Goal: Task Accomplishment & Management: Manage account settings

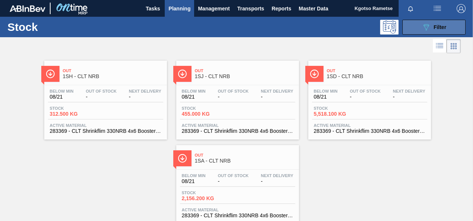
click at [422, 24] on icon "089F7B8B-B2A5-4AFE-B5C0-19BA573D28AC" at bounding box center [426, 27] width 9 height 9
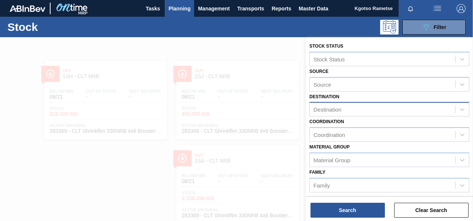
click at [326, 112] on div "Destination" at bounding box center [328, 109] width 28 height 6
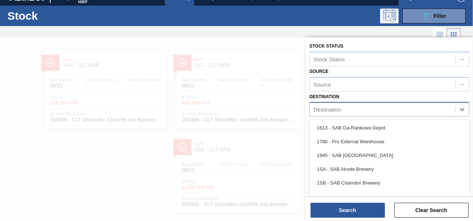
scroll to position [13, 0]
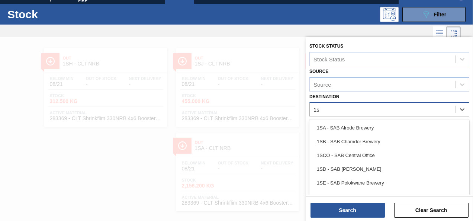
type input "1sb"
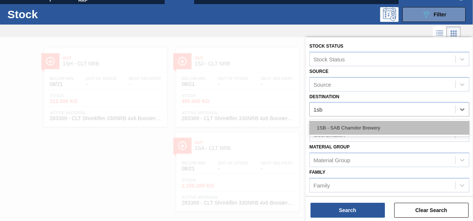
click at [331, 125] on div "1SB - SAB Chamdor Brewery" at bounding box center [390, 128] width 160 height 14
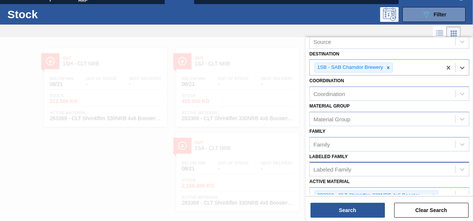
scroll to position [74, 0]
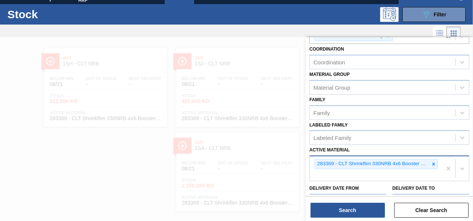
click at [434, 163] on icon at bounding box center [434, 164] width 3 height 3
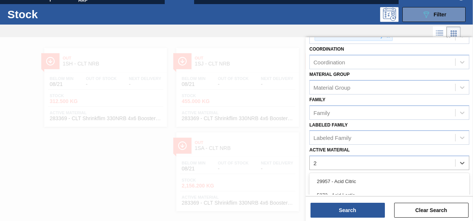
scroll to position [22, 0]
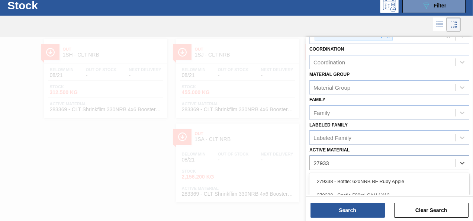
type Material "279336"
click at [350, 182] on div "279336 - Label Body 620NRB BF Ruby" at bounding box center [390, 181] width 160 height 14
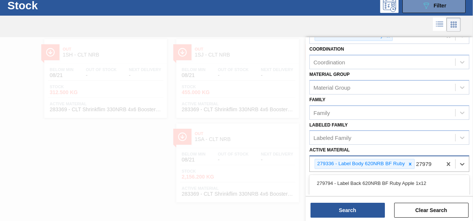
type Material "279794"
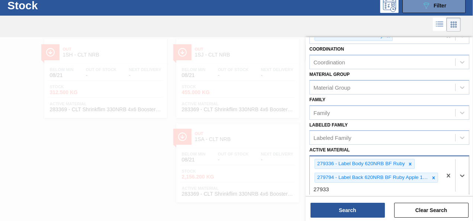
type Material "279335"
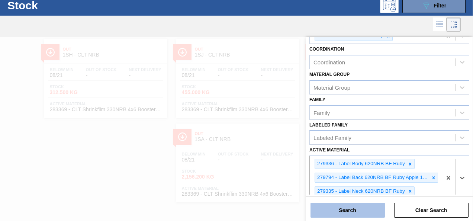
click at [364, 212] on button "Search" at bounding box center [348, 210] width 74 height 15
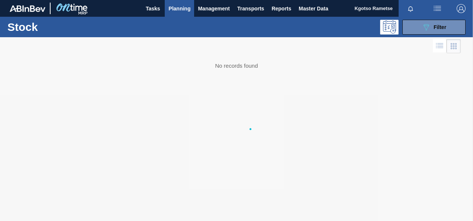
scroll to position [0, 0]
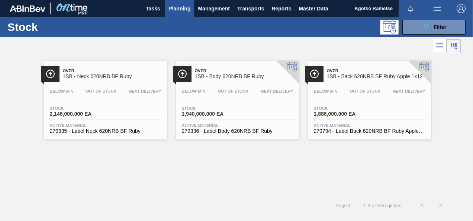
click at [231, 102] on div "Below Min - Out Of Stock - Next Delivery -" at bounding box center [237, 95] width 115 height 13
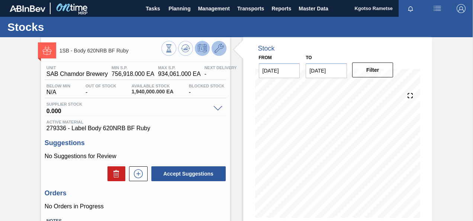
click at [217, 51] on icon at bounding box center [219, 48] width 9 height 9
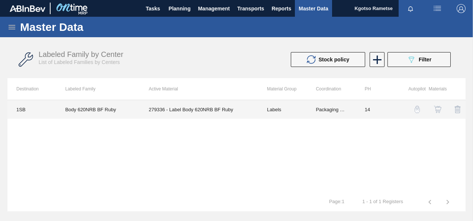
click at [228, 115] on td "279336 - Label Body 620NRB BF Ruby" at bounding box center [199, 109] width 118 height 19
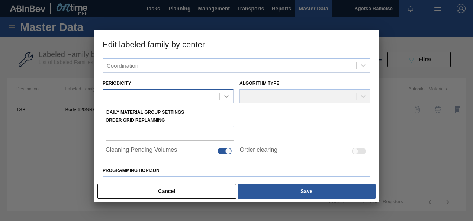
type input "Labels"
type input "Paper"
type input "Body 620NRB BF Ruby"
type input "1SB - SAB Chamdor Brewery"
type input "14"
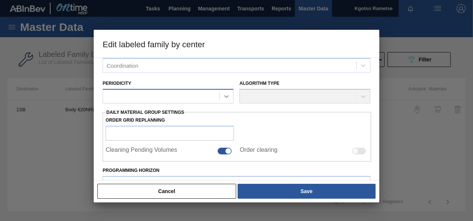
type input "756,918"
type input "934,061"
type input "100"
type input "934,061.000"
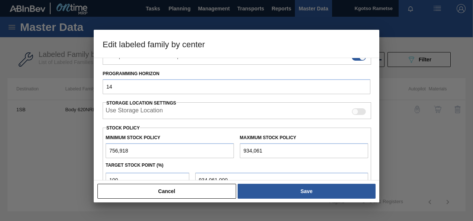
scroll to position [150, 0]
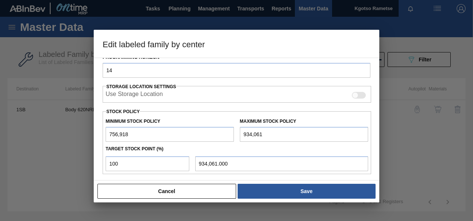
click at [107, 131] on input "756,918" at bounding box center [170, 134] width 128 height 15
type input "1,756,918"
click at [243, 130] on input "934,061" at bounding box center [304, 134] width 128 height 15
type input "1,934,061"
type input "1,934,061.000"
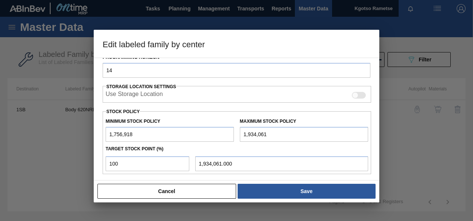
type input "1,934,061"
click at [292, 201] on div "Cancel Save" at bounding box center [237, 191] width 286 height 22
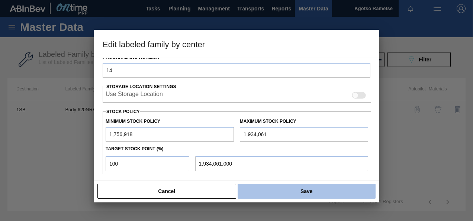
click at [292, 186] on button "Save" at bounding box center [307, 191] width 138 height 15
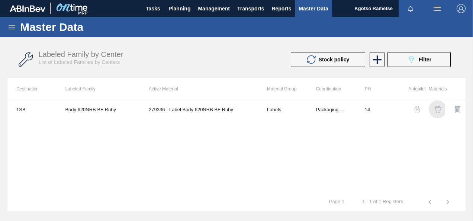
click at [440, 111] on img "button" at bounding box center [437, 109] width 7 height 7
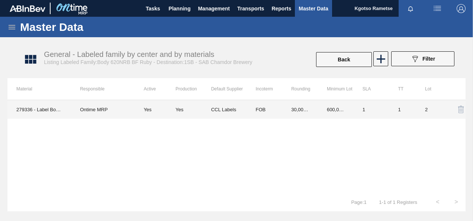
click at [228, 107] on td "CCL Labels" at bounding box center [229, 109] width 36 height 19
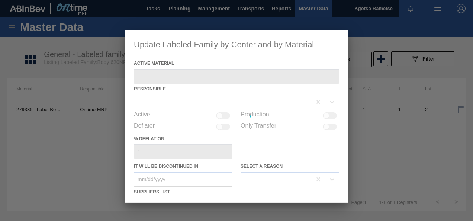
type Material "279336 - Label Body 620NRB BF Ruby"
checkbox input "true"
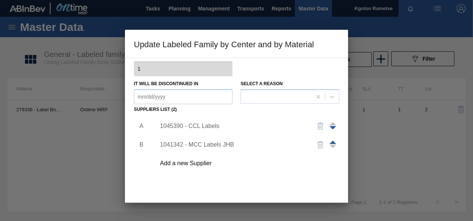
scroll to position [114, 0]
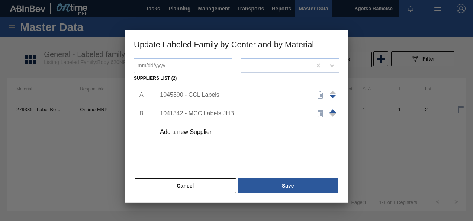
click at [202, 96] on div "1045390 - CCL Labels" at bounding box center [233, 95] width 146 height 7
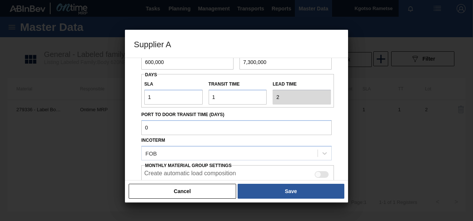
scroll to position [0, 0]
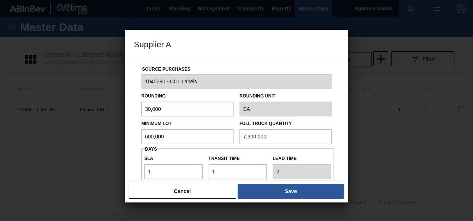
drag, startPoint x: 167, startPoint y: 139, endPoint x: 116, endPoint y: 136, distance: 50.7
click at [131, 137] on div "Source Purchases 1045390 - CCL Labels Rounding 30,000 Rounding Unit EA Minimum …" at bounding box center [236, 119] width 223 height 123
click at [168, 109] on input "30,000" at bounding box center [187, 109] width 92 height 15
drag, startPoint x: 148, startPoint y: 109, endPoint x: 141, endPoint y: 109, distance: 7.5
click at [141, 109] on input "30,000" at bounding box center [187, 109] width 92 height 15
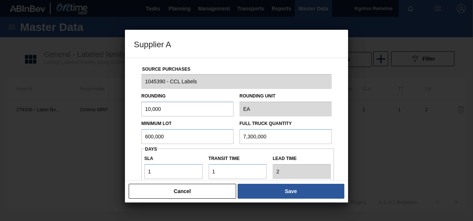
type input "10,000"
drag, startPoint x: 172, startPoint y: 135, endPoint x: 98, endPoint y: 137, distance: 73.3
click at [135, 136] on div "Source Purchases 1045390 - CCL Labels Rounding 10,000 Rounding Unit EA Minimum …" at bounding box center [236, 181] width 205 height 246
drag, startPoint x: 169, startPoint y: 137, endPoint x: 46, endPoint y: 129, distance: 122.7
click at [67, 130] on div "Supplier A Source Purchases 1045390 - CCL Labels Rounding 10,000 Rounding Unit …" at bounding box center [236, 110] width 473 height 221
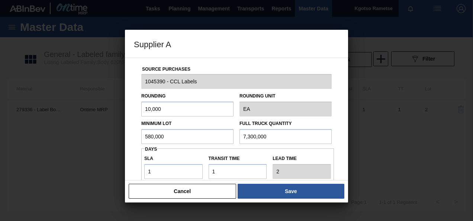
type input "580,000"
drag, startPoint x: 274, startPoint y: 141, endPoint x: 167, endPoint y: 121, distance: 108.5
click at [193, 123] on div "Minimum Lot 580,000 Full Truck Quantity 7,300,000" at bounding box center [236, 130] width 196 height 28
paste input "58"
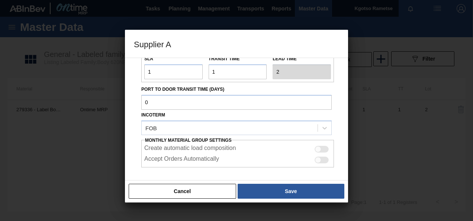
scroll to position [112, 0]
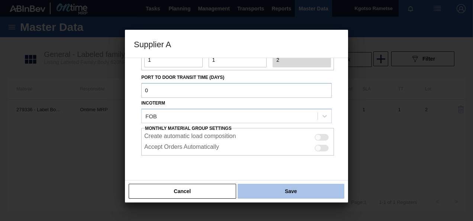
type input "580,000"
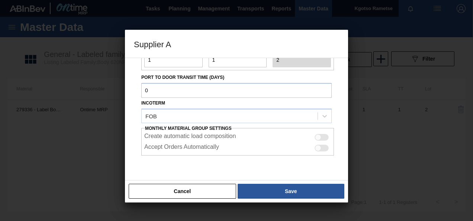
click at [260, 196] on button "Save" at bounding box center [291, 191] width 107 height 15
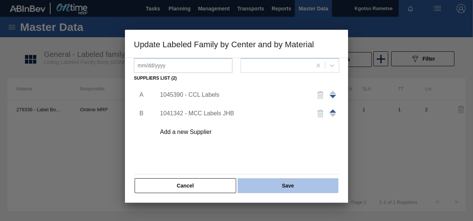
click at [259, 185] on button "Save" at bounding box center [288, 185] width 101 height 15
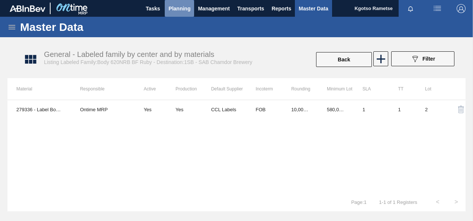
click at [174, 7] on span "Planning" at bounding box center [180, 8] width 22 height 9
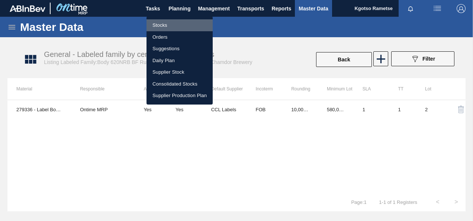
click at [171, 20] on li "Stocks" at bounding box center [180, 25] width 66 height 12
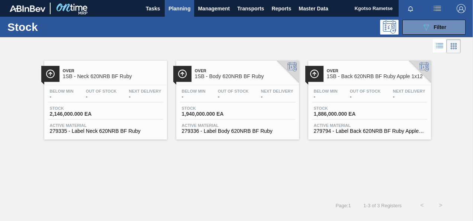
click at [345, 77] on span "1SB - Back 620NRB BF Ruby Apple 1x12" at bounding box center [377, 77] width 100 height 6
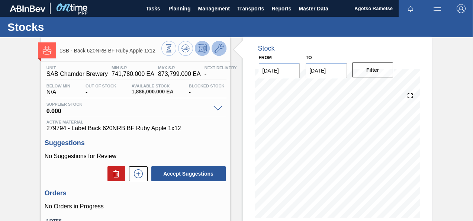
click at [215, 51] on icon at bounding box center [219, 48] width 9 height 9
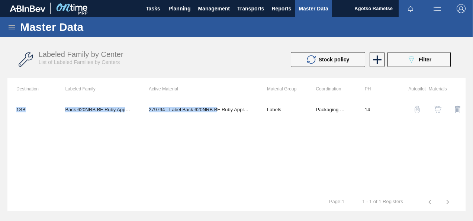
click at [217, 100] on div "1SB Back 620NRB BF Ruby Apple 1x12 279794 - Label Back 620NRB BF Ruby Apple 1x1…" at bounding box center [236, 146] width 458 height 93
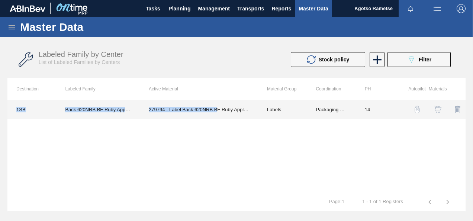
drag, startPoint x: 217, startPoint y: 100, endPoint x: 209, endPoint y: 118, distance: 18.7
click at [209, 118] on td "279794 - Label Back 620NRB BF Ruby Apple 1x12" at bounding box center [199, 109] width 118 height 19
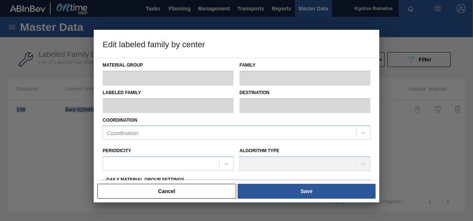
click at [209, 113] on div "Coordination Coordination" at bounding box center [237, 126] width 274 height 27
type input "Labels"
type input "Paper"
type input "Back 620NRB BF Ruby Apple 1x12"
type input "1SB - SAB Chamdor Brewery"
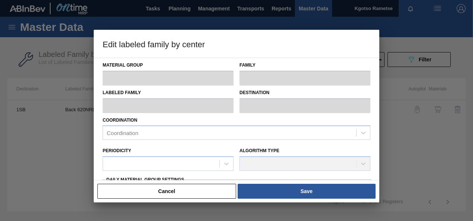
type input "14"
type input "741,780"
type input "873,799"
type input "100"
type input "873,799.000"
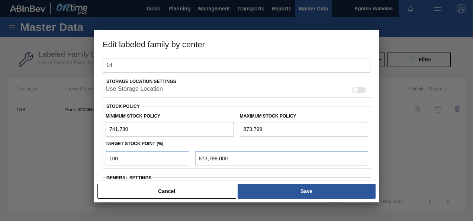
scroll to position [206, 0]
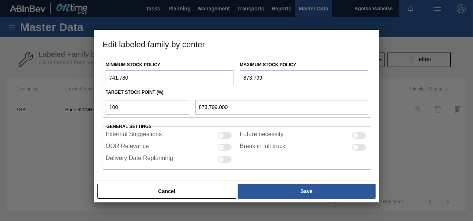
click at [106, 74] on input "741,780" at bounding box center [170, 77] width 128 height 15
type input "1,741,780"
click at [240, 77] on input "873,799" at bounding box center [304, 77] width 128 height 15
type input "1,873,799"
type input "1,873,799.000"
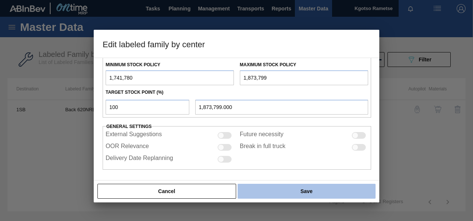
type input "1,873,799"
click at [263, 191] on button "Save" at bounding box center [307, 191] width 138 height 15
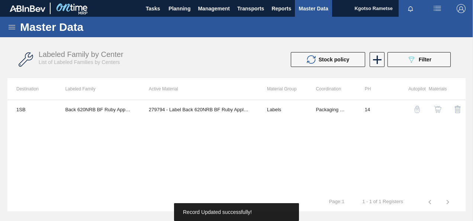
click at [439, 108] on img "button" at bounding box center [437, 109] width 7 height 7
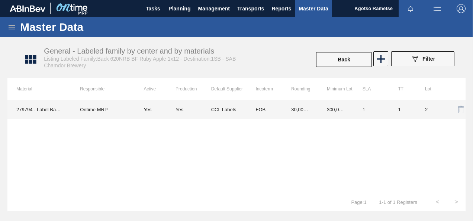
click at [339, 109] on td "300,000.000" at bounding box center [336, 109] width 36 height 19
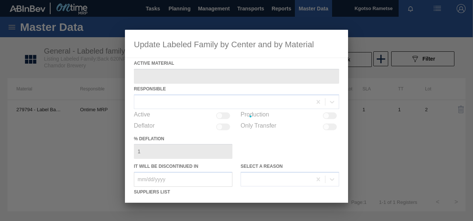
type Material "279794 - Label Back 620NRB BF Ruby Apple 1x12"
checkbox input "true"
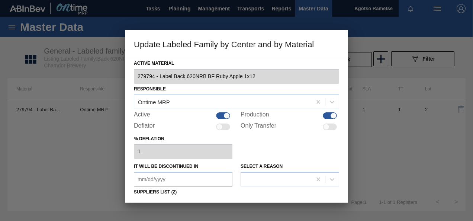
scroll to position [114, 0]
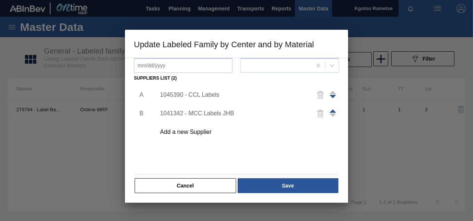
click at [203, 95] on div "1045390 - CCL Labels" at bounding box center [233, 95] width 146 height 7
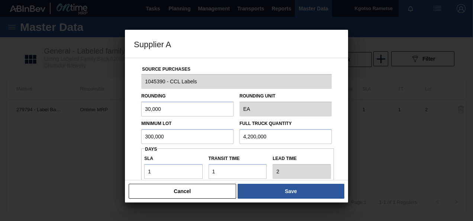
click at [121, 147] on div "Supplier A Source Purchases 1045390 - CCL Labels Rounding 30,000 Rounding Unit …" at bounding box center [236, 110] width 473 height 221
drag, startPoint x: 177, startPoint y: 134, endPoint x: 3, endPoint y: 145, distance: 174.1
click at [44, 138] on div "Supplier A Source Purchases 1045390 - CCL Labels Rounding 30,000 Rounding Unit …" at bounding box center [236, 110] width 473 height 221
type input "690,000"
drag, startPoint x: 284, startPoint y: 132, endPoint x: 105, endPoint y: 143, distance: 178.9
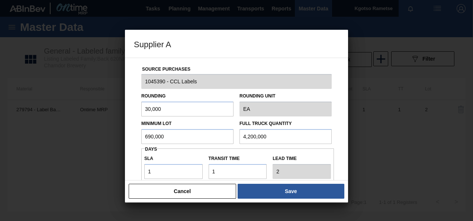
click at [121, 143] on div "Supplier A Source Purchases 1045390 - CCL Labels Rounding 30,000 Rounding Unit …" at bounding box center [236, 110] width 473 height 221
paste input "69"
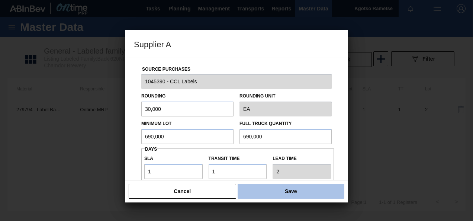
type input "690,000"
click at [266, 187] on button "Save" at bounding box center [291, 191] width 107 height 15
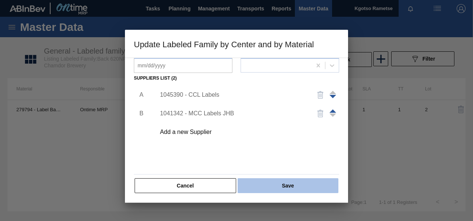
click at [266, 186] on button "Save" at bounding box center [288, 185] width 101 height 15
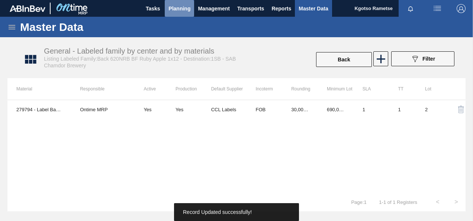
click at [181, 9] on span "Planning" at bounding box center [180, 8] width 22 height 9
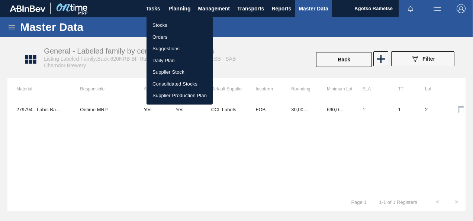
drag, startPoint x: 166, startPoint y: 26, endPoint x: 209, endPoint y: 34, distance: 44.0
click at [166, 26] on li "Stocks" at bounding box center [180, 25] width 66 height 12
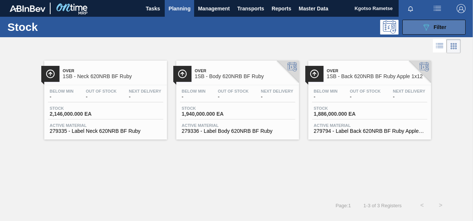
click at [423, 25] on icon "089F7B8B-B2A5-4AFE-B5C0-19BA573D28AC" at bounding box center [426, 27] width 9 height 9
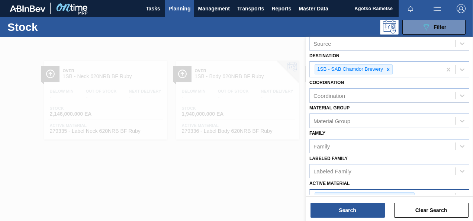
scroll to position [112, 0]
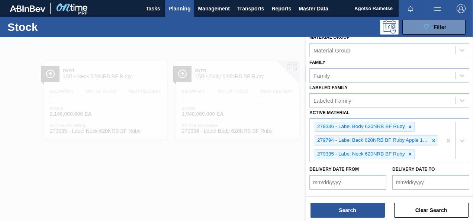
click at [138, 192] on div at bounding box center [236, 147] width 473 height 221
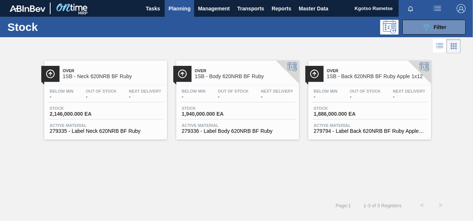
click at [111, 109] on div "Stock 2,146,000.000 EA" at bounding box center [105, 112] width 115 height 13
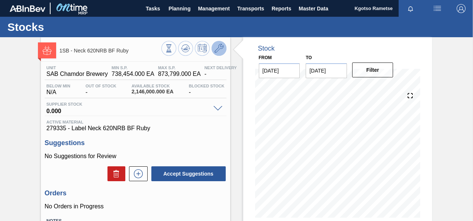
click at [216, 54] on button at bounding box center [219, 48] width 15 height 15
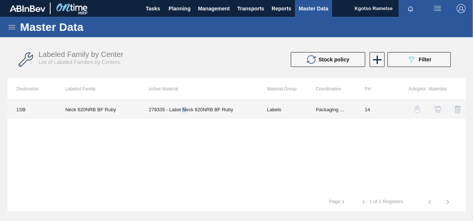
click at [185, 115] on td "279335 - Label Neck 620NRB BF Ruby" at bounding box center [199, 109] width 118 height 19
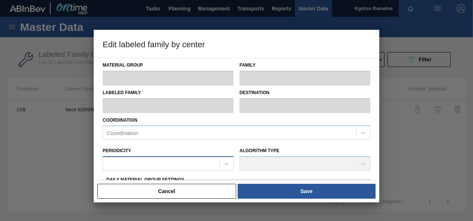
type input "Labels"
type input "Paper"
type input "Neck 620NRB BF Ruby"
type input "1SB - SAB Chamdor Brewery"
type input "14"
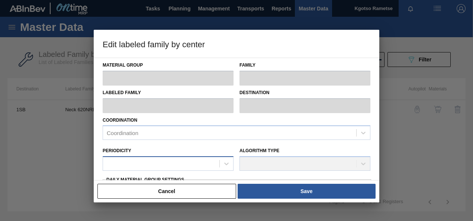
type input "738,454"
type input "873,799"
type input "100"
type input "873,799.000"
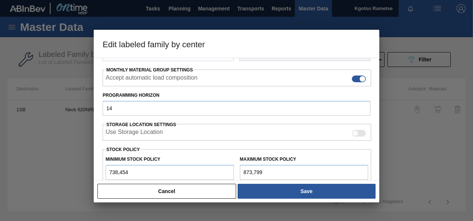
scroll to position [149, 0]
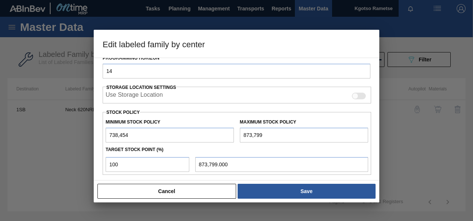
click at [109, 135] on input "738,454" at bounding box center [170, 135] width 128 height 15
type input "1,738,454"
click at [241, 135] on input "873,799" at bounding box center [304, 135] width 128 height 15
type input "1,873,799"
type input "1,873,799.000"
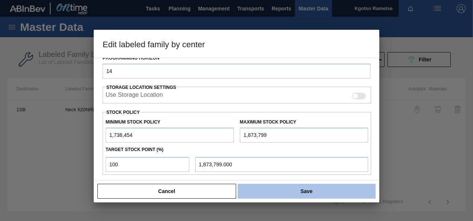
type input "1,873,799"
click at [294, 193] on button "Save" at bounding box center [307, 191] width 138 height 15
click at [314, 191] on button "Save" at bounding box center [307, 191] width 138 height 15
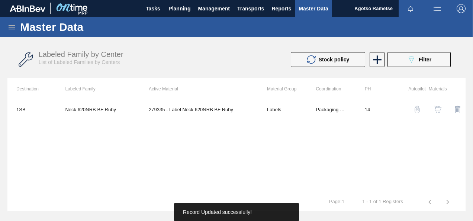
click at [438, 109] on img "button" at bounding box center [437, 109] width 7 height 7
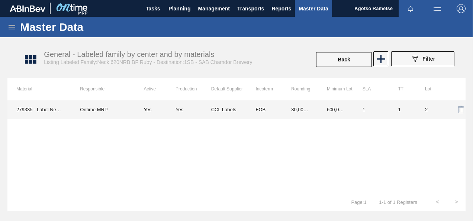
click at [308, 106] on td "30,000.000" at bounding box center [300, 109] width 36 height 19
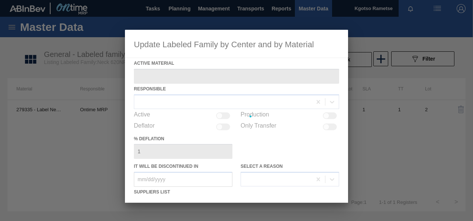
type Material "279335 - Label Neck 620NRB BF Ruby"
checkbox input "true"
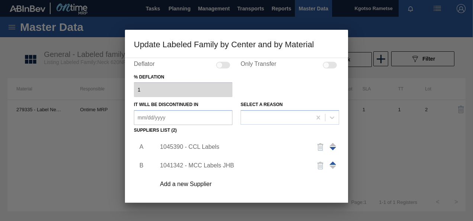
scroll to position [114, 0]
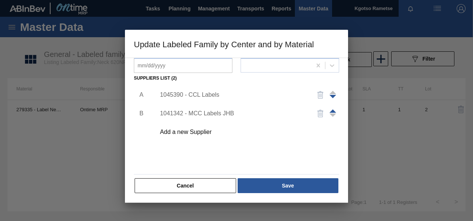
click at [205, 95] on div "1045390 - CCL Labels" at bounding box center [233, 95] width 146 height 7
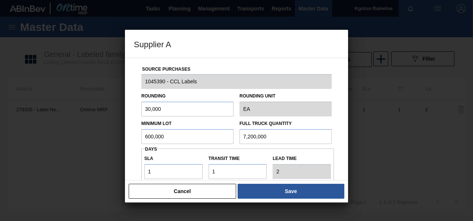
click at [11, 108] on div "Supplier A Source Purchases 1045390 - CCL Labels Rounding 30,000 Rounding Unit …" at bounding box center [236, 110] width 473 height 221
click at [148, 109] on input "30,000" at bounding box center [187, 109] width 92 height 15
click at [150, 108] on input "30,000" at bounding box center [187, 109] width 92 height 15
drag, startPoint x: 152, startPoint y: 109, endPoint x: 109, endPoint y: 110, distance: 43.2
click at [109, 110] on div "Supplier A Source Purchases 1045390 - CCL Labels Rounding 30,000 Rounding Unit …" at bounding box center [236, 110] width 473 height 221
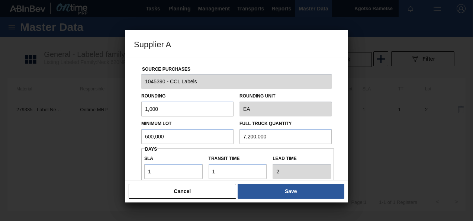
type input "1,000"
click at [136, 133] on div "Source Purchases 1045390 - CCL Labels Rounding 1,000 Rounding Unit EA Minimum L…" at bounding box center [236, 181] width 205 height 246
drag, startPoint x: 164, startPoint y: 132, endPoint x: 100, endPoint y: 125, distance: 64.0
click at [100, 125] on div "Supplier A Source Purchases 1045390 - CCL Labels Rounding 1,000 Rounding Unit E…" at bounding box center [236, 110] width 473 height 221
drag, startPoint x: 79, startPoint y: 141, endPoint x: 27, endPoint y: 141, distance: 51.7
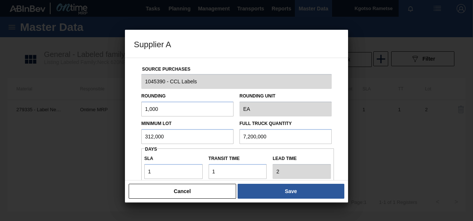
click at [0, 0] on html "Tasks Planning Management Transports Reports Master Data Kgotso Rametse Mark al…" at bounding box center [236, 0] width 473 height 0
type input "312,000"
drag, startPoint x: 271, startPoint y: 138, endPoint x: 144, endPoint y: 114, distance: 129.2
click at [167, 126] on div "Minimum Lot 312,000 Full Truck Quantity 7,200,000" at bounding box center [236, 130] width 196 height 28
paste input "312"
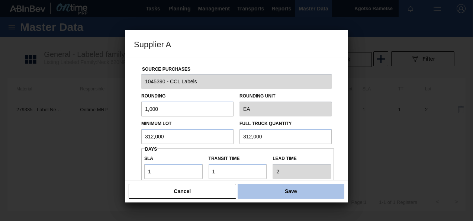
type input "312,000"
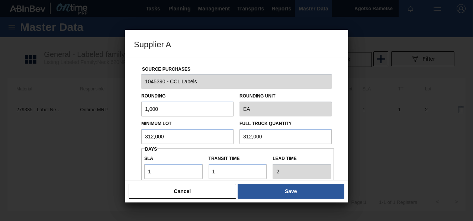
drag, startPoint x: 273, startPoint y: 193, endPoint x: 272, endPoint y: 189, distance: 4.7
click at [272, 193] on button "Save" at bounding box center [291, 191] width 107 height 15
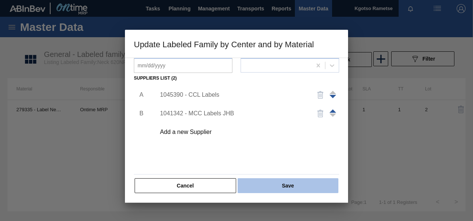
click at [271, 187] on button "Save" at bounding box center [288, 185] width 101 height 15
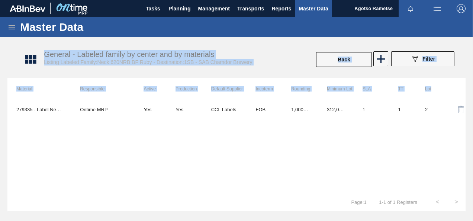
click at [176, 144] on div "279335 - Label Neck 620NRB BF Ruby Ontime MRP Yes Yes CCL Labels FOB 1,000.000 …" at bounding box center [236, 146] width 458 height 93
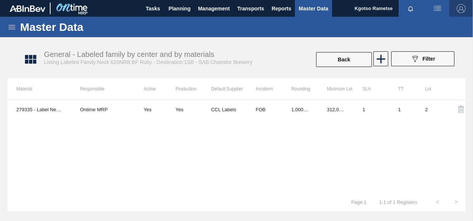
click at [460, 10] on img "button" at bounding box center [461, 8] width 9 height 9
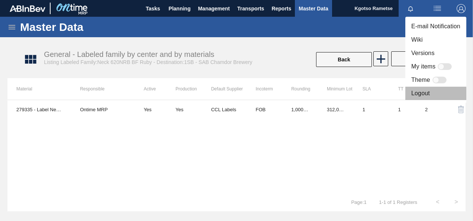
click at [426, 89] on li "Logout" at bounding box center [436, 93] width 61 height 13
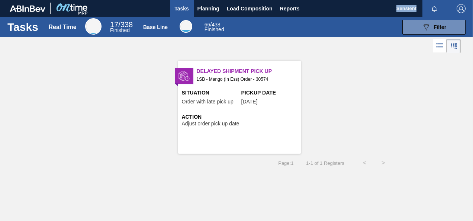
drag, startPoint x: 419, startPoint y: 8, endPoint x: 398, endPoint y: 10, distance: 21.3
click at [398, 10] on div "Sensient Mark all as read" at bounding box center [435, 8] width 77 height 17
copy span "Sensient"
click at [458, 10] on img "button" at bounding box center [461, 8] width 9 height 9
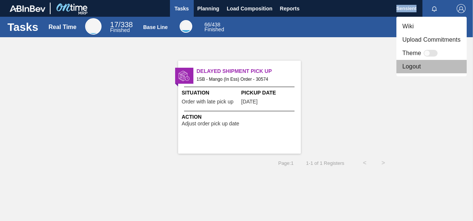
click at [410, 66] on li "Logout" at bounding box center [432, 66] width 70 height 13
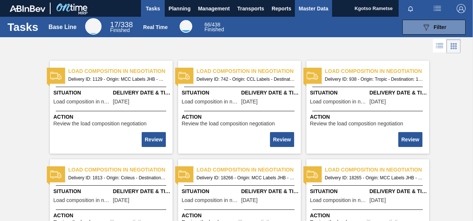
click at [310, 9] on span "Master Data" at bounding box center [313, 8] width 29 height 9
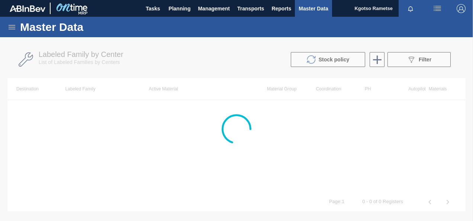
click at [10, 25] on icon at bounding box center [11, 27] width 9 height 9
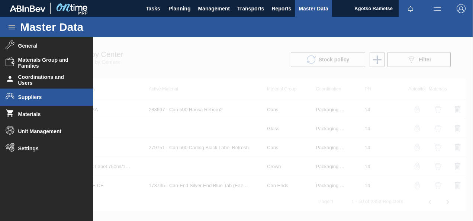
click at [39, 94] on li "Suppliers" at bounding box center [46, 97] width 93 height 17
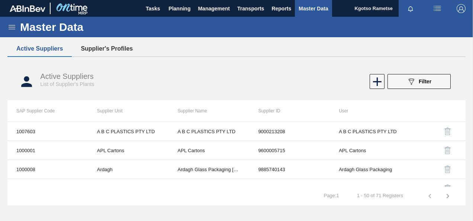
click at [108, 54] on button "Supplier's Profiles" at bounding box center [107, 49] width 70 height 16
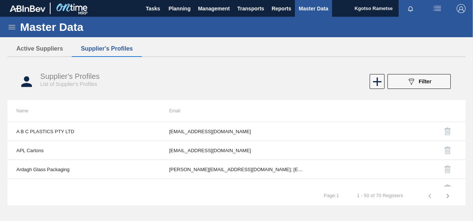
click at [421, 83] on span "Filter" at bounding box center [425, 82] width 13 height 6
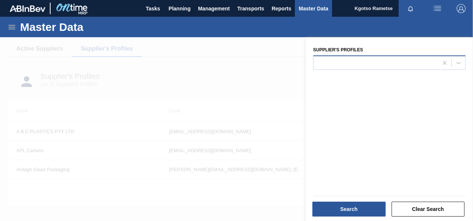
click at [362, 61] on div at bounding box center [376, 62] width 125 height 11
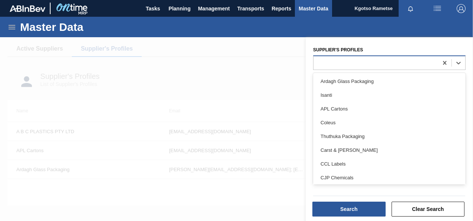
paste Profiles "Sensient"
type Profiles "Sensient"
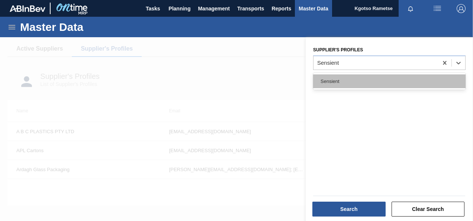
click at [327, 79] on div "Sensient" at bounding box center [389, 81] width 153 height 14
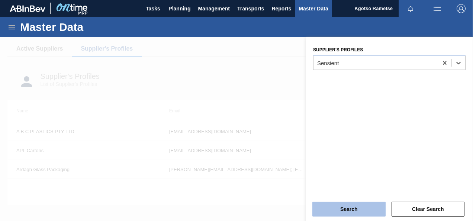
click at [348, 208] on button "Search" at bounding box center [349, 209] width 73 height 15
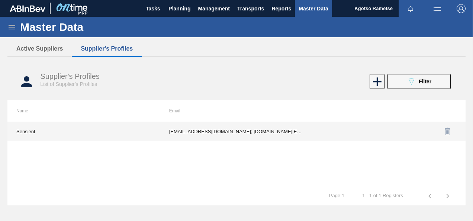
click at [229, 122] on td "thenjiswa.mosetlhi@sensient.com; catherine.chisindi@sensient.com; orderssa@sens…" at bounding box center [236, 131] width 153 height 19
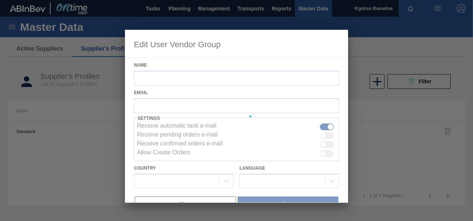
type input "Sensient"
checkbox input "true"
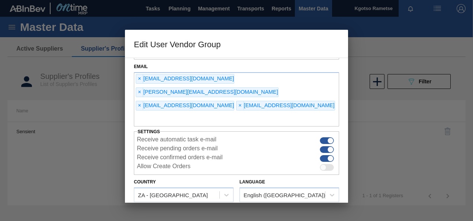
scroll to position [37, 0]
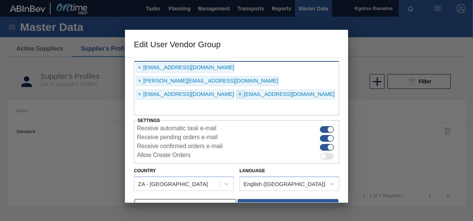
click at [237, 90] on span "×" at bounding box center [240, 94] width 7 height 9
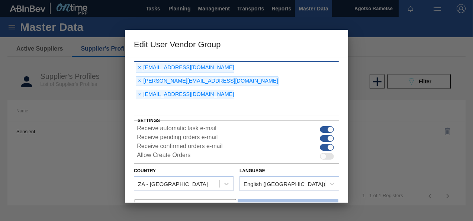
click at [288, 199] on button "Save" at bounding box center [288, 206] width 101 height 15
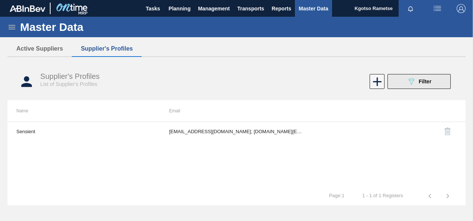
click at [409, 87] on button "089F7B8B-B2A5-4AFE-B5C0-19BA573D28AC Filter" at bounding box center [419, 81] width 63 height 15
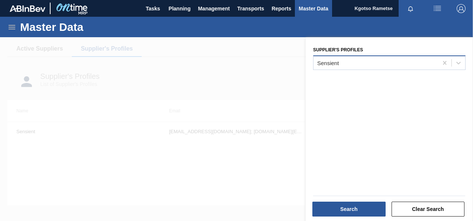
click at [377, 66] on div "Sensient" at bounding box center [376, 62] width 125 height 11
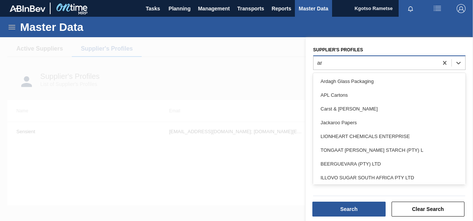
type Profiles "ard"
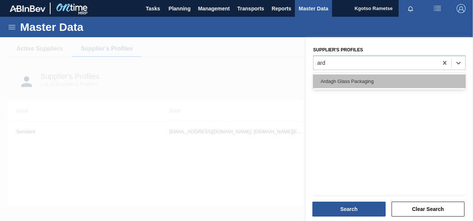
click at [333, 82] on div "Ardagh Glass Packaging" at bounding box center [389, 81] width 153 height 14
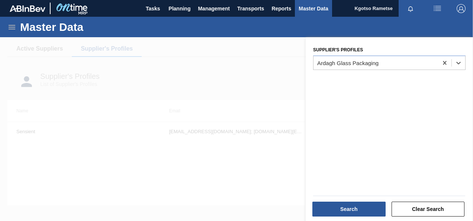
click at [358, 201] on div "Search Clear Search" at bounding box center [389, 208] width 158 height 18
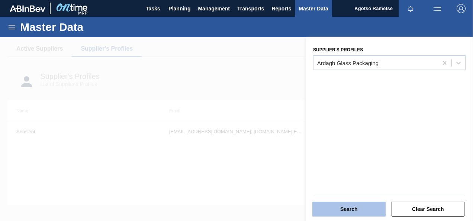
click at [366, 209] on button "Search" at bounding box center [349, 209] width 73 height 15
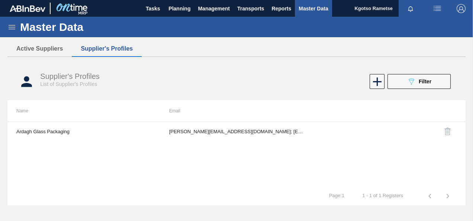
click at [259, 116] on th "Email" at bounding box center [236, 111] width 153 height 22
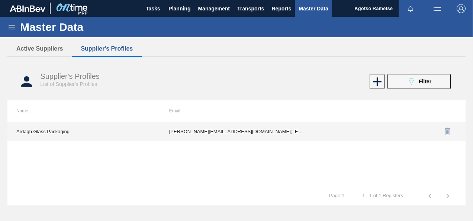
click at [257, 128] on td "Alessandro.Mayes@ardaghgroup.com; Ithi.Muteyi@ardaghgroup.com; Ofentse.Matekane…" at bounding box center [236, 131] width 153 height 19
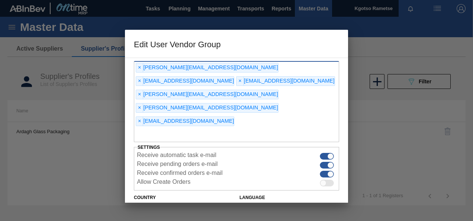
click at [158, 128] on input "text" at bounding box center [236, 135] width 205 height 14
type input "kgotso.rametse201@gmail.com"
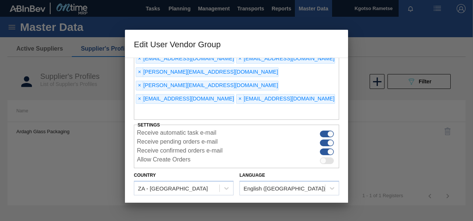
scroll to position [70, 0]
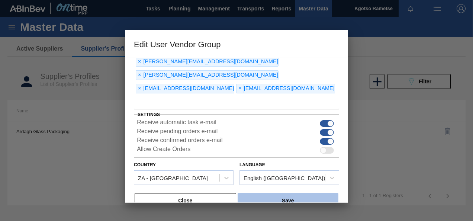
click at [295, 193] on button "Save" at bounding box center [288, 200] width 101 height 15
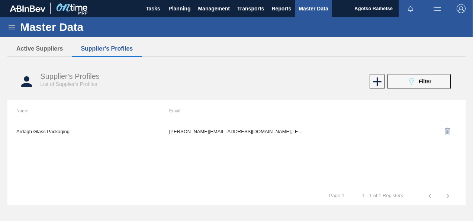
click at [464, 10] on img "button" at bounding box center [461, 8] width 9 height 9
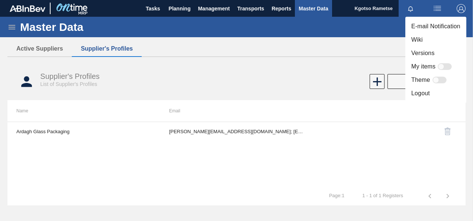
click at [423, 92] on li "Logout" at bounding box center [436, 93] width 61 height 13
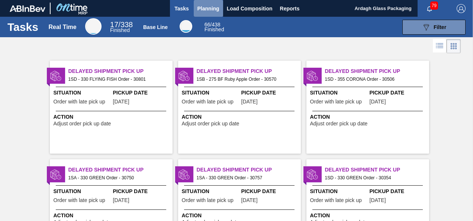
click at [209, 5] on span "Planning" at bounding box center [209, 8] width 22 height 9
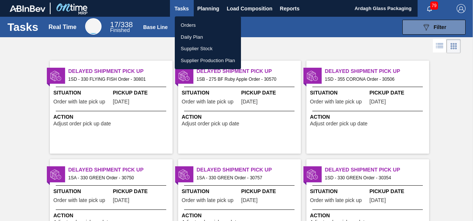
click at [195, 22] on li "Orders" at bounding box center [208, 25] width 66 height 12
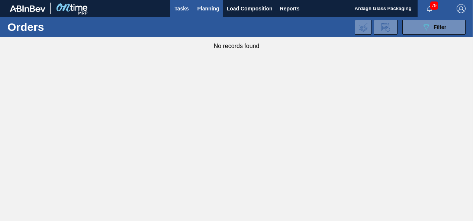
click at [174, 10] on span "Tasks" at bounding box center [182, 8] width 16 height 9
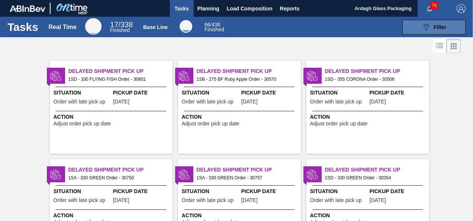
click at [432, 29] on div "089F7B8B-B2A5-4AFE-B5C0-19BA573D28AC Filter" at bounding box center [434, 27] width 25 height 9
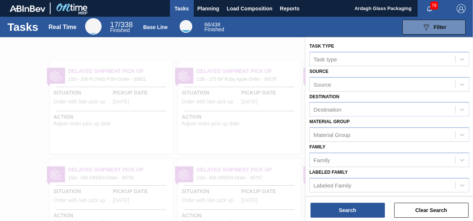
click at [266, 51] on div at bounding box center [236, 147] width 473 height 221
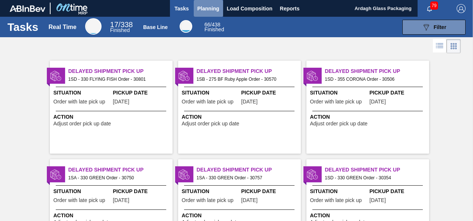
click at [210, 7] on span "Planning" at bounding box center [209, 8] width 22 height 9
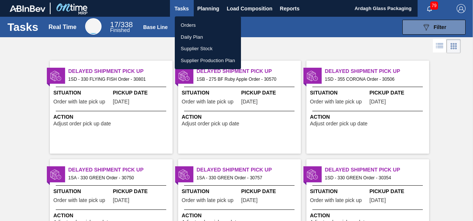
click at [202, 22] on li "Orders" at bounding box center [208, 25] width 66 height 12
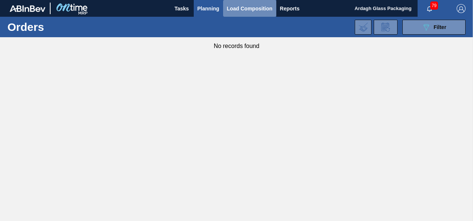
click at [229, 9] on span "Load Composition" at bounding box center [250, 8] width 46 height 9
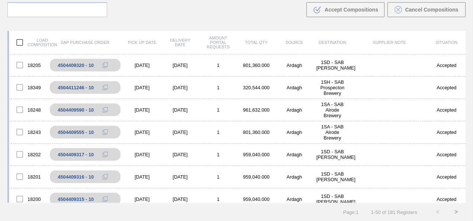
click at [179, 28] on div "Load composition SAP Purchase Order Pick up Date Delivery Date Amount Portal Re…" at bounding box center [236, 123] width 473 height 197
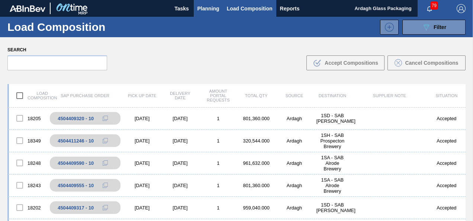
click at [199, 12] on button "Planning" at bounding box center [208, 8] width 29 height 17
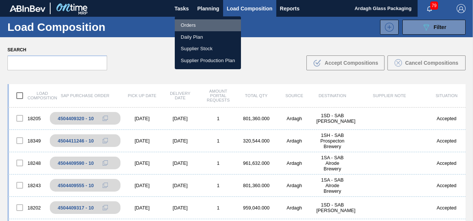
click at [196, 21] on li "Orders" at bounding box center [208, 25] width 66 height 12
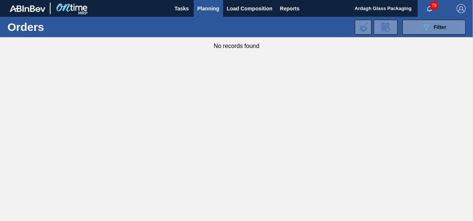
click at [213, 7] on span "Planning" at bounding box center [209, 8] width 22 height 9
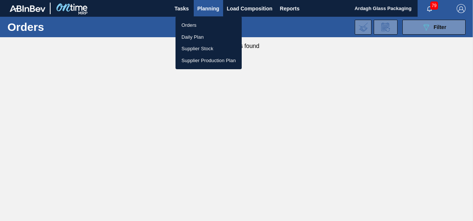
click at [193, 21] on li "Orders" at bounding box center [209, 25] width 66 height 12
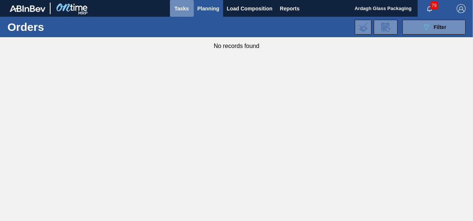
click at [178, 9] on span "Tasks" at bounding box center [182, 8] width 16 height 9
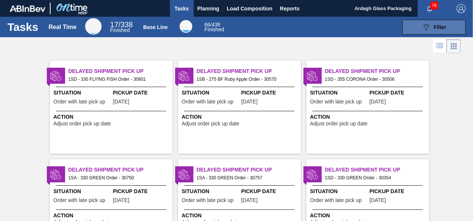
click at [445, 27] on span "Filter" at bounding box center [440, 27] width 13 height 6
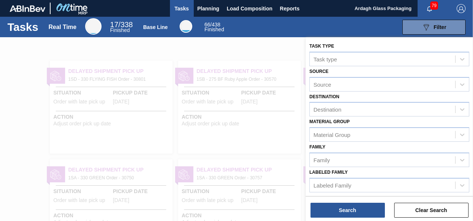
scroll to position [0, 0]
click at [317, 111] on div "Destination" at bounding box center [328, 109] width 28 height 6
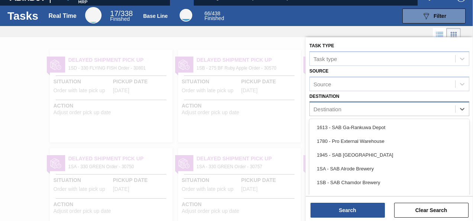
scroll to position [12, 0]
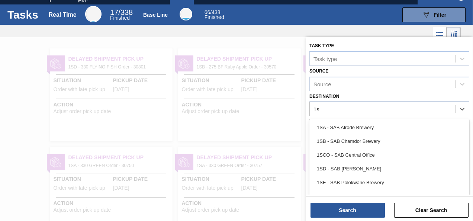
type input "1sd"
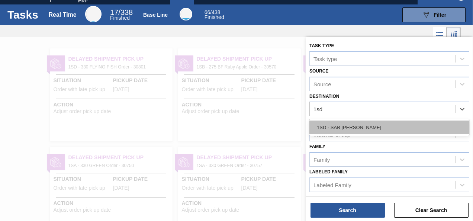
click at [330, 125] on div "1SD - SAB [PERSON_NAME]" at bounding box center [390, 128] width 160 height 14
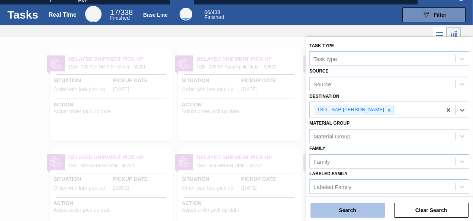
click at [339, 207] on button "Search" at bounding box center [348, 210] width 74 height 15
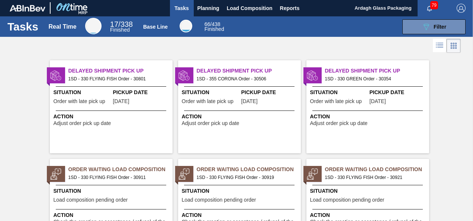
scroll to position [0, 0]
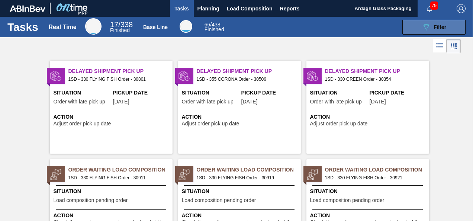
click at [429, 28] on icon "089F7B8B-B2A5-4AFE-B5C0-19BA573D28AC" at bounding box center [426, 27] width 9 height 9
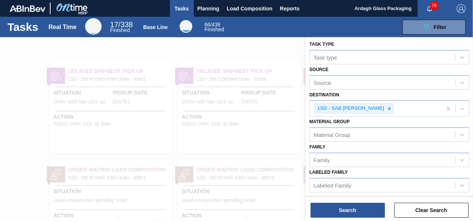
scroll to position [2, 0]
click at [96, 93] on div at bounding box center [236, 147] width 473 height 221
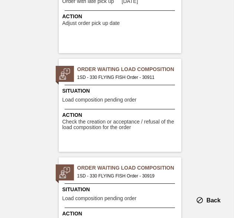
scroll to position [335, 0]
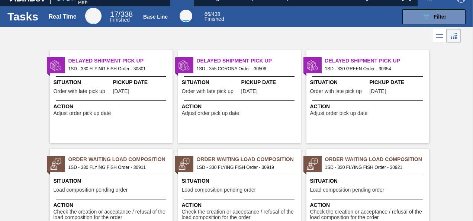
scroll to position [0, 0]
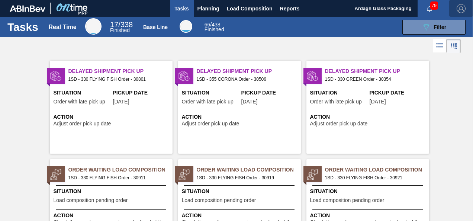
click at [458, 9] on img "button" at bounding box center [461, 8] width 9 height 9
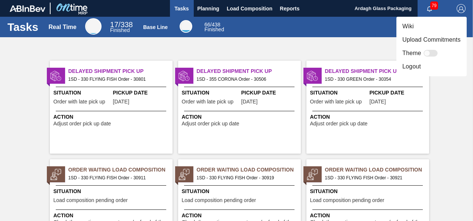
click at [429, 65] on li "Logout" at bounding box center [432, 66] width 70 height 13
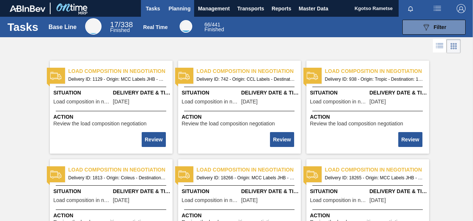
click at [180, 8] on span "Planning" at bounding box center [180, 8] width 22 height 9
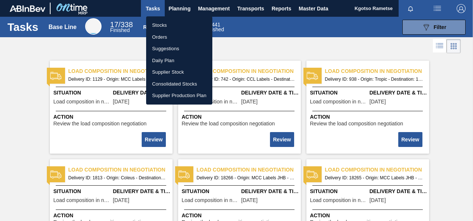
click at [172, 24] on li "Stocks" at bounding box center [179, 25] width 66 height 12
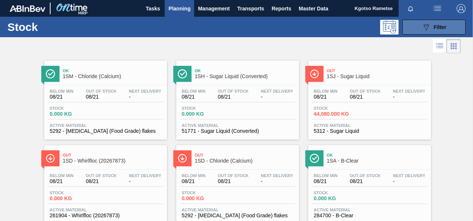
click at [424, 31] on icon "089F7B8B-B2A5-4AFE-B5C0-19BA573D28AC" at bounding box center [426, 27] width 9 height 9
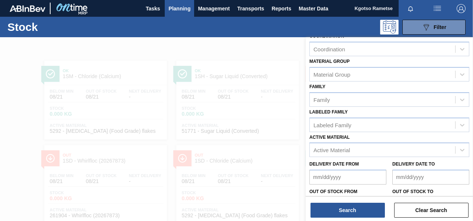
scroll to position [133, 0]
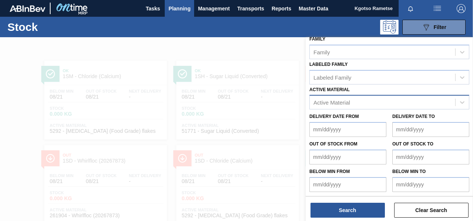
click at [349, 99] on div "Active Material" at bounding box center [332, 102] width 36 height 6
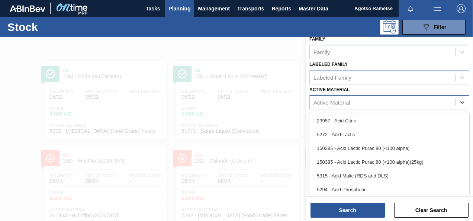
scroll to position [5, 0]
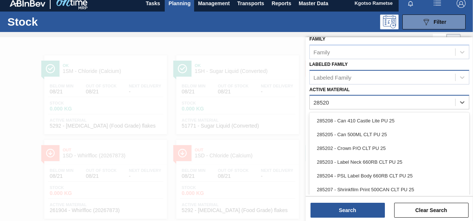
type Material "285207"
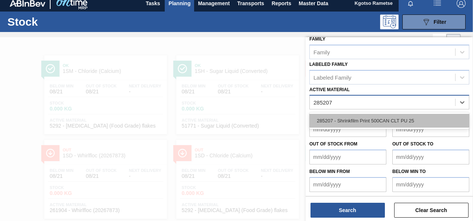
click at [345, 119] on div "285207 - Shrinkfilm Print 500CAN CLT PU 25" at bounding box center [390, 121] width 160 height 14
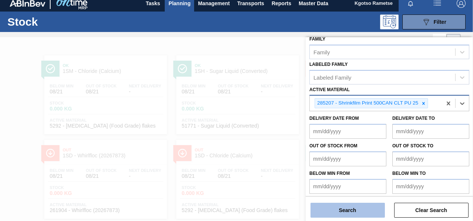
click at [325, 209] on button "Search" at bounding box center [348, 210] width 74 height 15
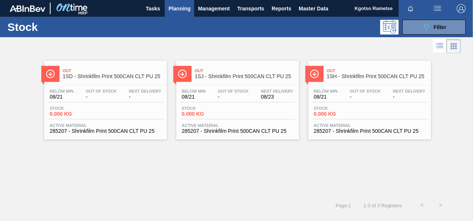
click at [56, 91] on span "Below Min" at bounding box center [62, 91] width 24 height 4
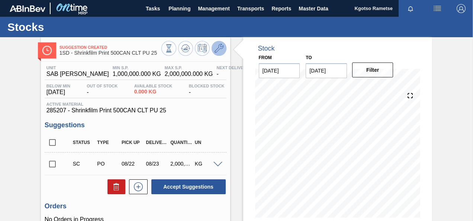
click at [219, 46] on icon at bounding box center [219, 48] width 9 height 9
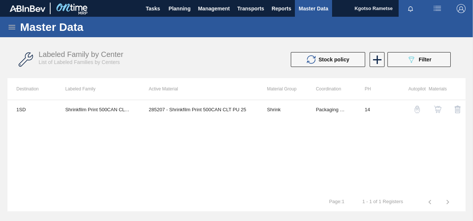
click at [436, 110] on img "button" at bounding box center [437, 109] width 7 height 7
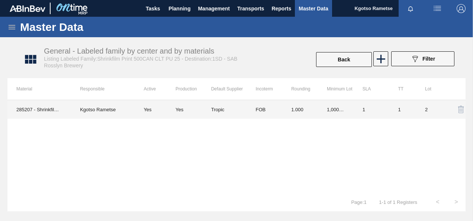
click at [267, 112] on td "FOB" at bounding box center [265, 109] width 36 height 19
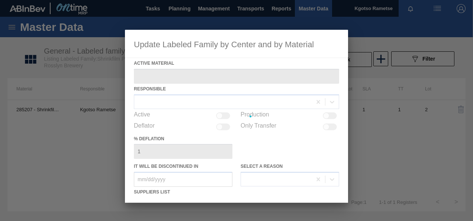
type Material "285207 - Shrinkfilm Print 500CAN CLT PU 25"
checkbox input "true"
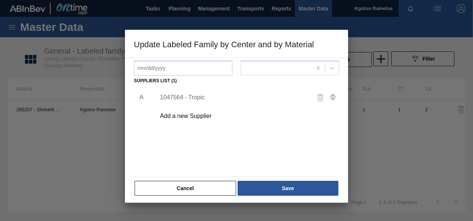
scroll to position [112, 0]
click at [192, 97] on div "1047564 - Tropic" at bounding box center [233, 97] width 146 height 7
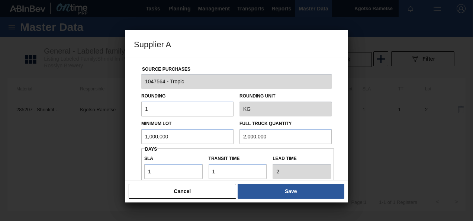
drag, startPoint x: 192, startPoint y: 137, endPoint x: 58, endPoint y: 143, distance: 134.8
click at [80, 141] on div "Supplier A Source Purchases 1047564 - Tropic Rounding 1 Rounding Unit KG Minimu…" at bounding box center [236, 110] width 473 height 221
drag, startPoint x: 169, startPoint y: 137, endPoint x: 0, endPoint y: 150, distance: 169.1
click at [0, 0] on html "Tasks Planning Management Transports Reports Master Data Kgotso Rametse Mark al…" at bounding box center [236, 0] width 473 height 0
type input "9,000"
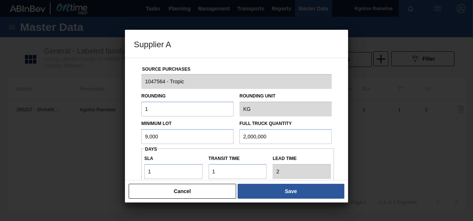
drag, startPoint x: 137, startPoint y: 123, endPoint x: 38, endPoint y: 116, distance: 99.6
click at [38, 116] on div "Supplier A Source Purchases 1047564 - Tropic Rounding 1 Rounding Unit KG Minimu…" at bounding box center [236, 110] width 473 height 221
paste input "9"
type input "9,000"
drag, startPoint x: 151, startPoint y: 167, endPoint x: 144, endPoint y: 167, distance: 7.1
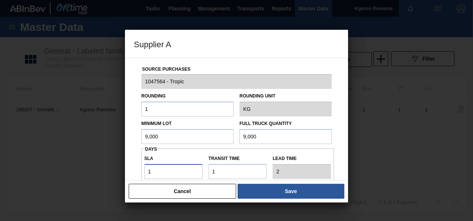
click at [144, 167] on input "1" at bounding box center [173, 171] width 58 height 15
type input "2"
type input "3"
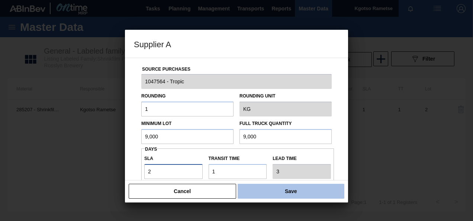
type input "2"
click at [333, 196] on button "Save" at bounding box center [291, 191] width 107 height 15
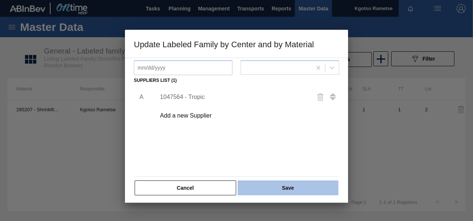
click at [321, 190] on button "Save" at bounding box center [288, 187] width 101 height 15
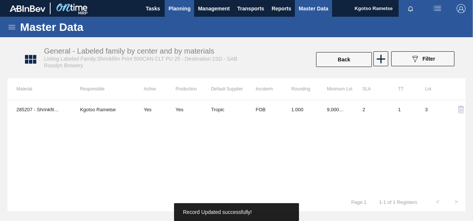
click at [180, 1] on button "Planning" at bounding box center [179, 8] width 29 height 17
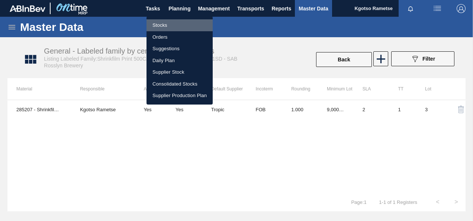
click at [162, 21] on li "Stocks" at bounding box center [180, 25] width 66 height 12
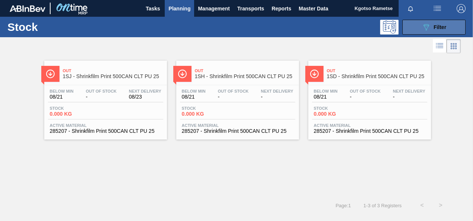
click at [443, 29] on span "Filter" at bounding box center [440, 27] width 13 height 6
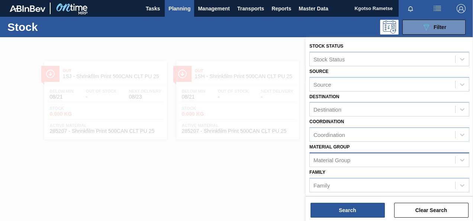
scroll to position [135, 0]
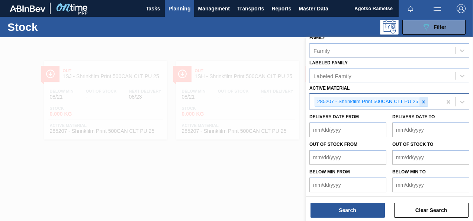
click at [423, 103] on icon at bounding box center [423, 101] width 5 height 5
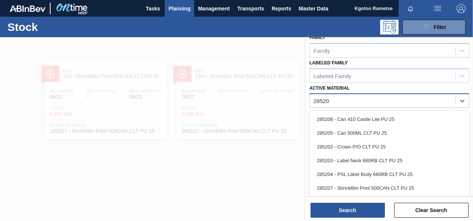
type Material "285200"
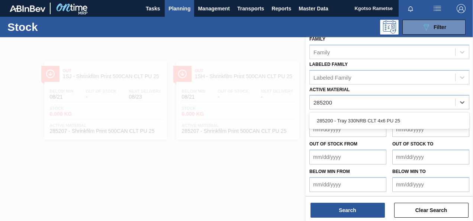
drag, startPoint x: 318, startPoint y: 121, endPoint x: 310, endPoint y: 134, distance: 14.4
click at [318, 121] on div "285200 - Tray 330NRB CLT 4x6 PU 25" at bounding box center [390, 121] width 160 height 14
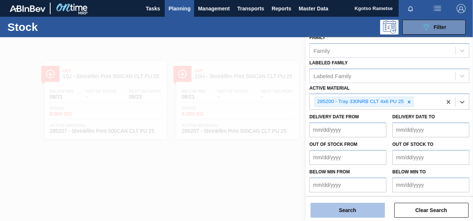
click at [326, 214] on button "Search" at bounding box center [348, 210] width 74 height 15
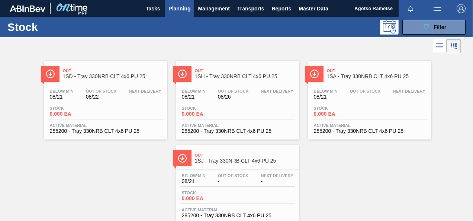
click at [69, 79] on div "Out 1SD - Tray 330NRB CLT 4x6 PU 25" at bounding box center [113, 73] width 100 height 17
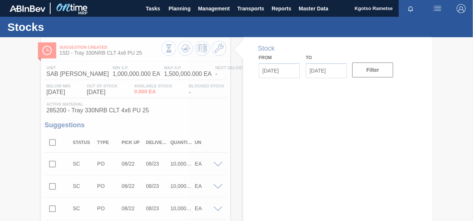
type input "[DATE]"
type input "09/04/2025"
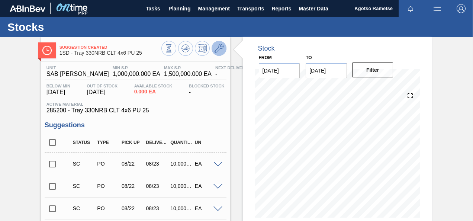
click at [221, 47] on icon at bounding box center [219, 48] width 9 height 9
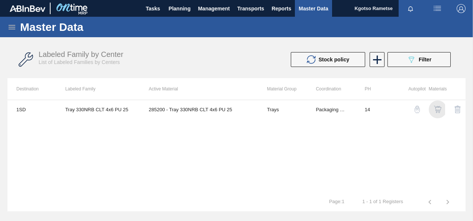
click at [436, 109] on img "button" at bounding box center [437, 109] width 7 height 7
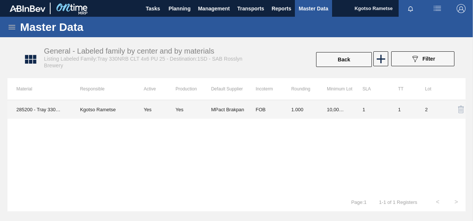
click at [301, 118] on td "1.000" at bounding box center [300, 109] width 36 height 19
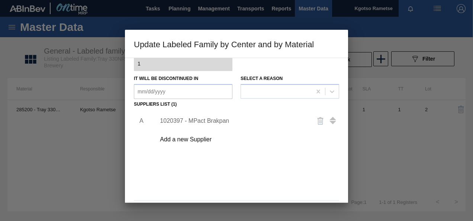
scroll to position [77, 0]
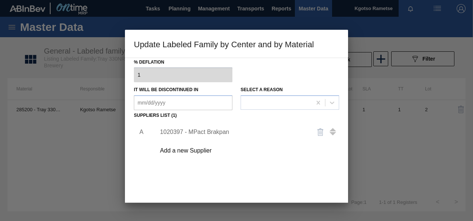
click at [218, 132] on div "1020397 - MPact Brakpan" at bounding box center [233, 132] width 146 height 7
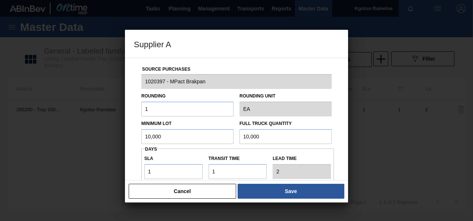
drag, startPoint x: 177, startPoint y: 139, endPoint x: 54, endPoint y: 138, distance: 122.8
click at [87, 139] on div "Supplier A Source Purchases 1020397 - MPact Brakpan Rounding 1 Rounding Unit EA…" at bounding box center [236, 110] width 473 height 221
drag, startPoint x: 167, startPoint y: 135, endPoint x: 88, endPoint y: 140, distance: 79.0
click at [88, 140] on div "Supplier A Source Purchases 1020397 - MPact Brakpan Rounding 1 Rounding Unit EA…" at bounding box center [236, 110] width 473 height 221
type input "192,000"
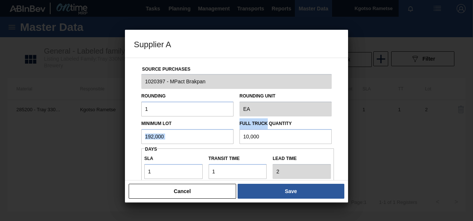
click at [196, 136] on div "Minimum Lot 192,000 Full Truck Quantity 10,000" at bounding box center [236, 130] width 196 height 28
drag, startPoint x: 222, startPoint y: 138, endPoint x: 86, endPoint y: 148, distance: 136.6
click at [86, 148] on div "Supplier A Source Purchases 1020397 - MPact Brakpan Rounding 1 Rounding Unit EA…" at bounding box center [236, 110] width 473 height 221
paste input "92"
paste input ",192,000"
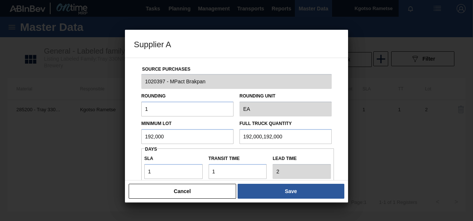
drag, startPoint x: 278, startPoint y: 141, endPoint x: 110, endPoint y: 154, distance: 168.3
click at [117, 153] on div "Supplier A Source Purchases 1020397 - MPact Brakpan Rounding 1 Rounding Unit EA…" at bounding box center [236, 110] width 473 height 221
paste input "text"
type input "192,000"
click at [134, 172] on div "Source Purchases 1020397 - MPact Brakpan Rounding 1 Rounding Unit EA Minimum Lo…" at bounding box center [236, 181] width 205 height 246
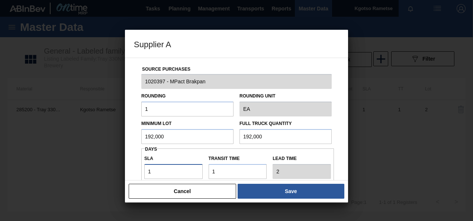
type input "2"
type input "3"
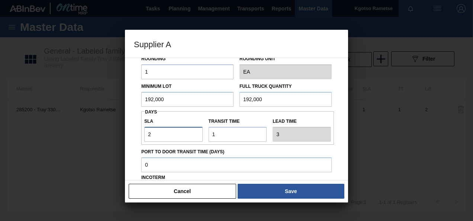
scroll to position [132, 0]
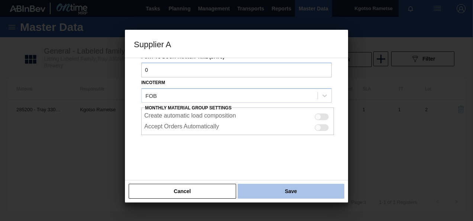
type input "2"
click at [281, 192] on button "Save" at bounding box center [291, 191] width 107 height 15
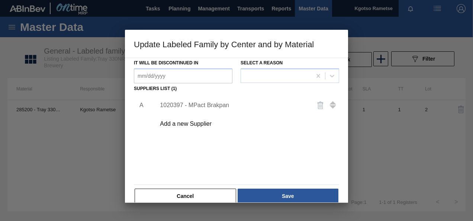
scroll to position [114, 0]
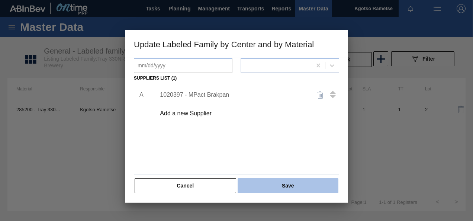
click at [288, 179] on div "Active Material 285200 - Tray 330NRB CLT 4x6 PU 25 Responsible Kgotso Rametse A…" at bounding box center [236, 69] width 205 height 250
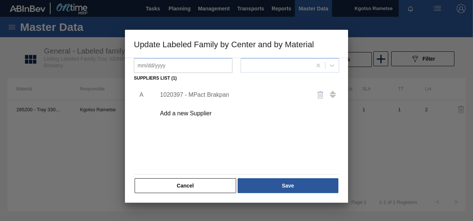
drag, startPoint x: 288, startPoint y: 179, endPoint x: 265, endPoint y: 196, distance: 28.7
click at [265, 196] on div "Active Material 285200 - Tray 330NRB CLT 4x6 PU 25 Responsible Kgotso Rametse A…" at bounding box center [236, 130] width 223 height 145
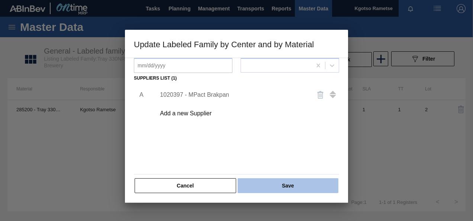
click at [266, 191] on button "Save" at bounding box center [288, 185] width 101 height 15
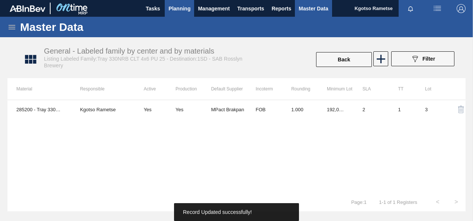
click at [174, 5] on span "Planning" at bounding box center [180, 8] width 22 height 9
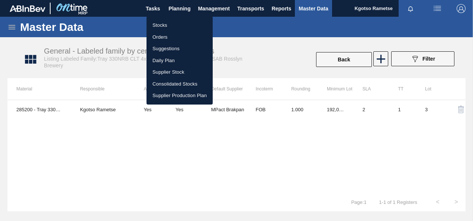
click at [160, 25] on li "Stocks" at bounding box center [180, 25] width 66 height 12
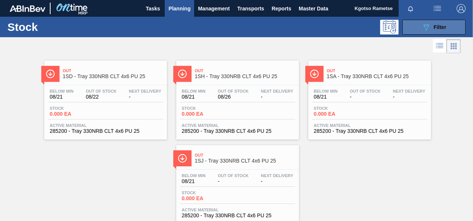
click at [408, 22] on button "089F7B8B-B2A5-4AFE-B5C0-19BA573D28AC Filter" at bounding box center [434, 27] width 63 height 15
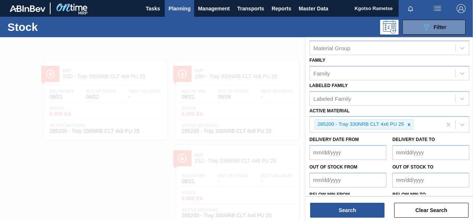
scroll to position [135, 0]
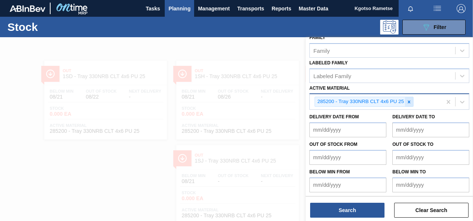
click at [408, 100] on icon at bounding box center [409, 101] width 5 height 5
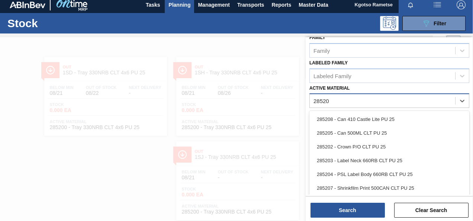
type Material "285206"
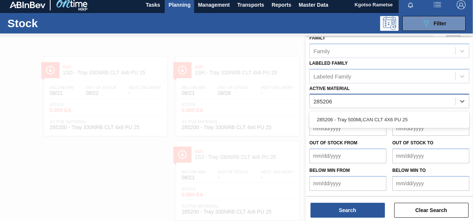
scroll to position [133, 0]
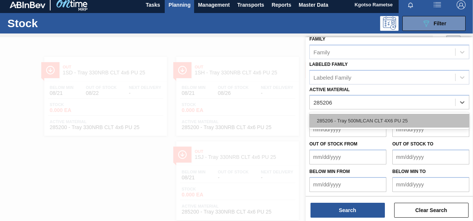
click at [348, 119] on div "285206 - Tray 500MLCAN CLT 4X6 PU 25" at bounding box center [390, 121] width 160 height 14
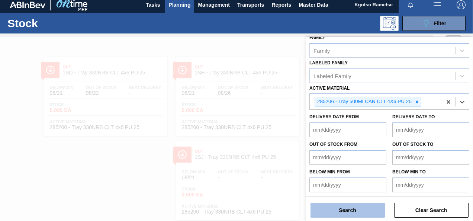
click at [313, 211] on button "Search" at bounding box center [348, 210] width 74 height 15
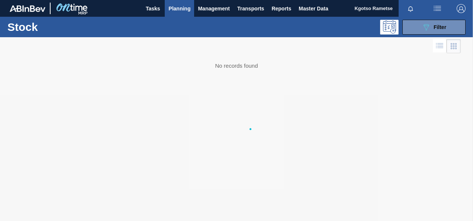
scroll to position [0, 0]
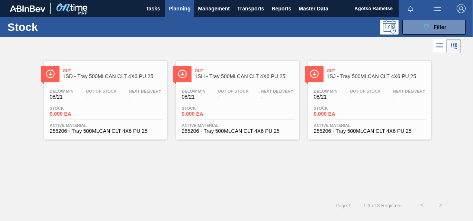
click at [127, 100] on div "Below Min 08/21 Out Of Stock - Next Delivery -" at bounding box center [105, 95] width 115 height 13
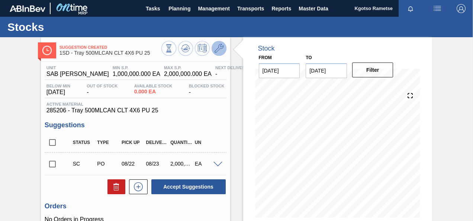
click at [215, 49] on icon at bounding box center [219, 48] width 9 height 9
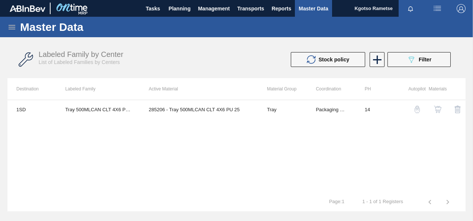
click at [441, 108] on img "button" at bounding box center [437, 109] width 7 height 7
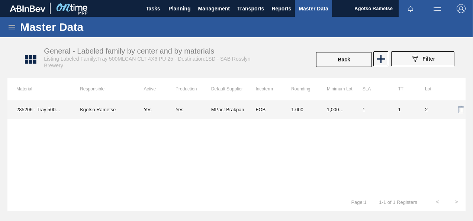
click at [310, 112] on td "1.000" at bounding box center [300, 109] width 36 height 19
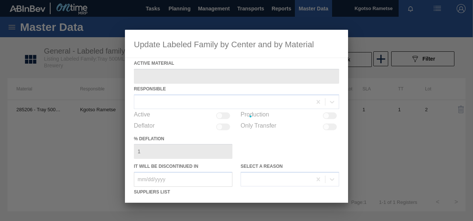
type Material "285206 - Tray 500MLCAN CLT 4X6 PU 25"
checkbox input "true"
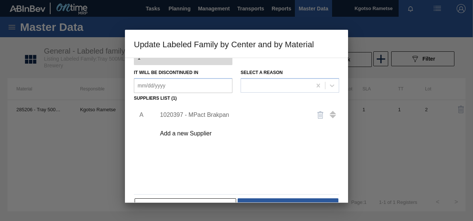
scroll to position [112, 0]
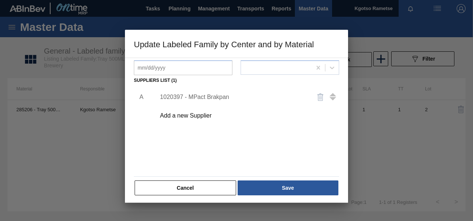
click at [194, 99] on div "1020397 - MPact Brakpan" at bounding box center [233, 97] width 146 height 7
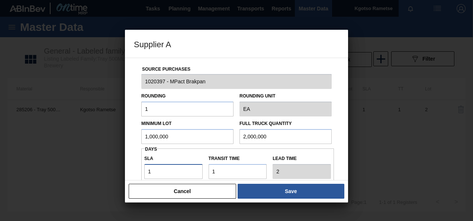
drag, startPoint x: 156, startPoint y: 167, endPoint x: 89, endPoint y: 169, distance: 67.0
click at [119, 168] on div "Supplier A Source Purchases 1020397 - MPact Brakpan Rounding 1 Rounding Unit EA…" at bounding box center [236, 110] width 473 height 221
type input "2"
type input "3"
type input "2"
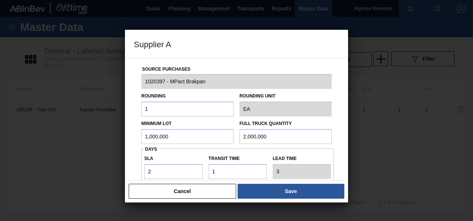
click at [127, 150] on div "Source Purchases 1020397 - MPact Brakpan Rounding 1 Rounding Unit EA Minimum Lo…" at bounding box center [236, 119] width 223 height 123
drag, startPoint x: 109, startPoint y: 144, endPoint x: 48, endPoint y: 144, distance: 61.0
click at [70, 145] on div "Supplier A Source Purchases 1020397 - MPact Brakpan Rounding 1 Rounding Unit EA…" at bounding box center [236, 110] width 473 height 221
drag, startPoint x: 181, startPoint y: 133, endPoint x: 42, endPoint y: 138, distance: 138.9
click at [83, 138] on div "Supplier A Source Purchases 1020397 - MPact Brakpan Rounding 1 Rounding Unit EA…" at bounding box center [236, 110] width 473 height 221
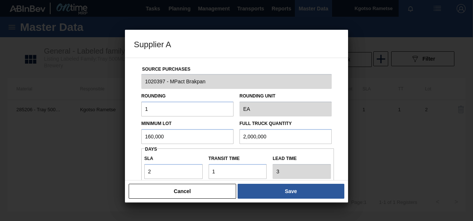
type input "160,000"
drag, startPoint x: 224, startPoint y: 126, endPoint x: 207, endPoint y: 126, distance: 17.1
click at [214, 126] on div "Minimum Lot 160,000 Full Truck Quantity 2,000,000" at bounding box center [236, 130] width 196 height 28
paste input "16"
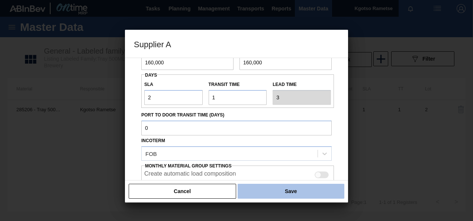
scroll to position [74, 0]
type input "160,000"
click at [266, 187] on button "Save" at bounding box center [291, 191] width 107 height 15
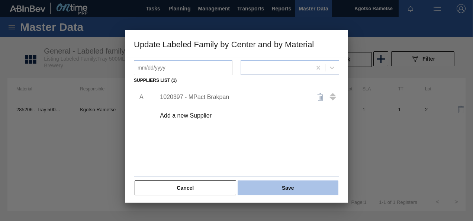
click at [266, 186] on button "Save" at bounding box center [288, 187] width 101 height 15
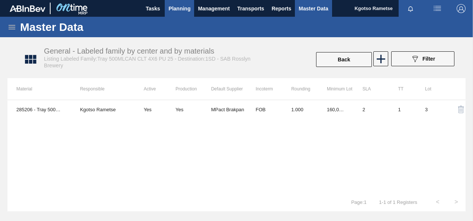
click at [182, 15] on button "Planning" at bounding box center [179, 8] width 29 height 17
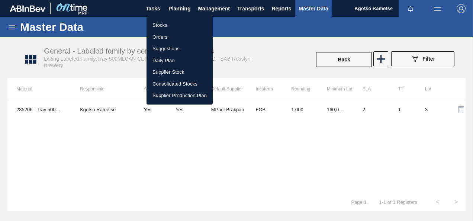
click at [170, 28] on li "Stocks" at bounding box center [180, 25] width 66 height 12
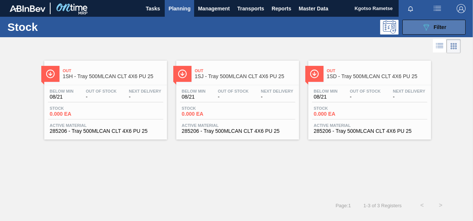
click at [416, 26] on button "089F7B8B-B2A5-4AFE-B5C0-19BA573D28AC Filter" at bounding box center [434, 27] width 63 height 15
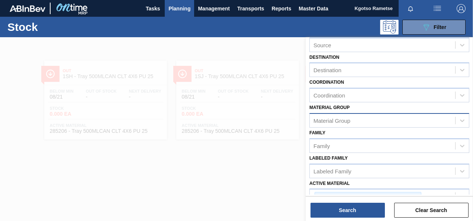
scroll to position [112, 0]
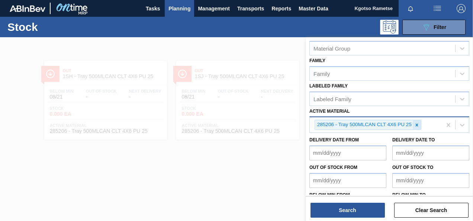
click at [417, 123] on icon at bounding box center [416, 124] width 5 height 5
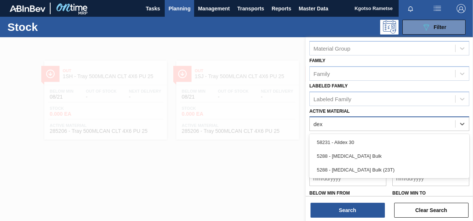
type Material "dext"
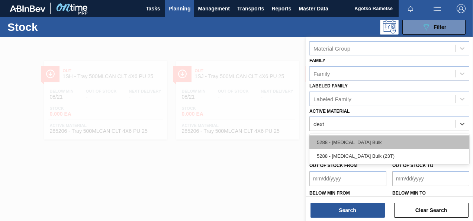
click at [356, 141] on div "5288 - Dextrose Bulk" at bounding box center [390, 142] width 160 height 14
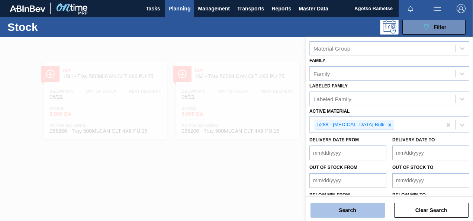
click at [347, 209] on button "Search" at bounding box center [348, 210] width 74 height 15
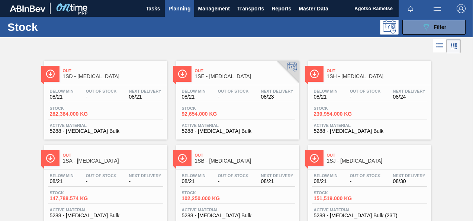
click at [358, 80] on div "Out 1SH - Dextrose" at bounding box center [377, 73] width 100 height 17
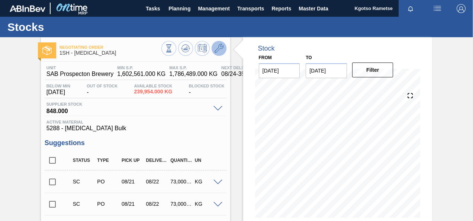
click at [217, 48] on icon at bounding box center [219, 48] width 9 height 9
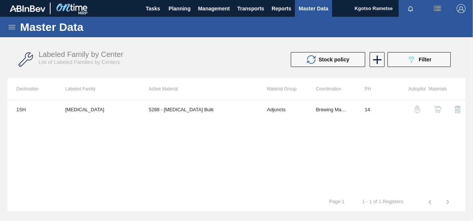
click at [440, 103] on button "button" at bounding box center [438, 109] width 18 height 18
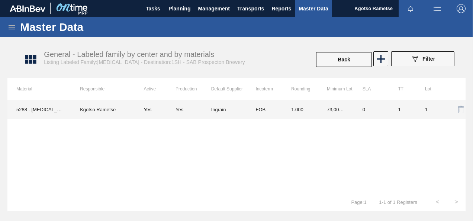
click at [318, 110] on td "73,000.000" at bounding box center [336, 109] width 36 height 19
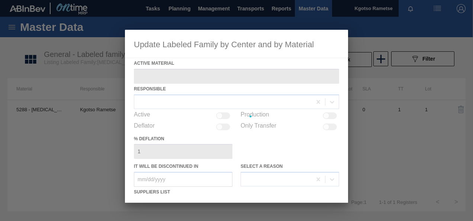
type Material "5288 - Dextrose Bulk"
checkbox input "true"
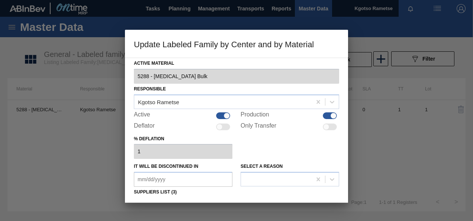
scroll to position [74, 0]
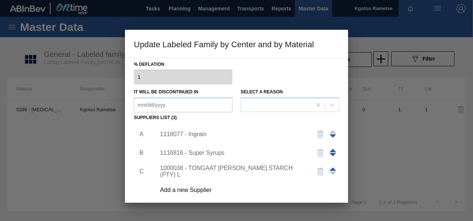
click at [202, 137] on div "1118077 - Ingrain" at bounding box center [233, 134] width 146 height 7
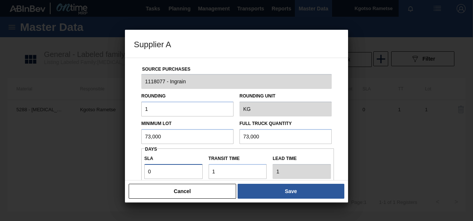
drag, startPoint x: 164, startPoint y: 165, endPoint x: 134, endPoint y: 165, distance: 29.8
click at [135, 166] on div "Source Purchases 1118077 - Ingrain Rounding 1 Rounding Unit KG Minimum Lot 73,0…" at bounding box center [236, 181] width 205 height 246
type input "8"
type input "9"
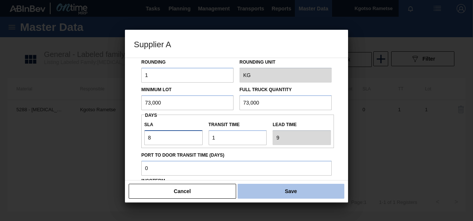
scroll to position [112, 0]
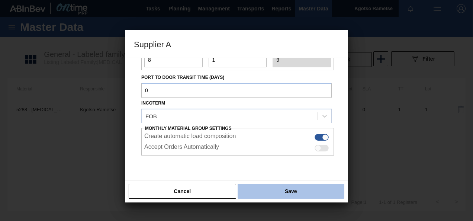
type input "8"
click at [266, 186] on button "Save" at bounding box center [291, 191] width 107 height 15
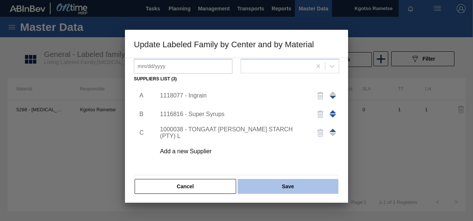
scroll to position [114, 0]
click at [270, 186] on button "Save" at bounding box center [288, 185] width 101 height 15
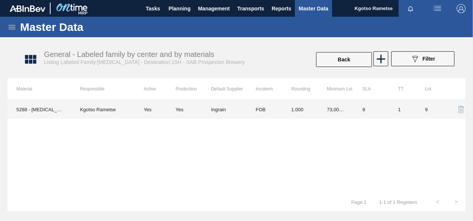
click at [247, 114] on td "FOB" at bounding box center [265, 109] width 36 height 19
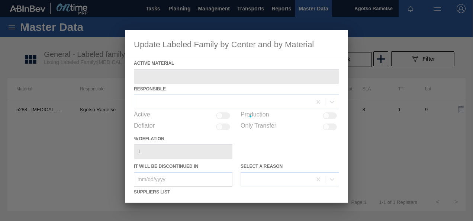
type Material "5288 - Dextrose Bulk"
checkbox input "true"
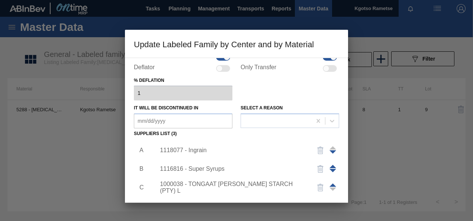
scroll to position [112, 0]
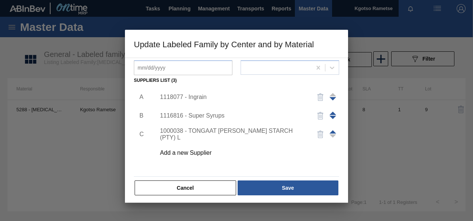
click at [187, 95] on div "1118077 - Ingrain" at bounding box center [233, 97] width 146 height 7
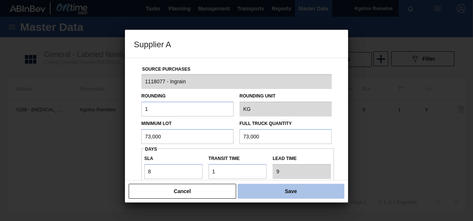
click at [293, 193] on button "Save" at bounding box center [291, 191] width 107 height 15
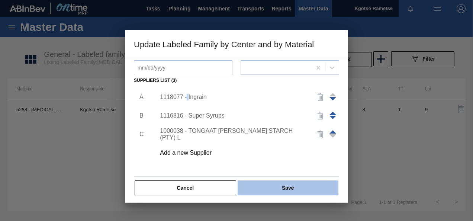
click at [288, 189] on button "Save" at bounding box center [288, 187] width 101 height 15
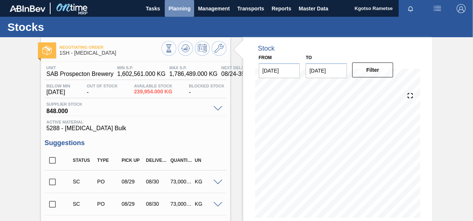
click at [182, 10] on span "Planning" at bounding box center [180, 8] width 22 height 9
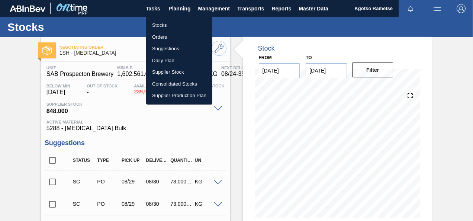
click at [182, 21] on li "Stocks" at bounding box center [179, 25] width 66 height 12
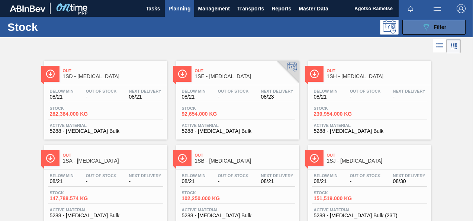
click at [423, 26] on icon "089F7B8B-B2A5-4AFE-B5C0-19BA573D28AC" at bounding box center [426, 27] width 9 height 9
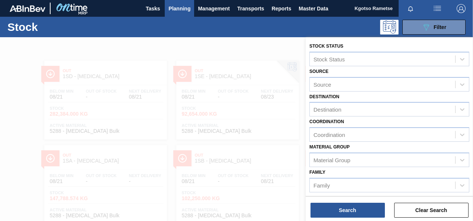
scroll to position [135, 0]
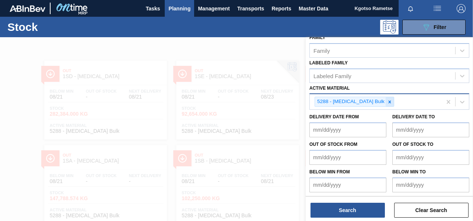
click at [386, 102] on div at bounding box center [390, 101] width 8 height 9
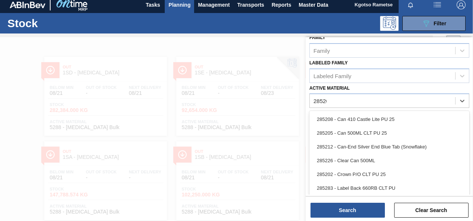
type Material "285201"
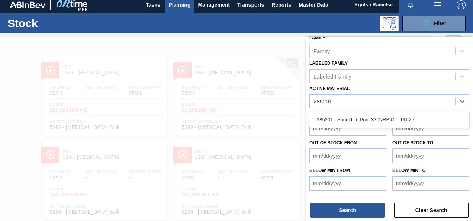
scroll to position [133, 0]
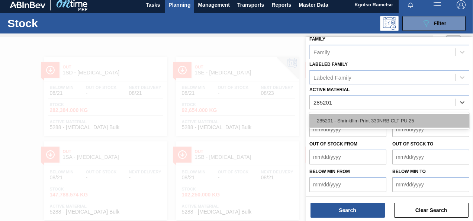
click at [389, 115] on div "285201 - Shrinkflim Print 330NRB CLT PU 25" at bounding box center [390, 121] width 160 height 14
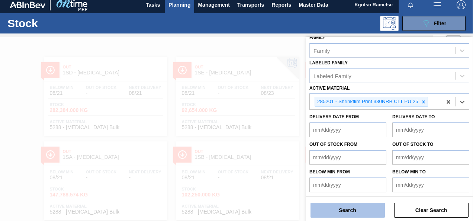
click at [356, 215] on button "Search" at bounding box center [348, 210] width 74 height 15
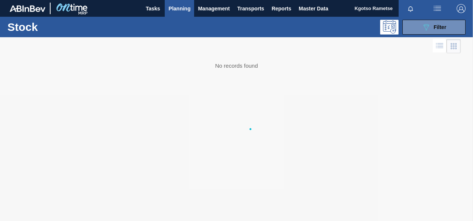
scroll to position [0, 0]
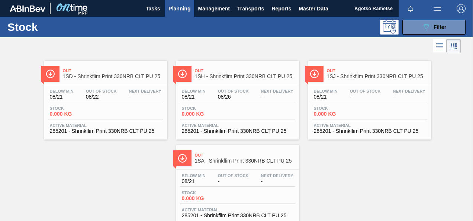
click at [105, 86] on div "Below Min 08/21 Out Of Stock 08/22 Next Delivery - Stock 0.000 KG Active Materi…" at bounding box center [105, 110] width 123 height 51
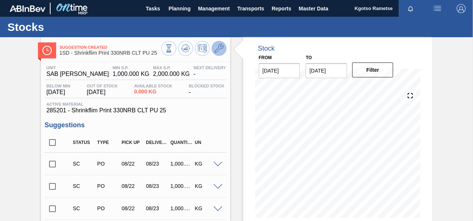
click at [214, 48] on button at bounding box center [219, 48] width 15 height 15
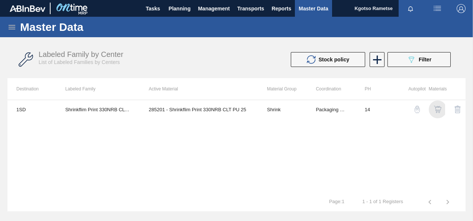
click at [439, 106] on img "button" at bounding box center [437, 109] width 7 height 7
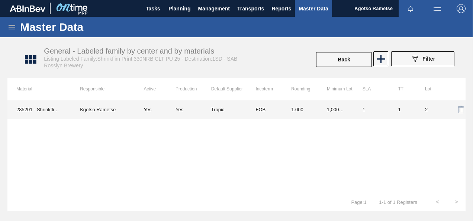
click at [304, 108] on td "1.000" at bounding box center [300, 109] width 36 height 19
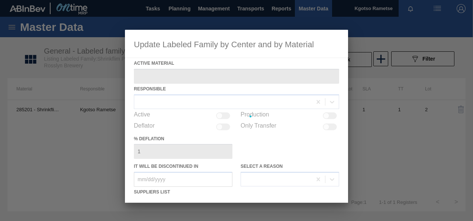
type Material "285201 - Shrinkflim Print 330NRB CLT PU 25"
checkbox input "true"
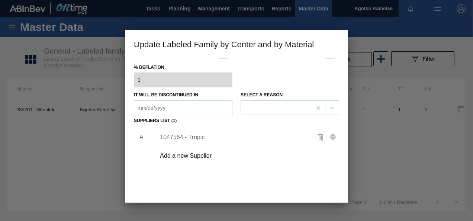
scroll to position [114, 0]
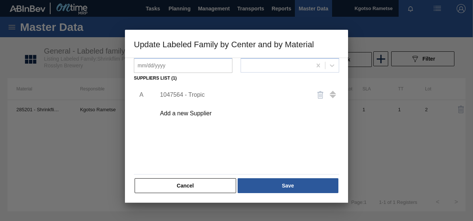
click at [197, 95] on div "1047564 - Tropic" at bounding box center [233, 95] width 146 height 7
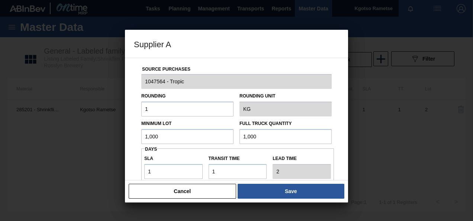
drag, startPoint x: 134, startPoint y: 136, endPoint x: 61, endPoint y: 138, distance: 72.9
click at [87, 136] on div "Supplier A Source Purchases 1047564 - Tropic Rounding 1 Rounding Unit KG Minimu…" at bounding box center [236, 110] width 473 height 221
drag, startPoint x: 156, startPoint y: 133, endPoint x: 49, endPoint y: 137, distance: 106.8
click at [43, 137] on div "Supplier A Source Purchases 1047564 - Tropic Rounding 1 Rounding Unit KG Minimu…" at bounding box center [236, 110] width 473 height 221
type input "9,000"
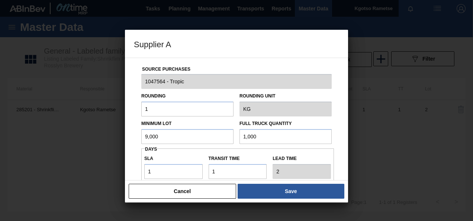
drag, startPoint x: 293, startPoint y: 141, endPoint x: 135, endPoint y: 135, distance: 158.6
click at [162, 137] on div "Minimum Lot 9,000 Full Truck Quantity 1,000" at bounding box center [236, 130] width 196 height 28
paste input "9"
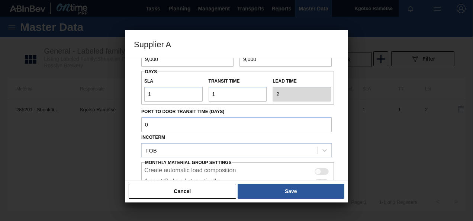
scroll to position [20, 0]
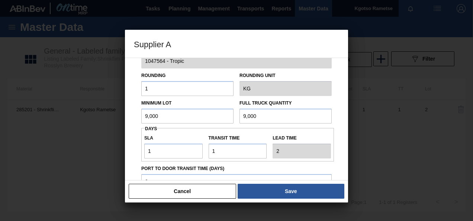
type input "9,000"
drag, startPoint x: 121, startPoint y: 153, endPoint x: 97, endPoint y: 155, distance: 23.1
click at [108, 154] on div "Supplier A Source Purchases 1047564 - Tropic Rounding 1 Rounding Unit KG Minimu…" at bounding box center [236, 110] width 473 height 221
type input "2"
type input "3"
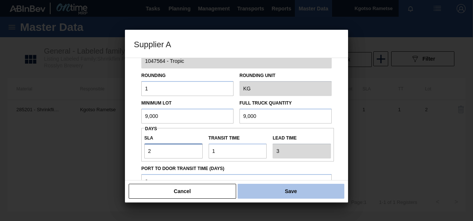
type input "2"
click at [298, 185] on button "Save" at bounding box center [291, 191] width 107 height 15
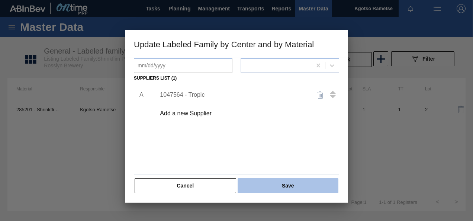
click at [297, 185] on button "Save" at bounding box center [288, 185] width 101 height 15
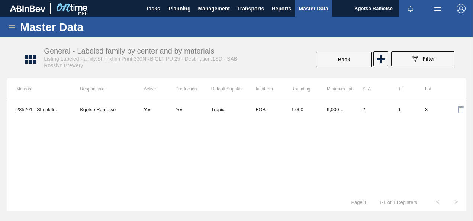
click at [178, 17] on div "Master Data" at bounding box center [236, 27] width 473 height 20
click at [178, 11] on span "Planning" at bounding box center [180, 8] width 22 height 9
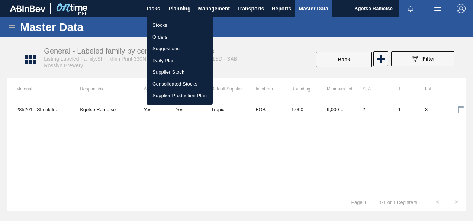
click at [175, 28] on li "Stocks" at bounding box center [180, 25] width 66 height 12
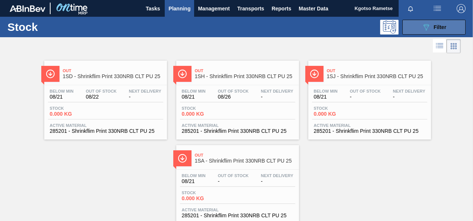
click at [415, 26] on button "089F7B8B-B2A5-4AFE-B5C0-19BA573D28AC Filter" at bounding box center [434, 27] width 63 height 15
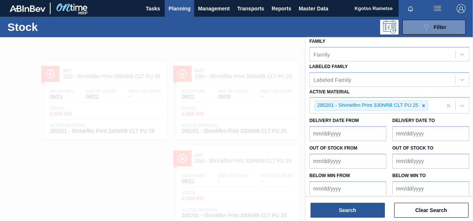
scroll to position [135, 0]
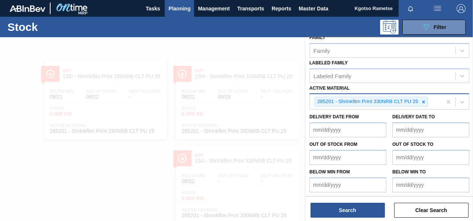
click at [426, 105] on div at bounding box center [424, 101] width 8 height 9
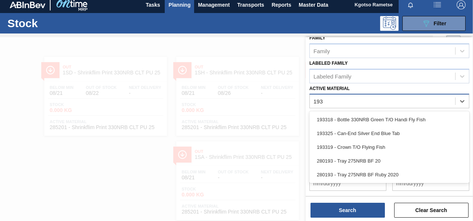
scroll to position [133, 0]
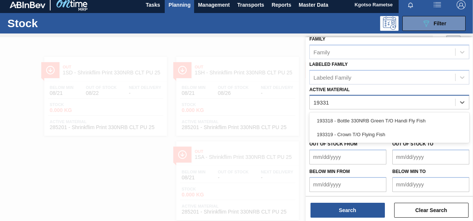
type Material "193319"
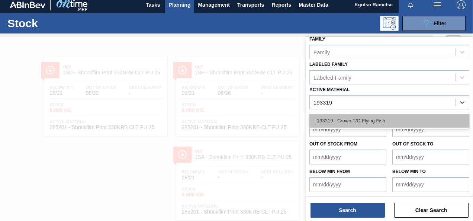
click at [362, 122] on div "193319 - Crown T/O Flying Fish" at bounding box center [390, 121] width 160 height 14
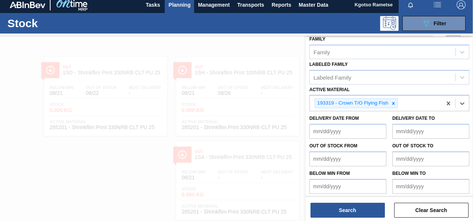
scroll to position [135, 0]
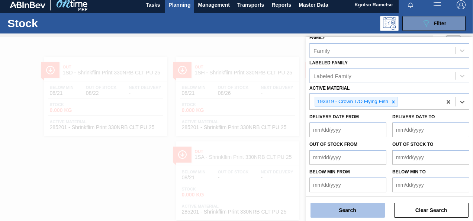
click at [355, 213] on button "Search" at bounding box center [348, 210] width 74 height 15
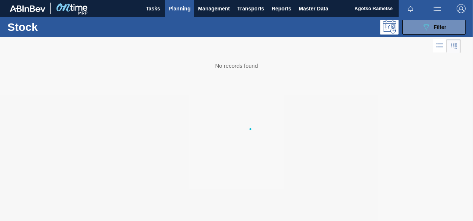
scroll to position [0, 0]
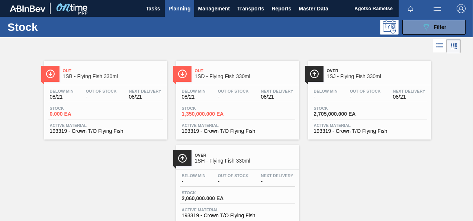
click at [235, 112] on div "Stock 1,350,000.000 EA" at bounding box center [208, 111] width 56 height 11
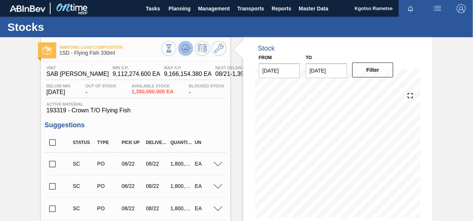
click at [173, 45] on icon at bounding box center [169, 48] width 8 height 8
click at [180, 5] on span "Planning" at bounding box center [180, 8] width 22 height 9
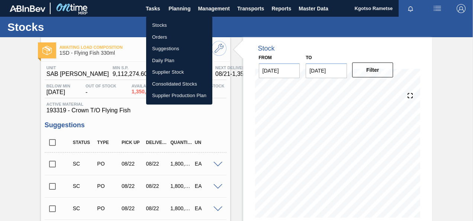
click at [177, 15] on div at bounding box center [236, 110] width 473 height 221
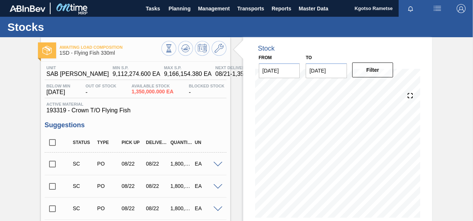
click at [176, 19] on div "Stocks" at bounding box center [236, 27] width 473 height 20
click at [176, 13] on span "Planning" at bounding box center [180, 8] width 22 height 9
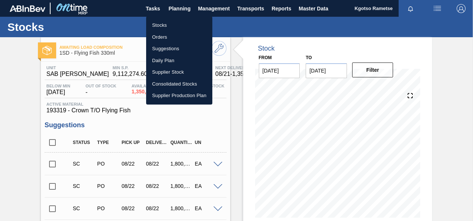
click at [171, 30] on li "Stocks" at bounding box center [179, 25] width 66 height 12
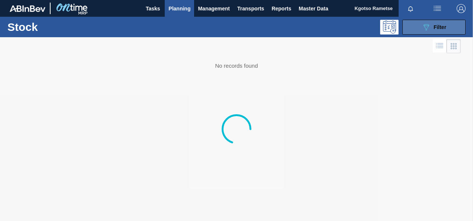
click at [438, 31] on button "089F7B8B-B2A5-4AFE-B5C0-19BA573D28AC Filter" at bounding box center [434, 27] width 63 height 15
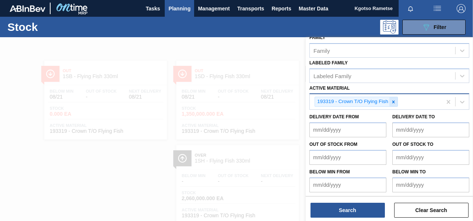
click at [395, 101] on icon at bounding box center [393, 101] width 5 height 5
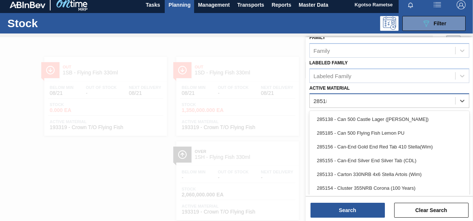
scroll to position [133, 0]
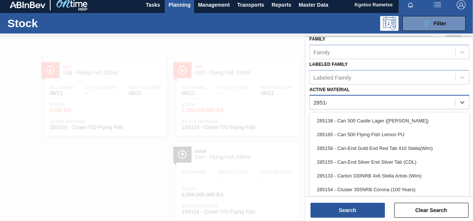
type Material "285187"
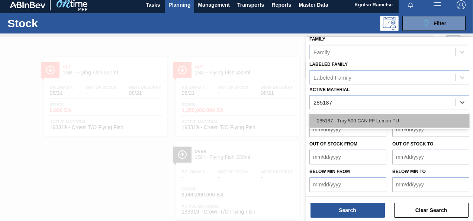
click at [350, 119] on div "285187 - Tray 500 CAN FF Lemon PU" at bounding box center [390, 121] width 160 height 14
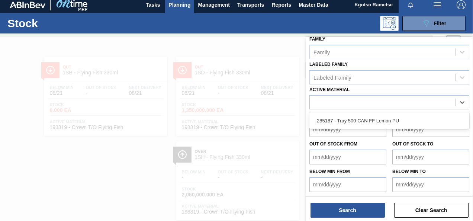
scroll to position [135, 0]
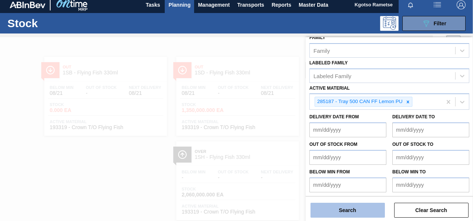
click at [345, 212] on button "Search" at bounding box center [348, 210] width 74 height 15
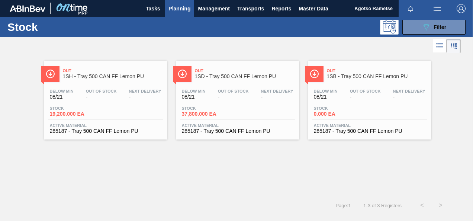
click at [207, 70] on span "Out" at bounding box center [245, 70] width 100 height 4
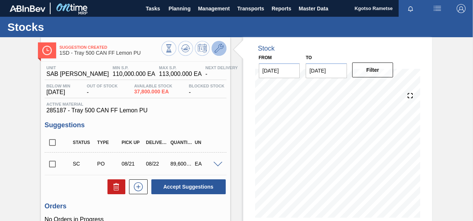
click at [217, 46] on icon at bounding box center [219, 48] width 9 height 9
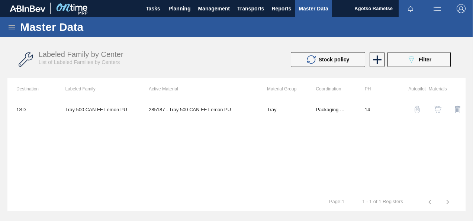
click at [438, 106] on img "button" at bounding box center [437, 109] width 7 height 7
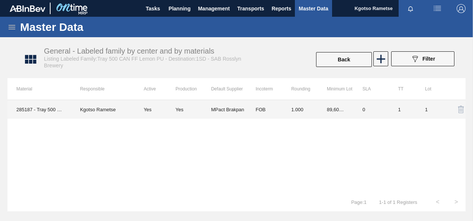
click at [346, 104] on td "89,600.000" at bounding box center [336, 109] width 36 height 19
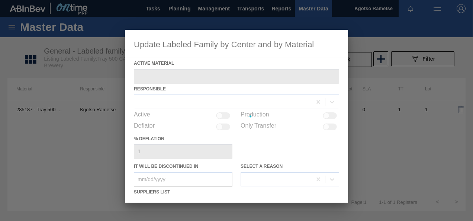
type Material "285187 - Tray 500 CAN FF Lemon PU"
checkbox input "true"
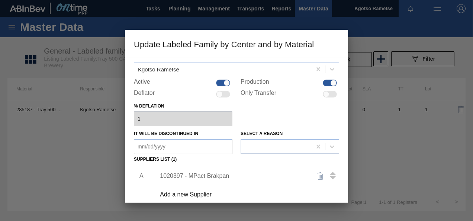
scroll to position [114, 0]
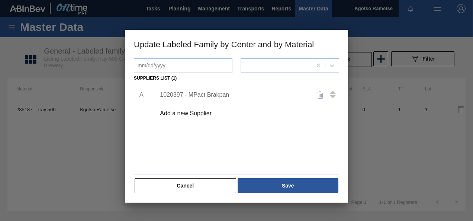
click at [218, 95] on div "1020397 - MPact Brakpan" at bounding box center [233, 95] width 146 height 7
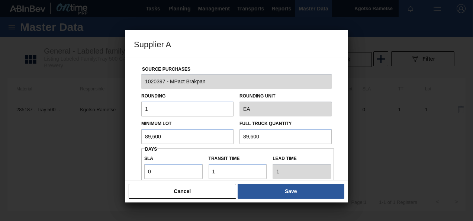
click at [143, 137] on input "89,600" at bounding box center [187, 136] width 92 height 15
drag, startPoint x: 174, startPoint y: 136, endPoint x: 61, endPoint y: 145, distance: 114.2
click at [134, 133] on div "Source Purchases 1020397 - MPact Brakpan Rounding 1 Rounding Unit EA Minimum Lo…" at bounding box center [236, 119] width 223 height 123
type input "44,800"
click at [215, 129] on div "Minimum Lot 44,800 Full Truck Quantity 89,600" at bounding box center [236, 130] width 196 height 28
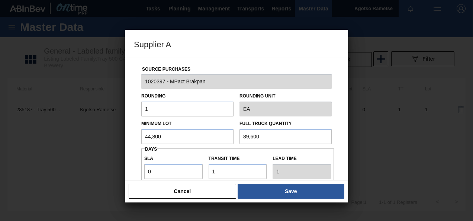
drag, startPoint x: 255, startPoint y: 135, endPoint x: 160, endPoint y: 149, distance: 96.6
click at [188, 147] on div "Source Purchases 1020397 - MPact Brakpan Rounding 1 Rounding Unit EA Minimum Lo…" at bounding box center [236, 181] width 205 height 246
paste input "44,8"
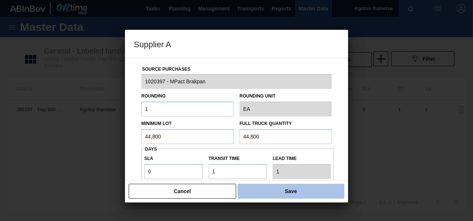
type input "44,800"
click at [266, 184] on button "Save" at bounding box center [291, 191] width 107 height 15
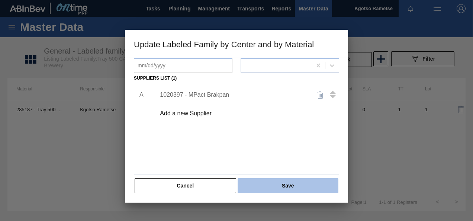
click at [262, 179] on button "Save" at bounding box center [288, 185] width 101 height 15
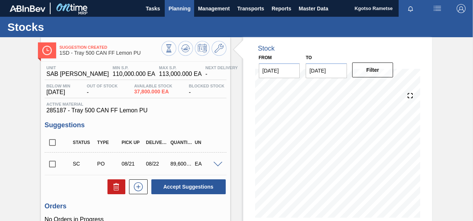
click at [175, 10] on span "Planning" at bounding box center [180, 8] width 22 height 9
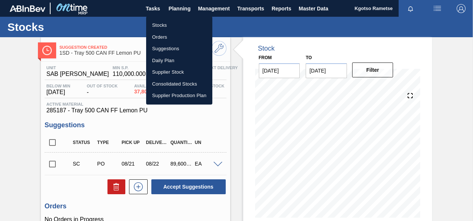
click at [168, 21] on li "Stocks" at bounding box center [179, 25] width 66 height 12
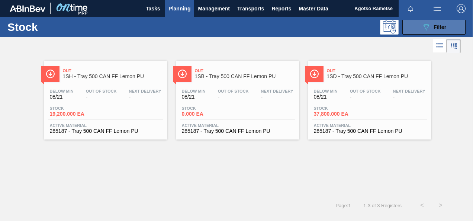
click at [406, 33] on button "089F7B8B-B2A5-4AFE-B5C0-19BA573D28AC Filter" at bounding box center [434, 27] width 63 height 15
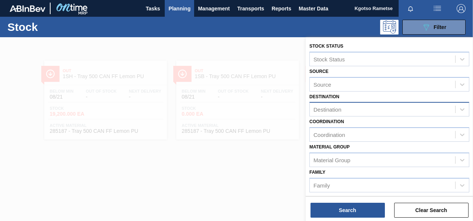
click at [342, 103] on div "Destination" at bounding box center [390, 109] width 160 height 15
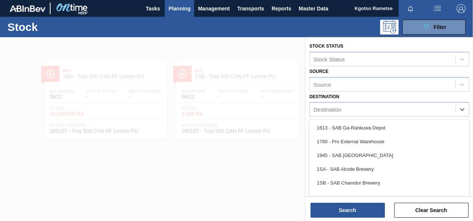
drag, startPoint x: 164, startPoint y: 173, endPoint x: 161, endPoint y: 162, distance: 11.7
click at [162, 166] on div at bounding box center [236, 147] width 473 height 221
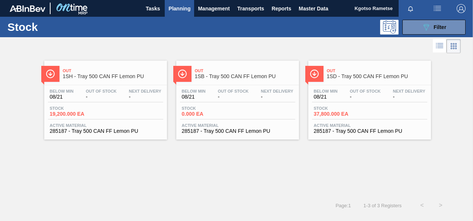
click at [214, 67] on div "Out 1SB - Tray 500 CAN FF Lemon PU" at bounding box center [245, 73] width 100 height 17
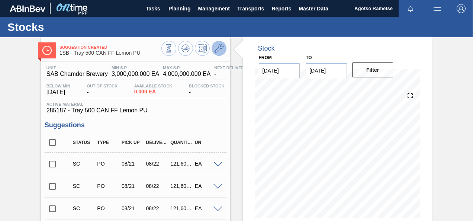
click at [215, 52] on icon at bounding box center [219, 48] width 9 height 9
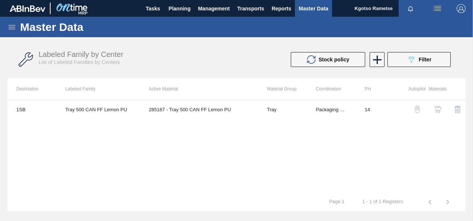
click at [435, 108] on img "button" at bounding box center [437, 109] width 7 height 7
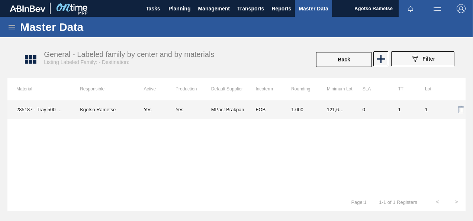
click at [237, 101] on td "MPact Brakpan" at bounding box center [229, 109] width 36 height 19
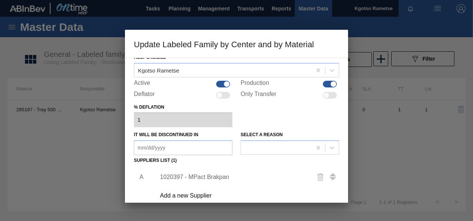
scroll to position [74, 0]
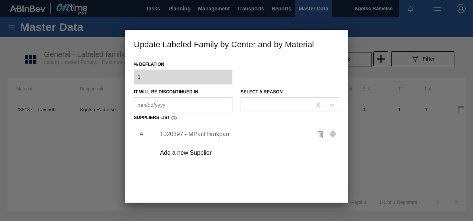
click at [205, 125] on div "1020397 - MPact Brakpan" at bounding box center [245, 134] width 188 height 19
click at [205, 131] on div "1020397 - MPact Brakpan" at bounding box center [233, 134] width 146 height 7
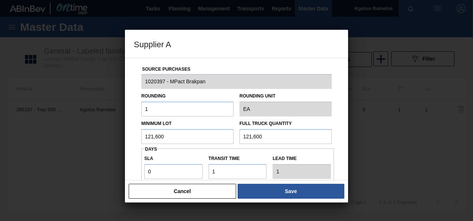
drag, startPoint x: 192, startPoint y: 132, endPoint x: 92, endPoint y: 132, distance: 99.3
click at [120, 130] on div "Supplier A Source Purchases 1020397 - MPact Brakpan Rounding 1 Rounding Unit EA…" at bounding box center [236, 110] width 473 height 221
drag, startPoint x: 173, startPoint y: 129, endPoint x: 89, endPoint y: 140, distance: 84.4
click at [100, 139] on div "Supplier A Source Purchases 1020397 - MPact Brakpan Rounding 1 Rounding Unit EA…" at bounding box center [236, 110] width 473 height 221
type input "44,800"
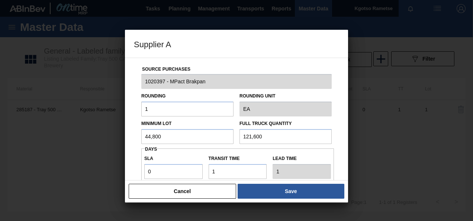
click at [191, 140] on div "Minimum Lot 44,800 Full Truck Quantity 121,600" at bounding box center [236, 130] width 196 height 28
paste input "44,8"
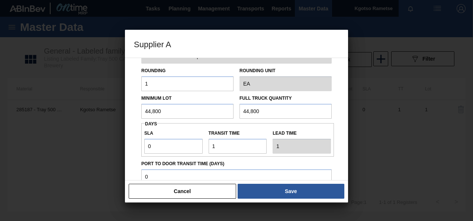
scroll to position [37, 0]
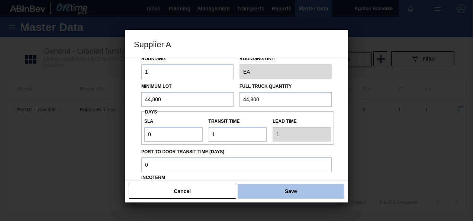
type input "44,800"
click at [281, 185] on button "Save" at bounding box center [291, 191] width 107 height 15
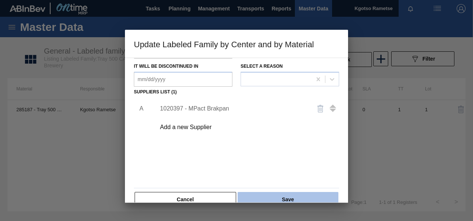
scroll to position [114, 0]
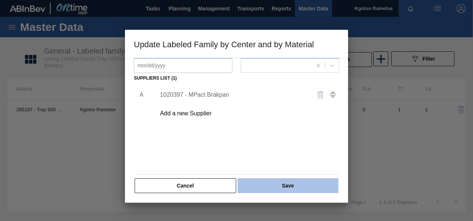
click at [279, 186] on button "Save" at bounding box center [288, 185] width 101 height 15
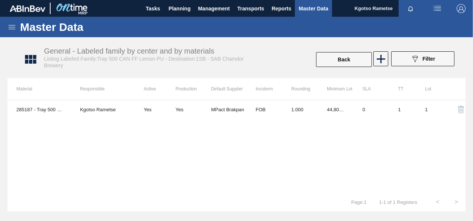
drag, startPoint x: 138, startPoint y: 184, endPoint x: 135, endPoint y: 179, distance: 6.3
click at [137, 182] on div "285187 - Tray 500 CAN FF Lemon PU Kgotso Rametse Yes Yes MPact Brakpan FOB 1.00…" at bounding box center [236, 146] width 458 height 93
click at [173, 10] on span "Planning" at bounding box center [180, 8] width 22 height 9
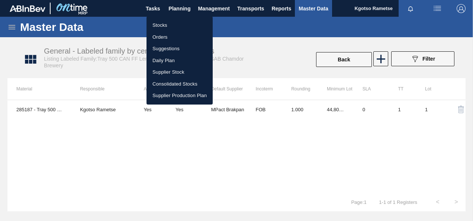
click at [170, 18] on ul "Stocks Orders Suggestions Daily Plan Supplier Stock Consolidated Stocks Supplie…" at bounding box center [180, 60] width 66 height 88
click at [167, 25] on li "Stocks" at bounding box center [180, 25] width 66 height 12
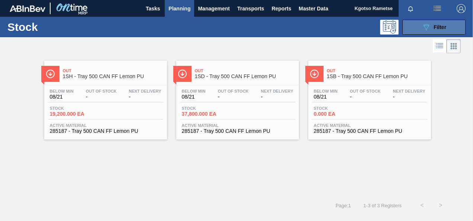
click at [449, 24] on button "089F7B8B-B2A5-4AFE-B5C0-19BA573D28AC Filter" at bounding box center [434, 27] width 63 height 15
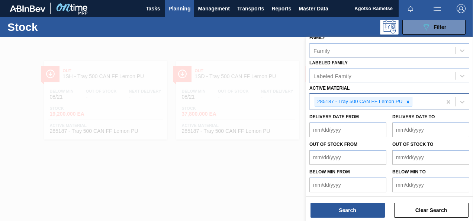
click at [410, 101] on icon at bounding box center [408, 101] width 5 height 5
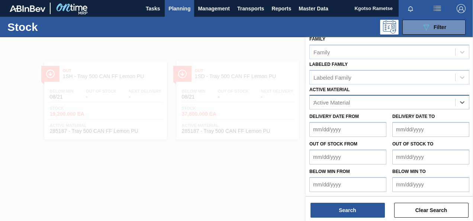
scroll to position [135, 0]
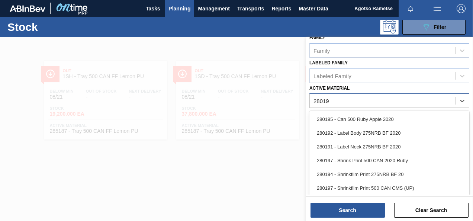
type Material "280193"
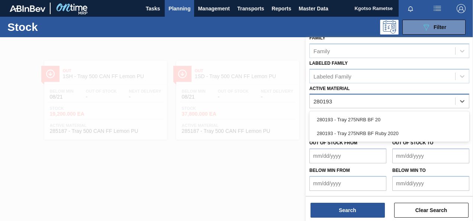
scroll to position [133, 0]
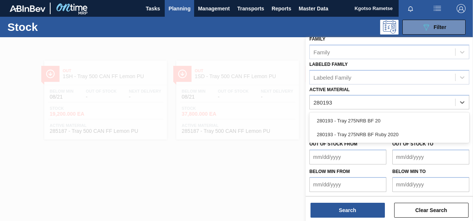
click at [372, 117] on div "280193 - Tray 275NRB BF 20" at bounding box center [390, 121] width 160 height 14
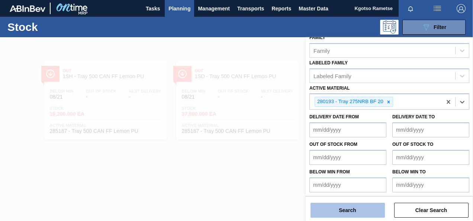
click at [324, 208] on button "Search" at bounding box center [348, 210] width 74 height 15
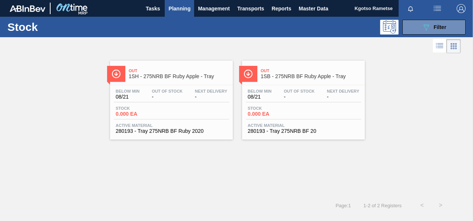
click at [301, 109] on div "Stock 0.000 EA" at bounding box center [274, 111] width 56 height 11
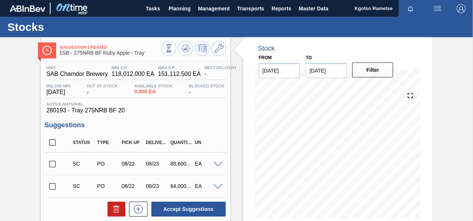
click at [226, 49] on div "Suggestion Created 1SB - 275NRB BF Ruby Apple - Tray" at bounding box center [135, 49] width 189 height 17
click at [224, 52] on button at bounding box center [219, 48] width 15 height 15
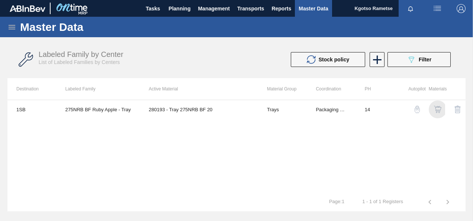
click at [438, 110] on img "button" at bounding box center [437, 109] width 7 height 7
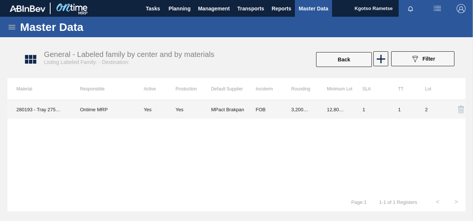
click at [339, 111] on td "12,800.000" at bounding box center [336, 109] width 36 height 19
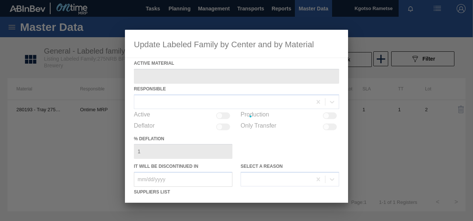
type Material "280193 - Tray 275NRB BF 20"
checkbox input "true"
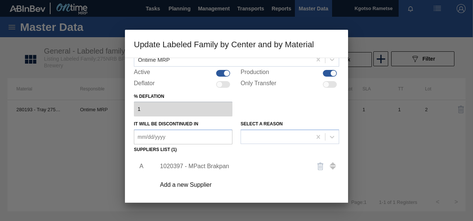
scroll to position [74, 0]
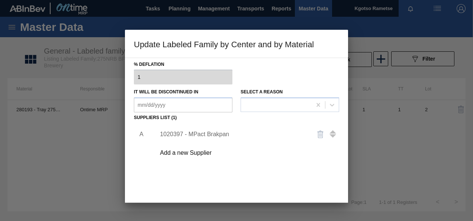
click at [211, 138] on div "1020397 - MPact Brakpan" at bounding box center [245, 134] width 188 height 19
click at [211, 137] on div "1020397 - MPact Brakpan" at bounding box center [233, 134] width 146 height 7
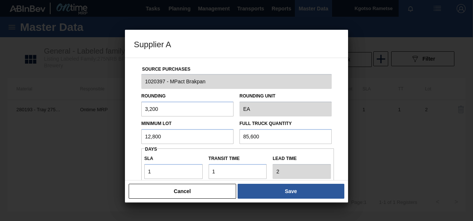
drag, startPoint x: 183, startPoint y: 128, endPoint x: 41, endPoint y: 134, distance: 142.6
click at [59, 131] on div "Supplier A Source Purchases 1020397 - MPact Brakpan Rounding 3,200 Rounding Uni…" at bounding box center [236, 110] width 473 height 221
drag, startPoint x: 167, startPoint y: 137, endPoint x: 65, endPoint y: 134, distance: 102.0
click at [65, 134] on div "Supplier A Source Purchases 1020397 - MPact Brakpan Rounding 3,200 Rounding Uni…" at bounding box center [236, 110] width 473 height 221
type input "128,000"
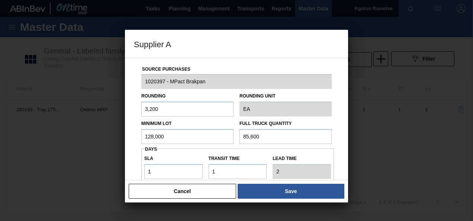
click at [278, 142] on input "85,600" at bounding box center [286, 136] width 92 height 15
paste input "128,0"
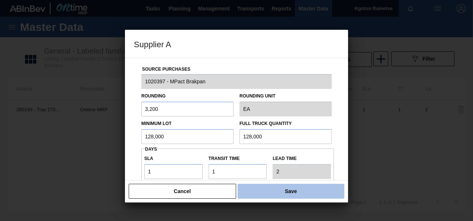
type input "128,000"
click at [288, 191] on button "Save" at bounding box center [291, 191] width 107 height 15
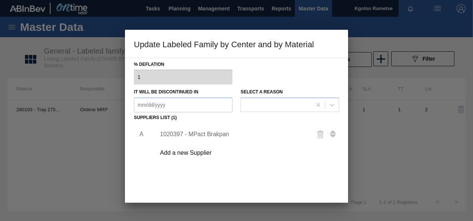
click at [286, 165] on div "A 1020397 - MPact Brakpan Add a new Supplier" at bounding box center [236, 166] width 205 height 87
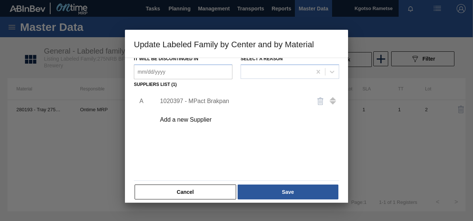
scroll to position [114, 0]
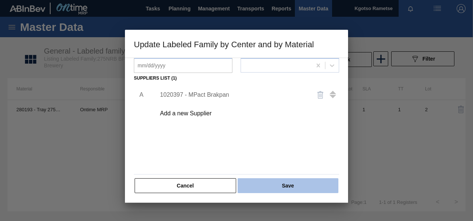
click at [284, 179] on button "Save" at bounding box center [288, 185] width 101 height 15
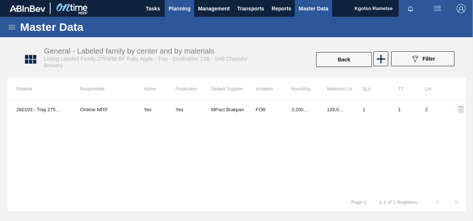
click at [182, 10] on span "Planning" at bounding box center [180, 8] width 22 height 9
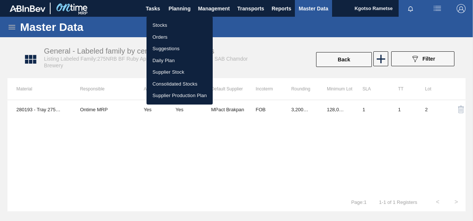
click at [171, 25] on li "Stocks" at bounding box center [180, 25] width 66 height 12
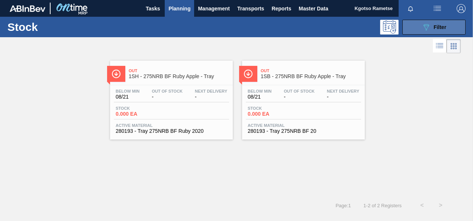
click at [421, 31] on button "089F7B8B-B2A5-4AFE-B5C0-19BA573D28AC Filter" at bounding box center [434, 27] width 63 height 15
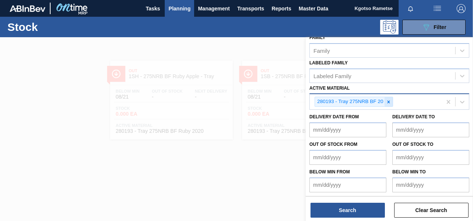
click at [391, 103] on icon at bounding box center [388, 101] width 5 height 5
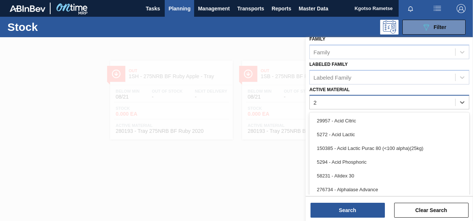
scroll to position [135, 0]
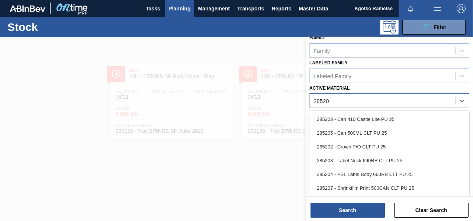
type Material "285201"
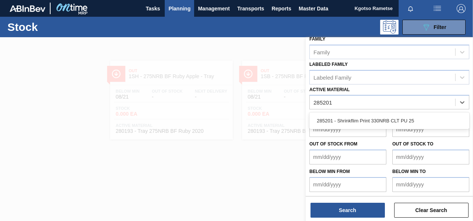
click at [371, 121] on div "285201 - Shrinkflim Print 330NRB CLT PU 25" at bounding box center [390, 121] width 160 height 14
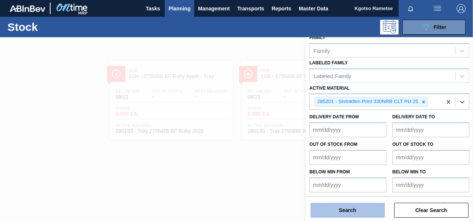
click at [345, 211] on button "Search" at bounding box center [348, 210] width 74 height 15
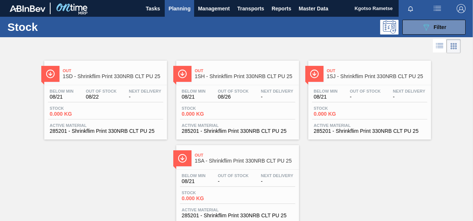
click at [72, 92] on span "Below Min" at bounding box center [62, 91] width 24 height 4
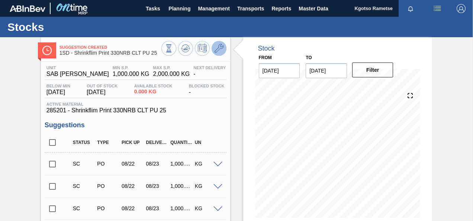
click at [216, 46] on icon at bounding box center [219, 48] width 9 height 9
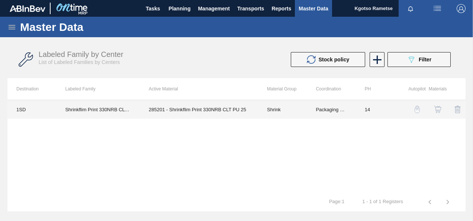
click at [321, 107] on td "Packaging Materials" at bounding box center [331, 109] width 49 height 19
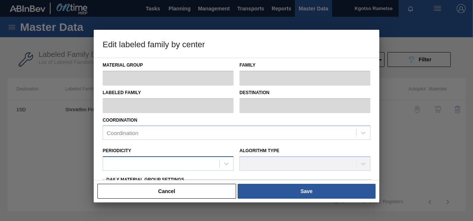
type input "Shrink"
type input "330NRB (Shrink)"
type input "Shrinkflim Print 330NRB CLT PU 25"
type input "1SD - SAB Rosslyn Brewery"
type input "14"
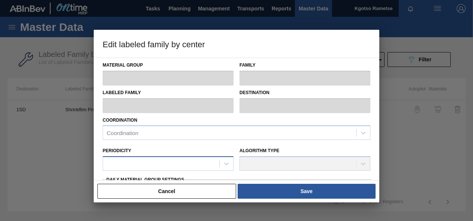
type input "1,000"
type input "2,000"
type input "100"
type input "2,000.000"
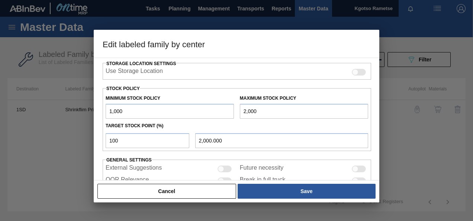
scroll to position [206, 0]
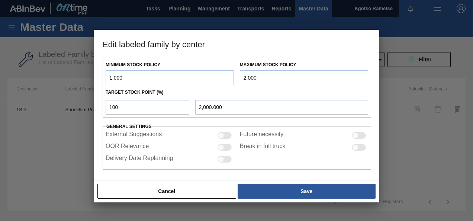
click at [174, 198] on button "Cancel" at bounding box center [166, 191] width 139 height 15
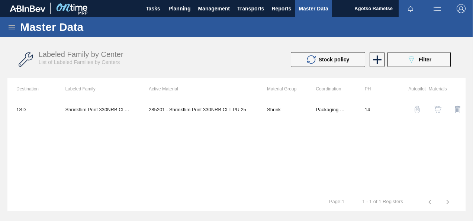
click at [440, 107] on img "button" at bounding box center [437, 109] width 7 height 7
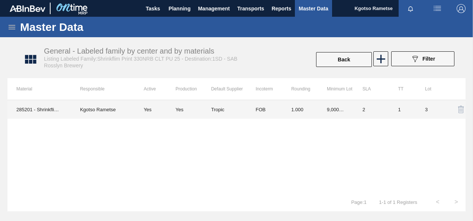
click at [271, 116] on td "FOB" at bounding box center [265, 109] width 36 height 19
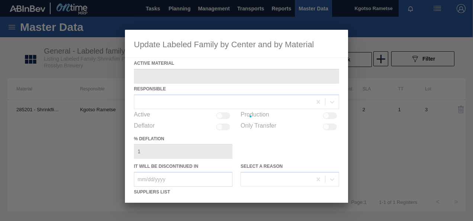
type Material "285201 - Shrinkflim Print 330NRB CLT PU 25"
checkbox input "true"
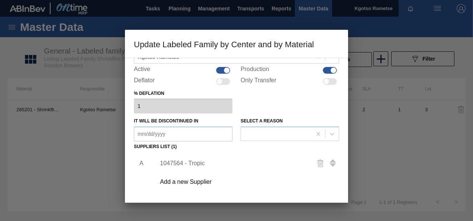
scroll to position [112, 0]
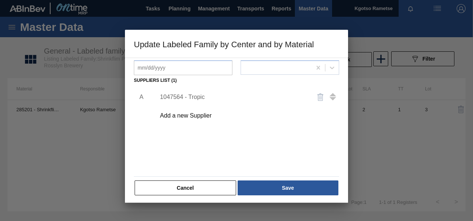
click at [174, 99] on div "1047564 - Tropic" at bounding box center [233, 97] width 146 height 7
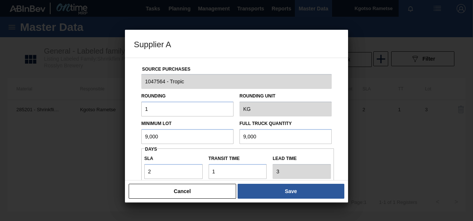
drag, startPoint x: 161, startPoint y: 136, endPoint x: 102, endPoint y: 136, distance: 59.2
click at [112, 136] on div "Supplier A Source Purchases 1047564 - Tropic Rounding 1 Rounding Unit KG Minimu…" at bounding box center [236, 110] width 473 height 221
click at [135, 190] on button "Cancel" at bounding box center [183, 191] width 108 height 15
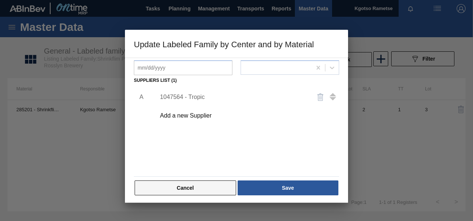
click at [177, 188] on button "Cancel" at bounding box center [186, 187] width 102 height 15
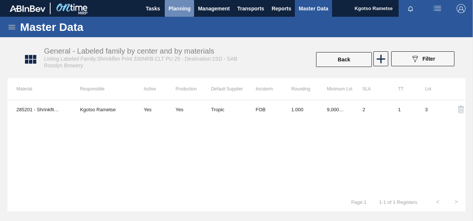
click at [179, 7] on span "Planning" at bounding box center [180, 8] width 22 height 9
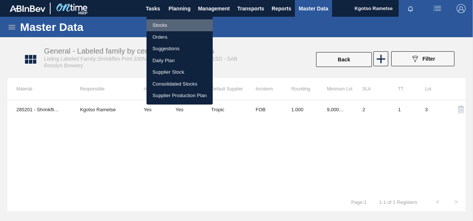
click at [170, 22] on li "Stocks" at bounding box center [180, 25] width 66 height 12
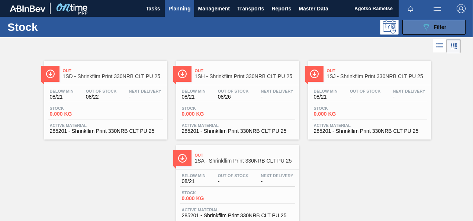
click at [429, 31] on icon "089F7B8B-B2A5-4AFE-B5C0-19BA573D28AC" at bounding box center [426, 27] width 9 height 9
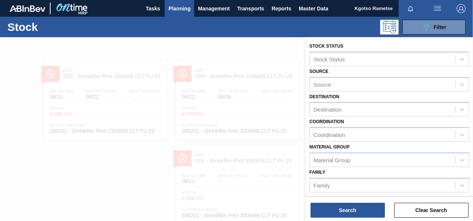
click at [384, 174] on div "Family Family" at bounding box center [390, 179] width 160 height 25
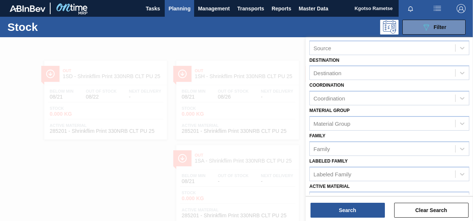
scroll to position [60, 0]
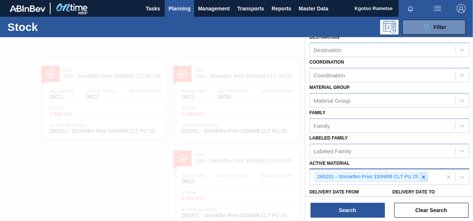
click at [423, 177] on icon at bounding box center [423, 176] width 5 height 5
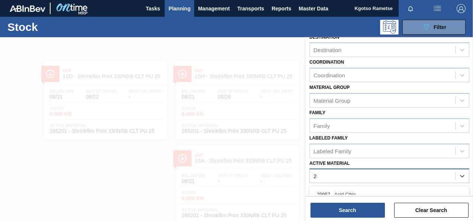
scroll to position [22, 0]
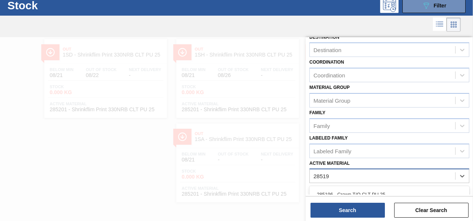
type Material "285196"
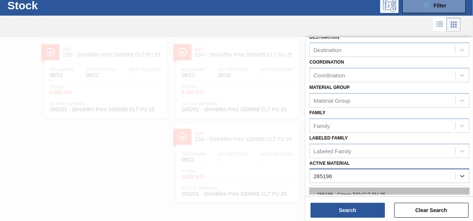
click at [388, 189] on div "285196 - Crown T/O CLT PU 25" at bounding box center [390, 195] width 160 height 14
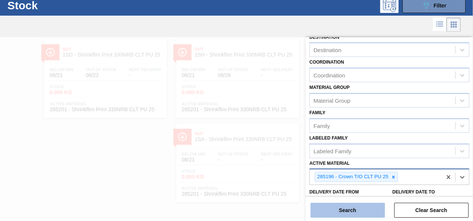
click at [367, 206] on button "Search" at bounding box center [348, 210] width 74 height 15
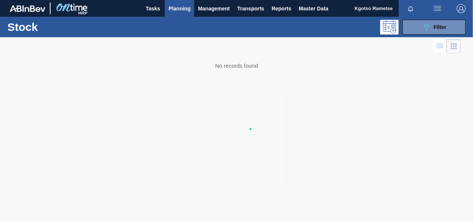
scroll to position [0, 0]
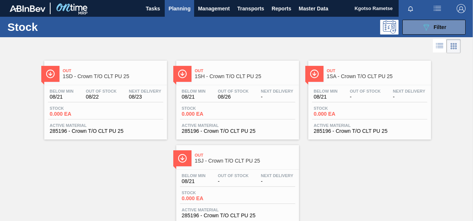
click at [115, 68] on span "Out" at bounding box center [113, 70] width 100 height 4
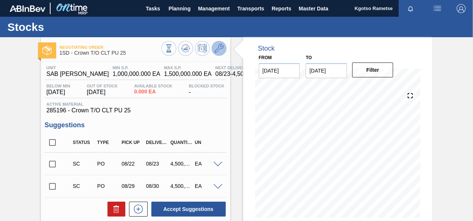
click at [218, 51] on icon at bounding box center [219, 48] width 9 height 9
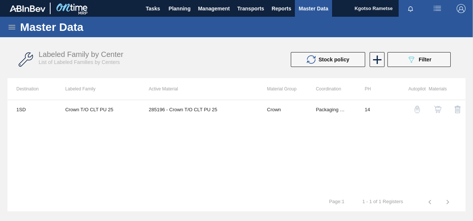
click at [438, 113] on img "button" at bounding box center [437, 109] width 7 height 7
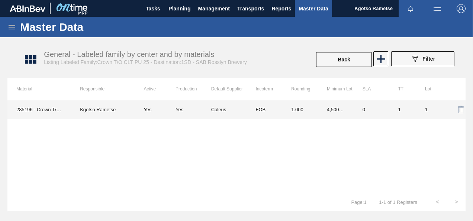
click at [281, 113] on td "FOB" at bounding box center [265, 109] width 36 height 19
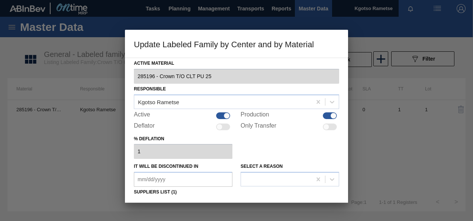
click at [257, 150] on div "% deflation 1" at bounding box center [236, 147] width 205 height 26
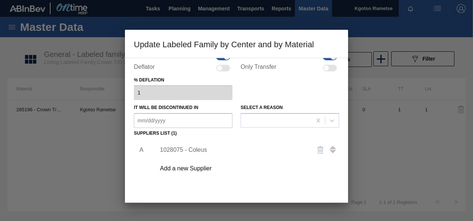
scroll to position [60, 0]
click at [181, 147] on div "1028075 - Coleus" at bounding box center [233, 149] width 146 height 7
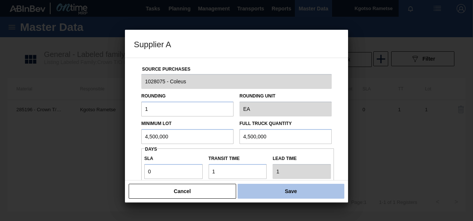
click at [289, 192] on button "Save" at bounding box center [291, 191] width 107 height 15
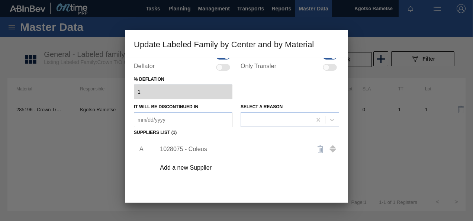
click at [301, 187] on div "A 1028075 - Coleus Add a new Supplier" at bounding box center [236, 181] width 205 height 87
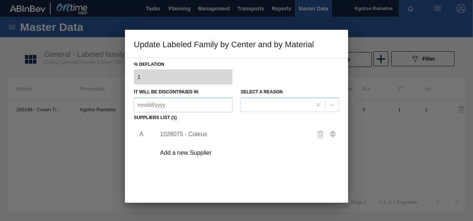
scroll to position [114, 0]
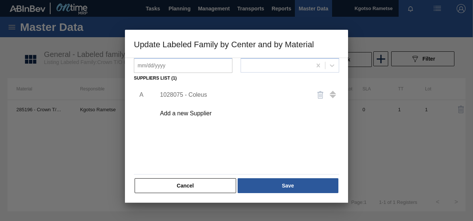
click at [301, 187] on button "Save" at bounding box center [288, 185] width 101 height 15
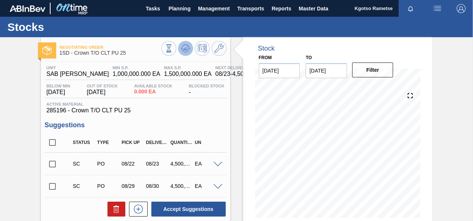
click at [173, 44] on icon at bounding box center [169, 48] width 8 height 8
click at [460, 11] on img "button" at bounding box center [461, 8] width 9 height 9
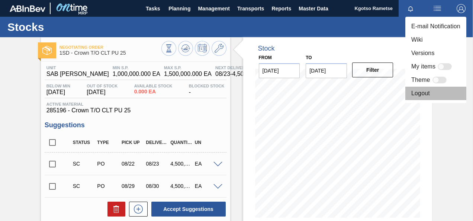
click at [428, 91] on li "Logout" at bounding box center [436, 93] width 61 height 13
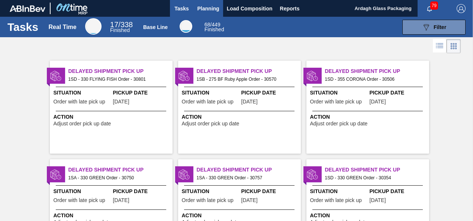
click at [208, 3] on button "Planning" at bounding box center [208, 8] width 29 height 17
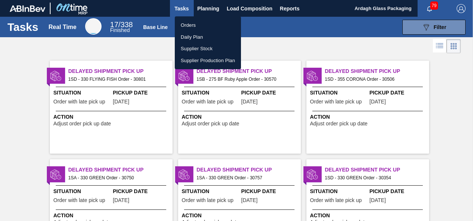
click at [194, 25] on li "Orders" at bounding box center [208, 25] width 66 height 12
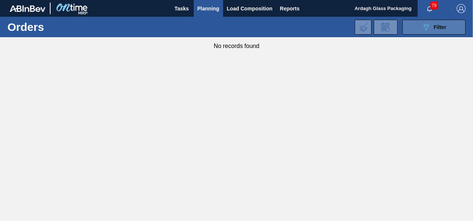
click at [417, 25] on button "089F7B8B-B2A5-4AFE-B5C0-19BA573D28AC Filter" at bounding box center [434, 27] width 63 height 15
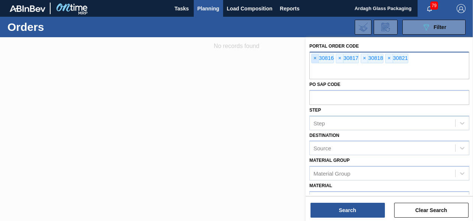
click at [316, 60] on span "×" at bounding box center [315, 58] width 7 height 9
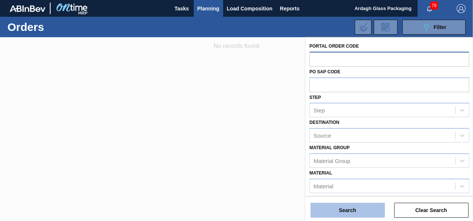
click at [333, 212] on button "Search" at bounding box center [348, 210] width 74 height 15
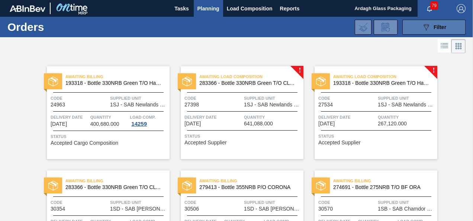
click at [420, 24] on button "089F7B8B-B2A5-4AFE-B5C0-19BA573D28AC Filter" at bounding box center [434, 27] width 63 height 15
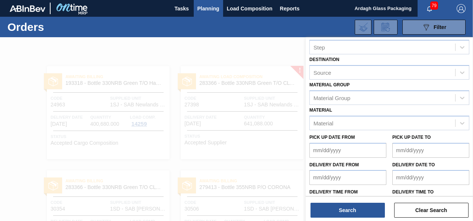
scroll to position [18, 0]
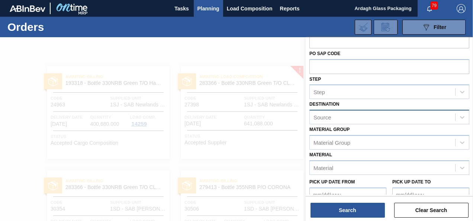
click at [328, 118] on div "Source" at bounding box center [323, 117] width 18 height 6
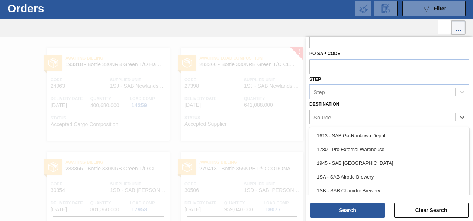
scroll to position [20, 0]
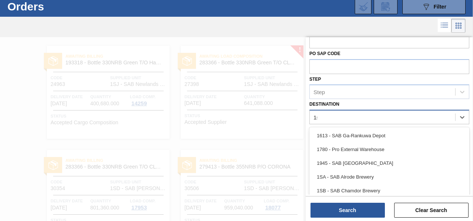
type input "1sd"
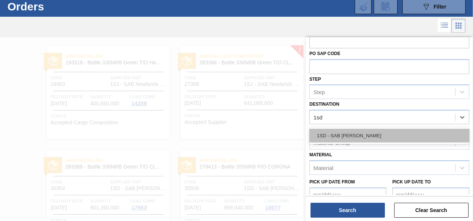
drag, startPoint x: 332, startPoint y: 133, endPoint x: 333, endPoint y: 141, distance: 7.6
click at [332, 133] on div "1SD - SAB [PERSON_NAME]" at bounding box center [390, 136] width 160 height 14
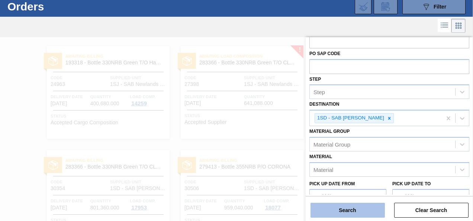
click at [349, 208] on button "Search" at bounding box center [348, 210] width 74 height 15
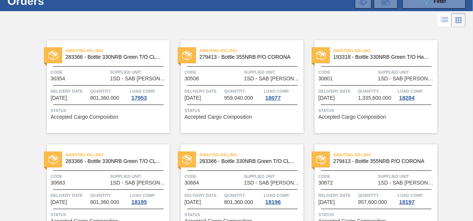
scroll to position [0, 0]
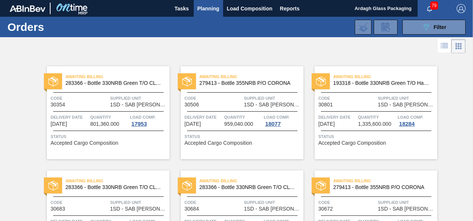
click at [203, 7] on span "Planning" at bounding box center [209, 8] width 22 height 9
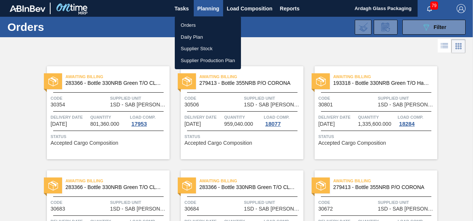
click at [190, 25] on li "Orders" at bounding box center [208, 25] width 66 height 12
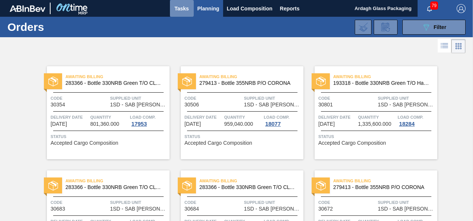
click at [185, 8] on span "Tasks" at bounding box center [182, 8] width 16 height 9
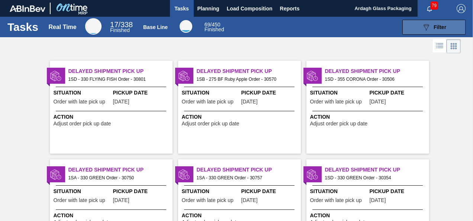
click at [413, 25] on button "089F7B8B-B2A5-4AFE-B5C0-19BA573D28AC Filter" at bounding box center [434, 27] width 63 height 15
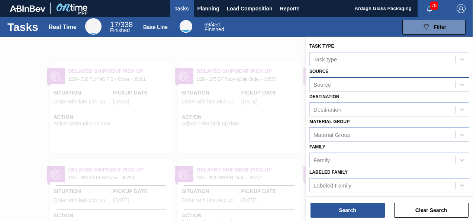
scroll to position [0, 0]
click at [320, 107] on div "Destination" at bounding box center [328, 109] width 28 height 6
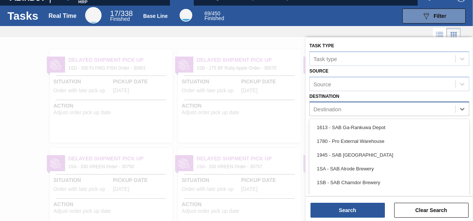
scroll to position [12, 0]
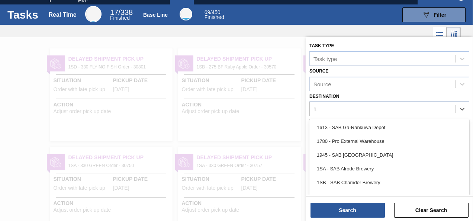
type input "1sd"
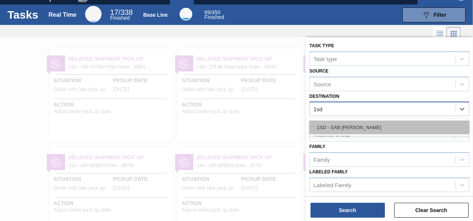
click at [324, 123] on div "1SD - SAB [PERSON_NAME]" at bounding box center [390, 128] width 160 height 14
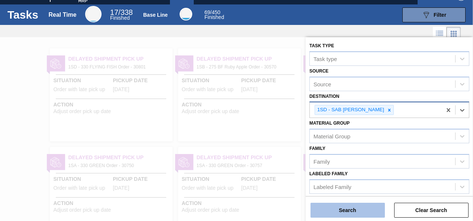
click at [340, 208] on button "Search" at bounding box center [348, 210] width 74 height 15
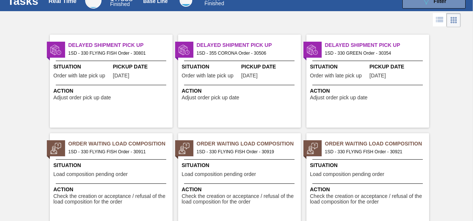
scroll to position [37, 0]
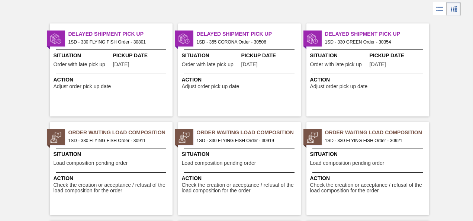
click at [106, 140] on span "1SD - 330 FLYING FISH Order - 30911" at bounding box center [117, 141] width 98 height 8
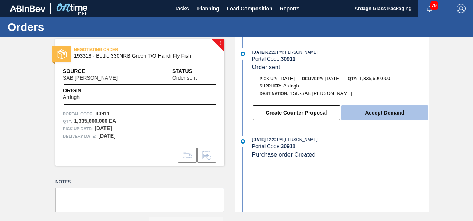
click at [375, 110] on button "Accept Demand" at bounding box center [385, 112] width 87 height 15
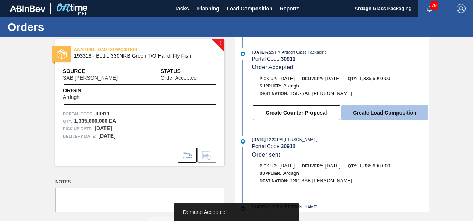
click at [361, 118] on button "Create Load Composition" at bounding box center [385, 112] width 87 height 15
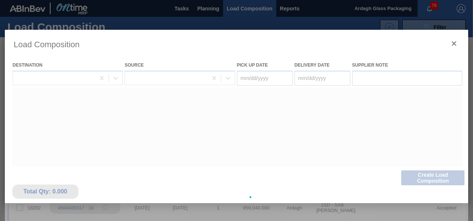
type Date "[DATE]"
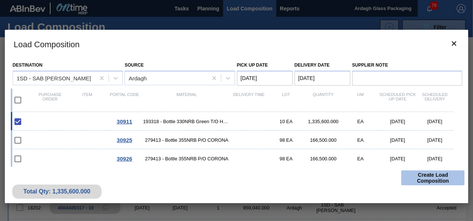
click at [423, 177] on button "Create Load Composition" at bounding box center [432, 177] width 63 height 15
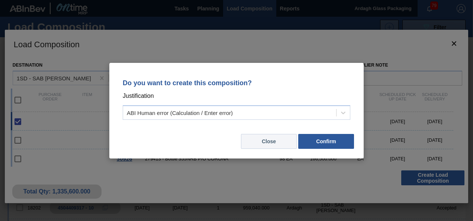
click at [272, 144] on button "Close" at bounding box center [269, 141] width 56 height 15
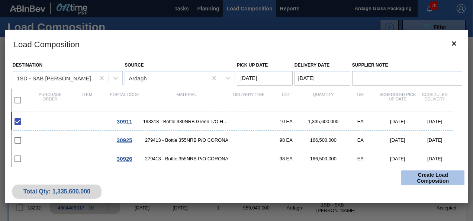
click at [420, 172] on button "Create Load Composition" at bounding box center [432, 177] width 63 height 15
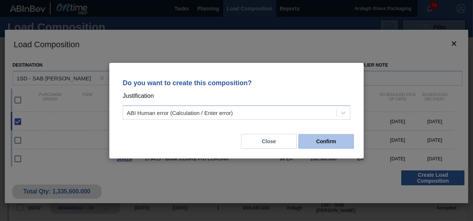
click at [335, 145] on button "Confirm" at bounding box center [326, 141] width 56 height 15
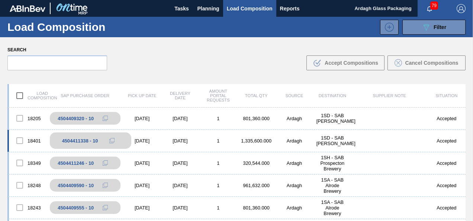
click at [109, 140] on icon at bounding box center [111, 140] width 5 height 5
click at [112, 139] on icon at bounding box center [111, 140] width 5 height 5
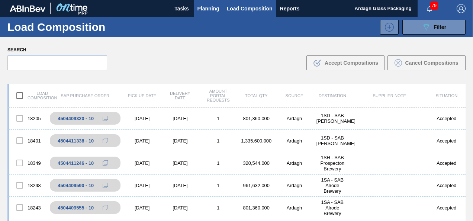
click at [209, 5] on span "Planning" at bounding box center [209, 8] width 22 height 9
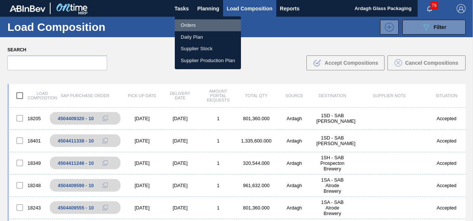
click at [194, 22] on li "Orders" at bounding box center [208, 25] width 66 height 12
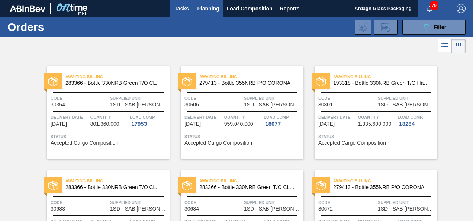
click at [178, 16] on button "Tasks" at bounding box center [182, 8] width 24 height 17
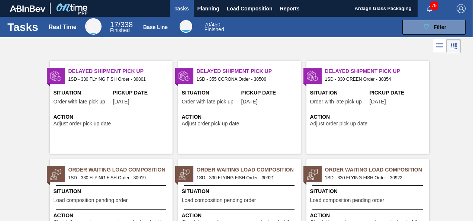
click at [100, 175] on span "1SD - 330 FLYING FISH Order - 30919" at bounding box center [117, 178] width 98 height 8
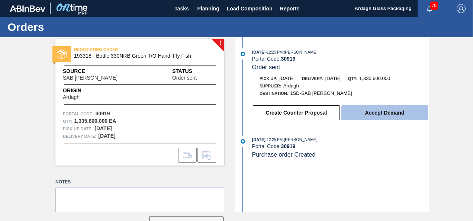
click at [379, 106] on button "Accept Demand" at bounding box center [385, 112] width 87 height 15
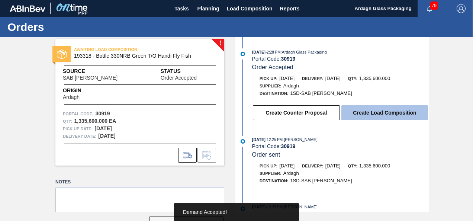
click at [375, 115] on button "Create Load Composition" at bounding box center [385, 112] width 87 height 15
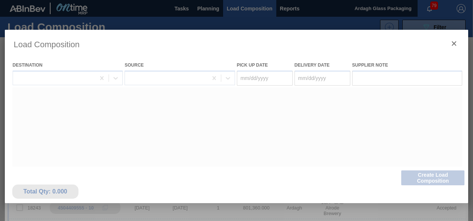
type Date "[DATE]"
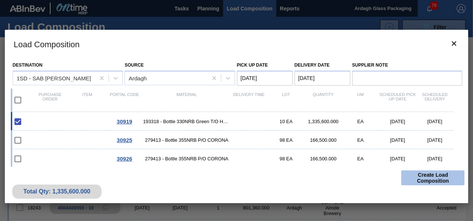
click at [428, 179] on button "Create Load Composition" at bounding box center [432, 177] width 63 height 15
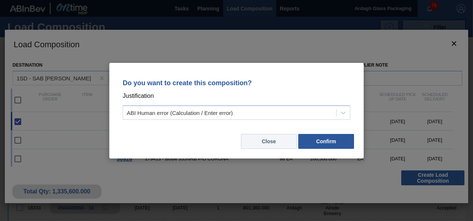
click at [292, 144] on button "Close" at bounding box center [269, 141] width 56 height 15
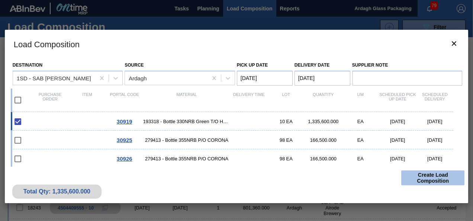
click at [416, 175] on button "Create Load Composition" at bounding box center [432, 177] width 63 height 15
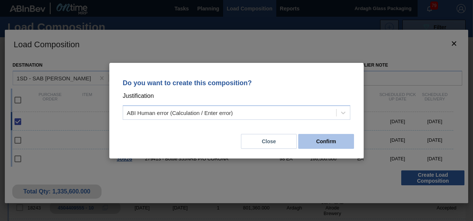
click at [322, 147] on button "Confirm" at bounding box center [326, 141] width 56 height 15
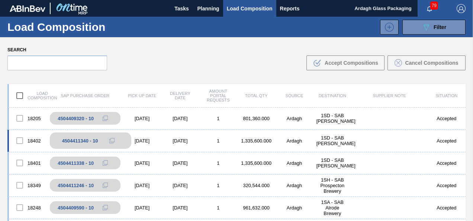
click at [112, 140] on icon at bounding box center [111, 140] width 5 height 5
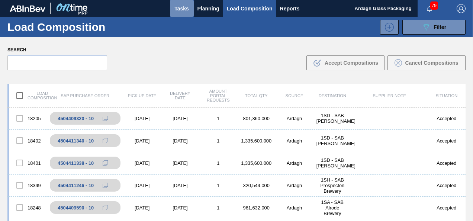
click at [186, 12] on span "Tasks" at bounding box center [182, 8] width 16 height 9
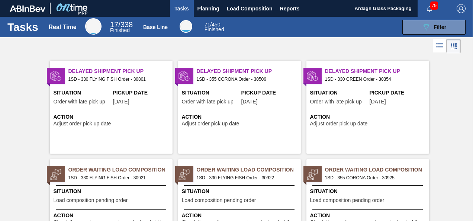
click at [99, 170] on span "Order Waiting Load Composition" at bounding box center [120, 170] width 104 height 8
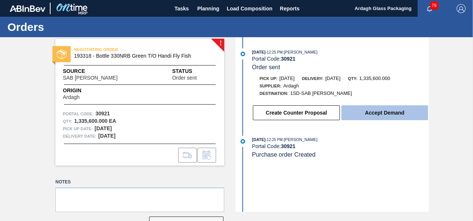
click at [381, 108] on button "Accept Demand" at bounding box center [385, 112] width 87 height 15
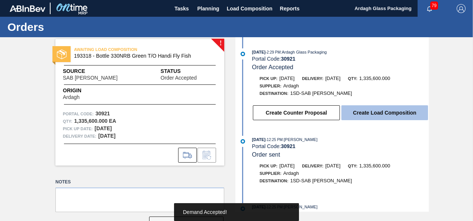
click at [399, 115] on button "Create Load Composition" at bounding box center [385, 112] width 87 height 15
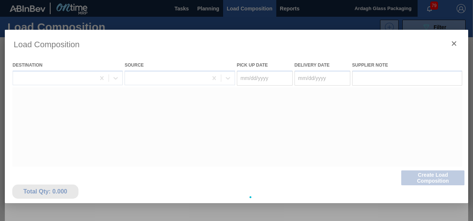
type Date "[DATE]"
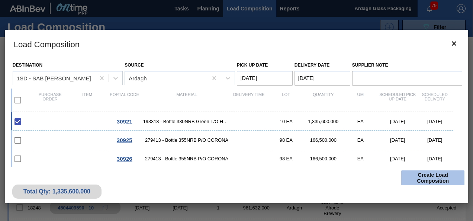
click at [432, 174] on button "Create Load Composition" at bounding box center [432, 177] width 63 height 15
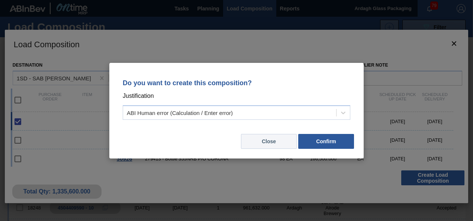
click at [285, 141] on button "Close" at bounding box center [269, 141] width 56 height 15
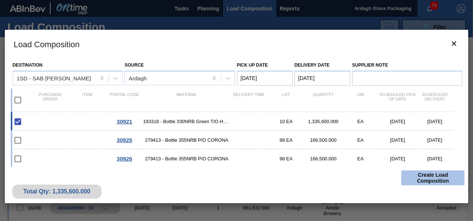
click at [436, 175] on button "Create Load Composition" at bounding box center [432, 177] width 63 height 15
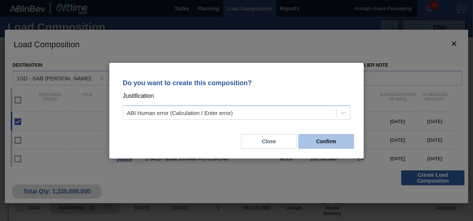
click at [331, 146] on button "Confirm" at bounding box center [326, 141] width 56 height 15
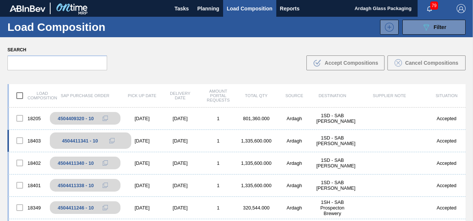
click at [112, 142] on icon at bounding box center [111, 140] width 3 height 3
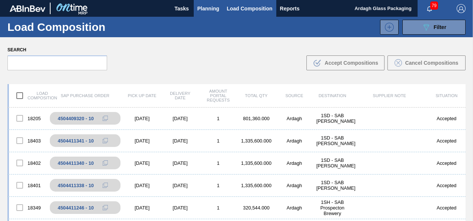
click at [208, 15] on button "Planning" at bounding box center [208, 8] width 29 height 17
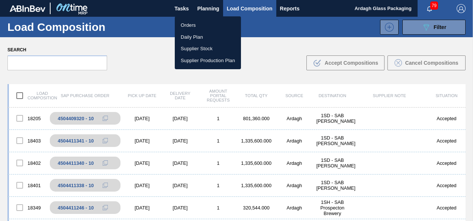
click at [193, 22] on li "Orders" at bounding box center [208, 25] width 66 height 12
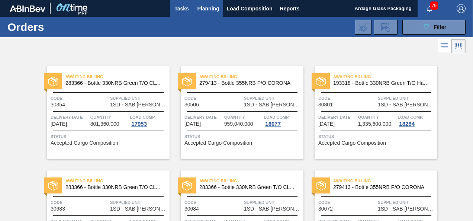
click at [186, 8] on span "Tasks" at bounding box center [182, 8] width 16 height 9
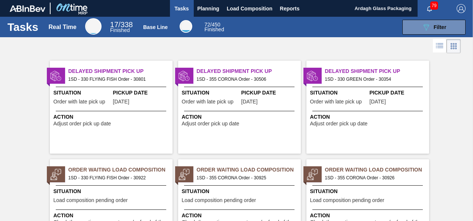
click at [120, 177] on span "1SD - 330 FLYING FISH Order - 30922" at bounding box center [117, 178] width 98 height 8
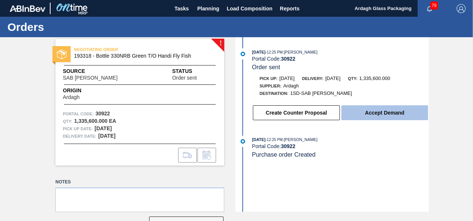
click at [352, 116] on button "Accept Demand" at bounding box center [385, 112] width 87 height 15
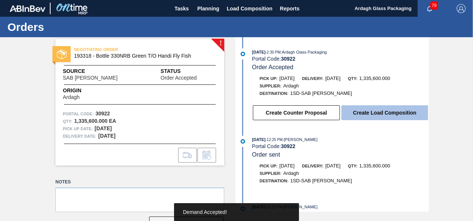
click at [359, 115] on button "Create Load Composition" at bounding box center [385, 112] width 87 height 15
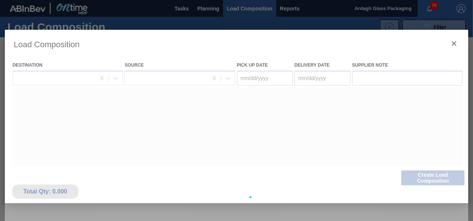
type Date "[DATE]"
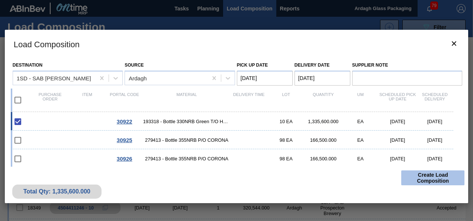
click at [423, 178] on button "Create Load Composition" at bounding box center [432, 177] width 63 height 15
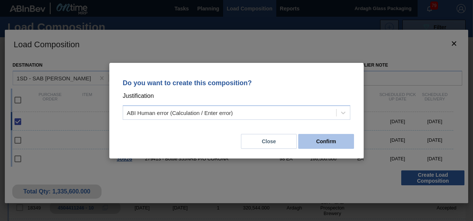
click at [329, 142] on button "Confirm" at bounding box center [326, 141] width 56 height 15
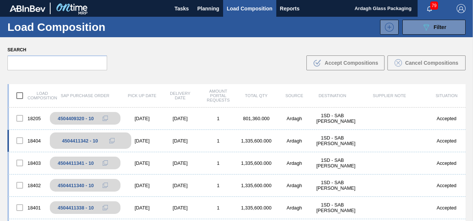
click at [110, 140] on icon at bounding box center [111, 140] width 5 height 5
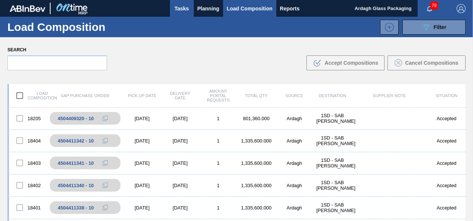
click at [182, 6] on span "Tasks" at bounding box center [182, 8] width 16 height 9
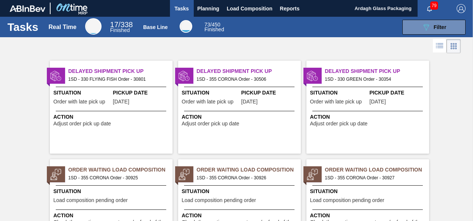
click at [109, 165] on div "Order Waiting Load Composition 1SD - 355 CORONA Order - 30925" at bounding box center [111, 173] width 123 height 16
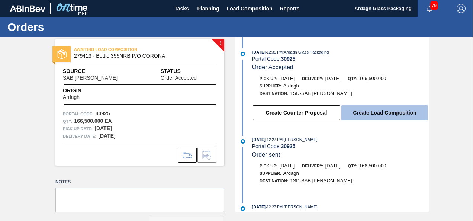
click at [385, 109] on button "Create Load Composition" at bounding box center [385, 112] width 87 height 15
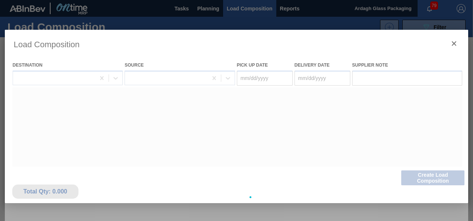
type Date "[DATE]"
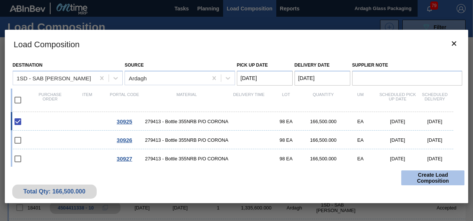
click at [430, 180] on button "Create Load Composition" at bounding box center [432, 177] width 63 height 15
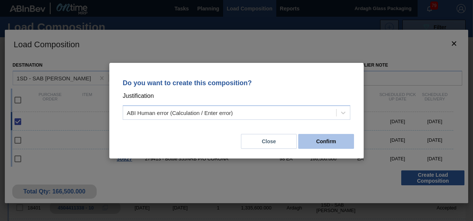
click at [347, 141] on button "Confirm" at bounding box center [326, 141] width 56 height 15
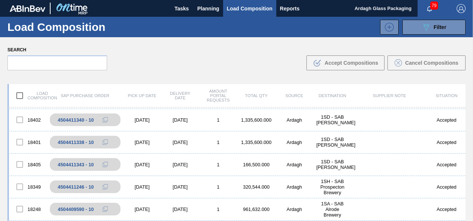
scroll to position [74, 0]
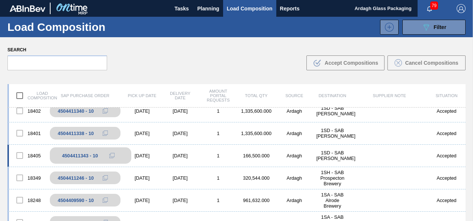
click at [112, 156] on icon at bounding box center [111, 155] width 5 height 5
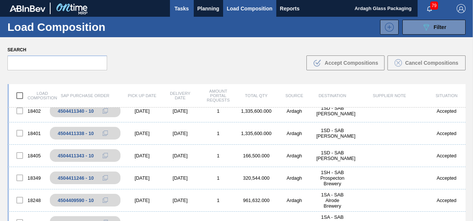
click at [186, 7] on span "Tasks" at bounding box center [182, 8] width 16 height 9
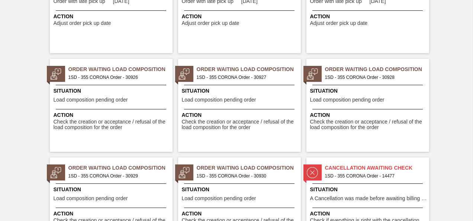
scroll to position [74, 0]
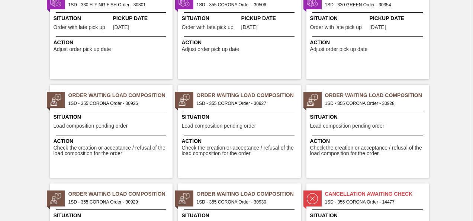
click at [104, 107] on span "1SD - 355 CORONA Order - 30926" at bounding box center [117, 103] width 98 height 8
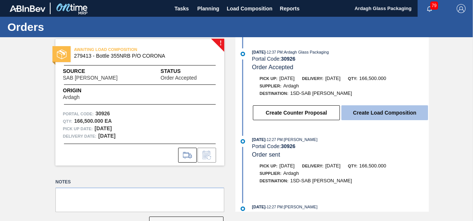
click at [353, 112] on button "Create Load Composition" at bounding box center [385, 112] width 87 height 15
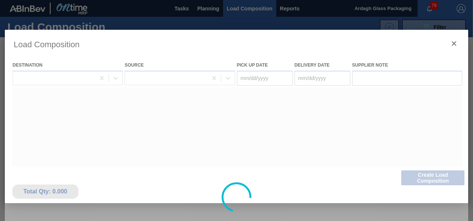
type Date "[DATE]"
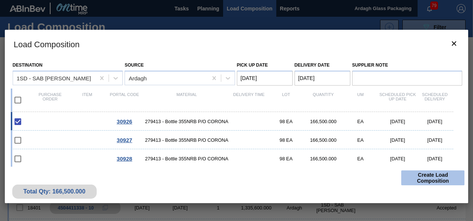
click at [438, 182] on button "Create Load Composition" at bounding box center [432, 177] width 63 height 15
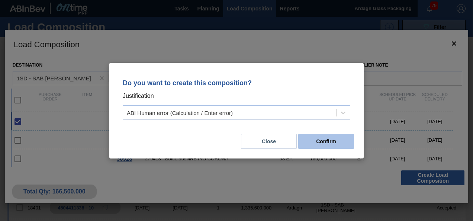
click at [326, 135] on button "Confirm" at bounding box center [326, 141] width 56 height 15
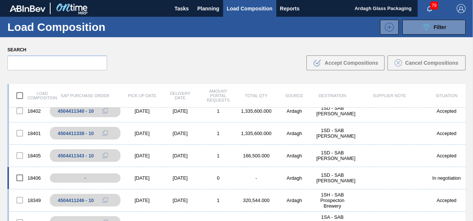
scroll to position [112, 0]
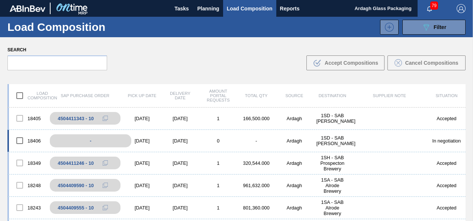
click at [105, 140] on div "-" at bounding box center [90, 140] width 81 height 13
click at [22, 143] on input "checkbox" at bounding box center [20, 141] width 16 height 16
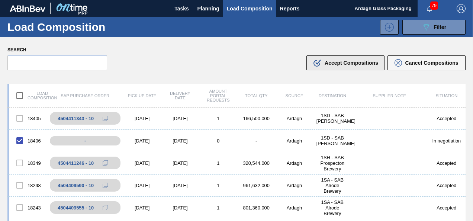
click at [350, 64] on span "Accept Compositions" at bounding box center [352, 63] width 54 height 6
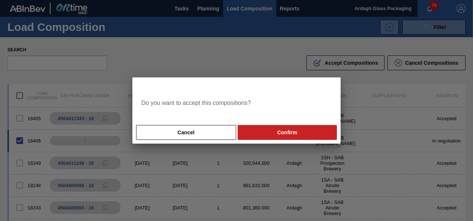
click at [277, 133] on button "Confirm" at bounding box center [287, 132] width 99 height 15
checkbox input "false"
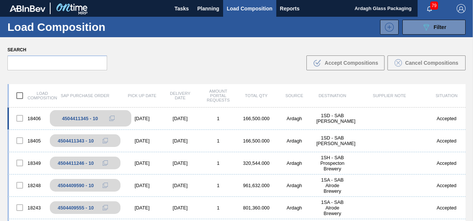
scroll to position [74, 0]
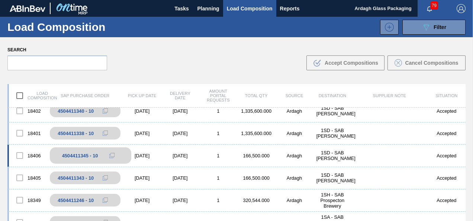
click at [109, 155] on icon at bounding box center [111, 156] width 4 height 4
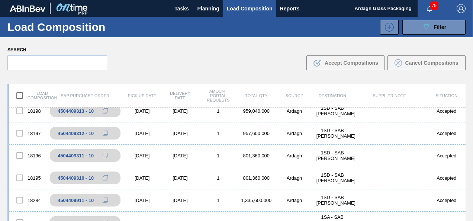
scroll to position [0, 0]
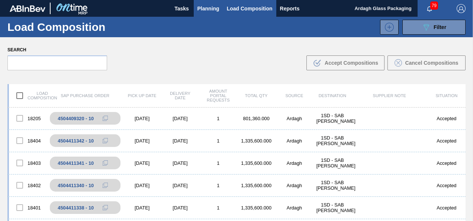
click at [206, 14] on button "Planning" at bounding box center [208, 8] width 29 height 17
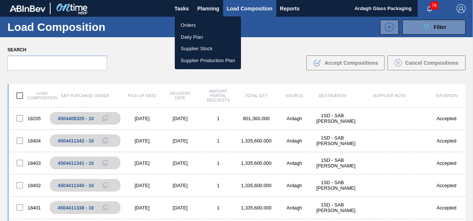
click at [178, 3] on div at bounding box center [236, 110] width 473 height 221
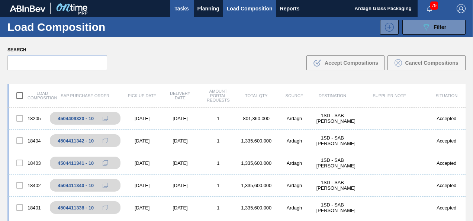
click at [177, 14] on button "Tasks" at bounding box center [182, 8] width 24 height 17
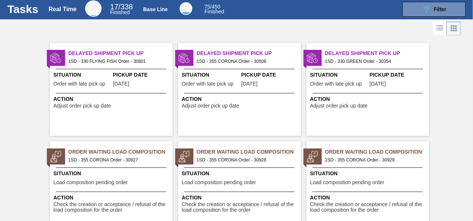
scroll to position [74, 0]
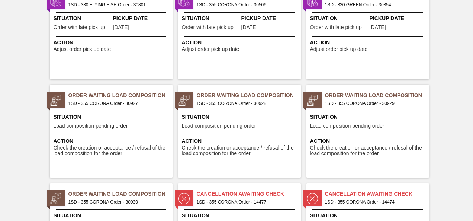
click at [92, 90] on div "Order Waiting Load Composition 1SD - 355 CORONA Order - 30927" at bounding box center [111, 98] width 123 height 16
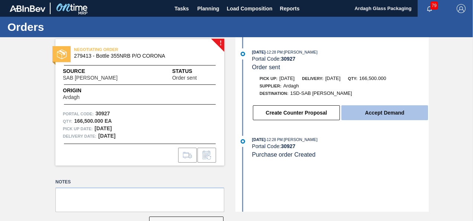
click at [378, 114] on button "Accept Demand" at bounding box center [385, 112] width 87 height 15
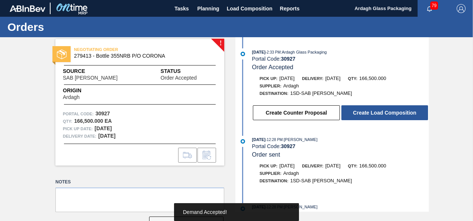
click at [378, 114] on button "Create Load Composition" at bounding box center [385, 112] width 87 height 15
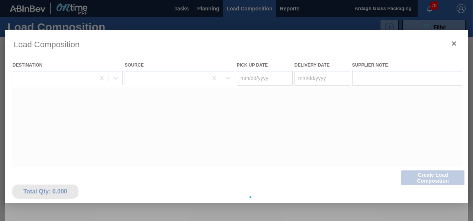
type Date "[DATE]"
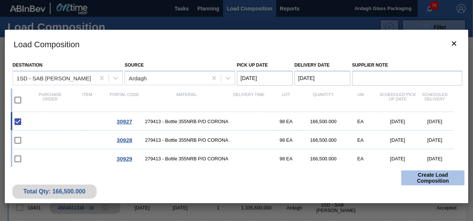
click at [444, 177] on button "Create Load Composition" at bounding box center [432, 177] width 63 height 15
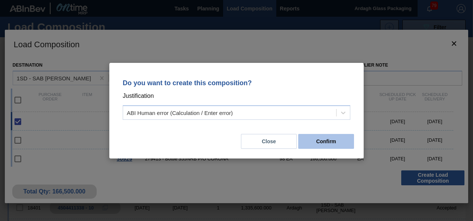
click at [321, 140] on button "Confirm" at bounding box center [326, 141] width 56 height 15
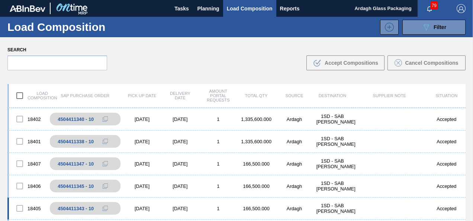
scroll to position [74, 0]
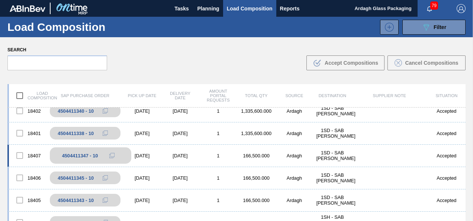
click at [110, 155] on icon at bounding box center [111, 155] width 5 height 5
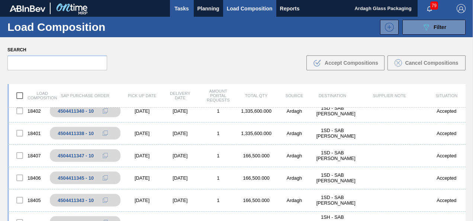
click at [181, 9] on span "Tasks" at bounding box center [182, 8] width 16 height 9
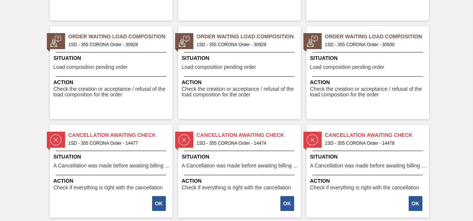
scroll to position [74, 0]
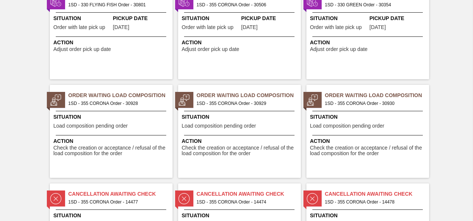
click at [132, 89] on div "Order Waiting Load Composition 1SD - 355 CORONA Order - 30928 Situation Load co…" at bounding box center [111, 131] width 123 height 93
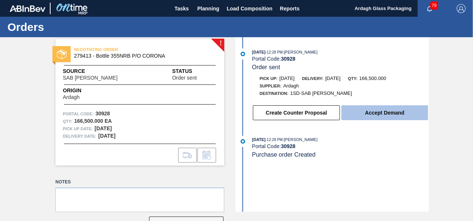
click at [370, 110] on button "Accept Demand" at bounding box center [385, 112] width 87 height 15
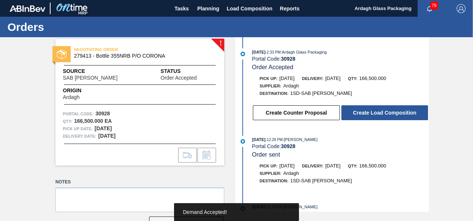
click at [382, 114] on button "Create Load Composition" at bounding box center [385, 112] width 87 height 15
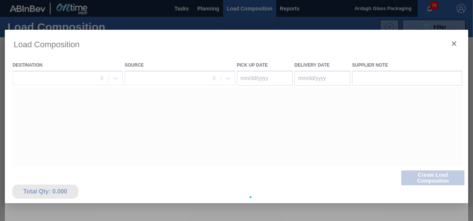
type Date "[DATE]"
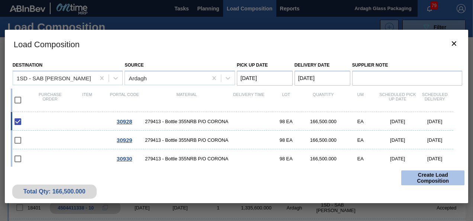
click at [422, 181] on button "Create Load Composition" at bounding box center [432, 177] width 63 height 15
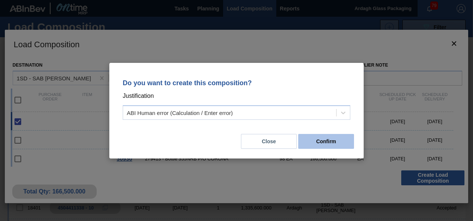
click at [344, 144] on button "Confirm" at bounding box center [326, 141] width 56 height 15
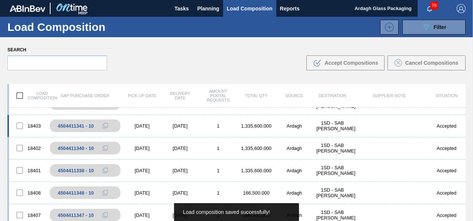
scroll to position [74, 0]
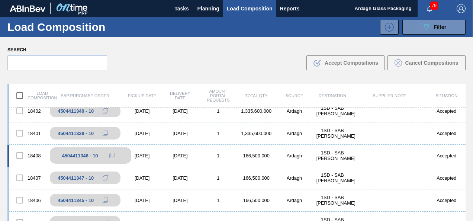
click at [111, 154] on icon at bounding box center [111, 155] width 5 height 5
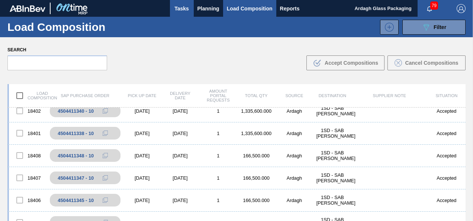
click at [173, 1] on button "Tasks" at bounding box center [182, 8] width 24 height 17
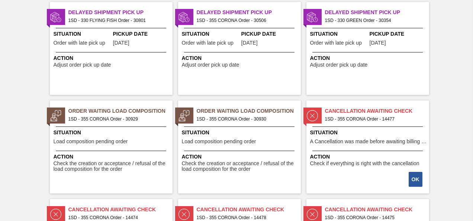
scroll to position [74, 0]
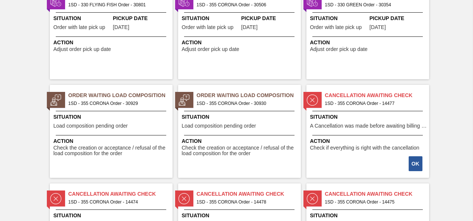
click at [133, 95] on span "Order Waiting Load Composition" at bounding box center [120, 96] width 104 height 8
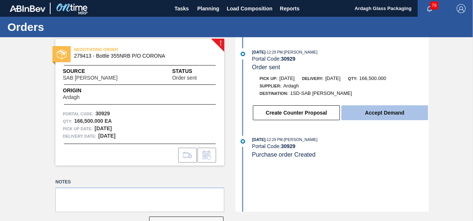
click at [351, 115] on button "Accept Demand" at bounding box center [385, 112] width 87 height 15
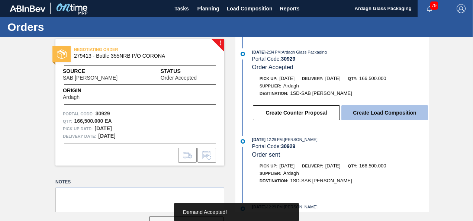
click at [367, 115] on button "Create Load Composition" at bounding box center [385, 112] width 87 height 15
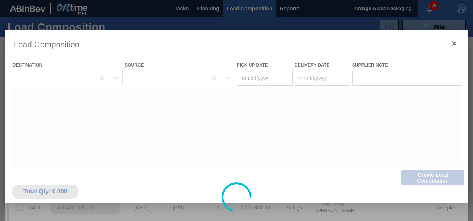
type Date "[DATE]"
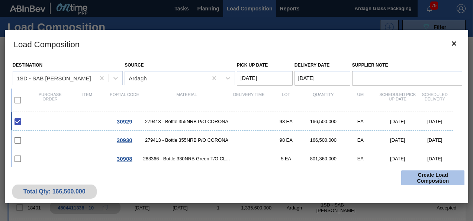
click at [429, 177] on button "Create Load Composition" at bounding box center [432, 177] width 63 height 15
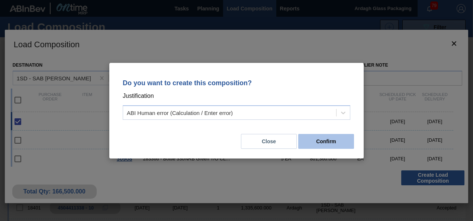
click at [327, 142] on button "Confirm" at bounding box center [326, 141] width 56 height 15
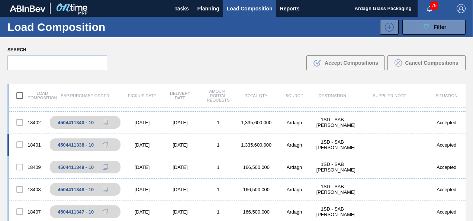
scroll to position [74, 0]
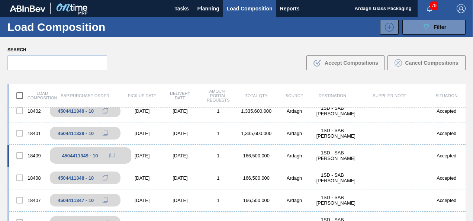
click at [110, 155] on icon at bounding box center [111, 155] width 5 height 5
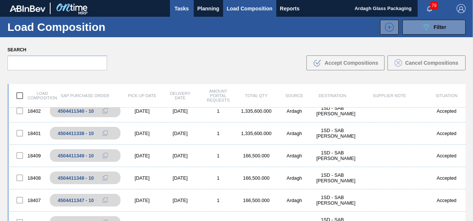
click at [188, 7] on span "Tasks" at bounding box center [182, 8] width 16 height 9
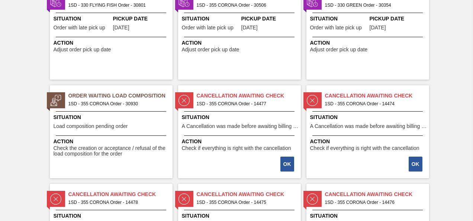
scroll to position [74, 0]
click at [112, 98] on span "Order Waiting Load Composition" at bounding box center [120, 96] width 104 height 8
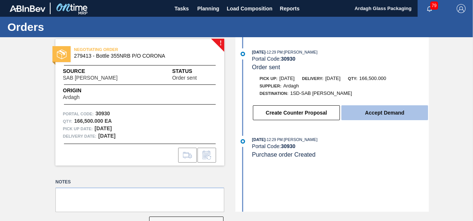
click at [361, 112] on button "Accept Demand" at bounding box center [385, 112] width 87 height 15
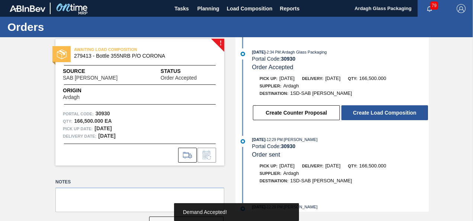
click at [361, 112] on button "Create Load Composition" at bounding box center [385, 112] width 87 height 15
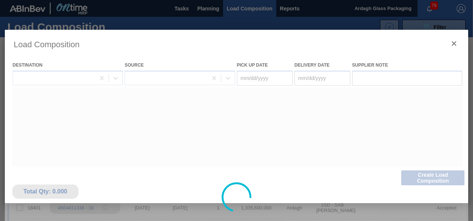
type Date "[DATE]"
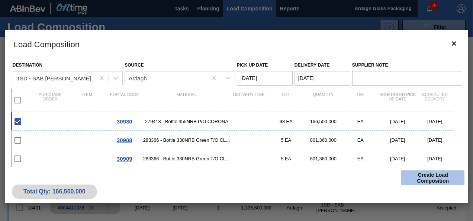
click at [411, 174] on button "Create Load Composition" at bounding box center [432, 177] width 63 height 15
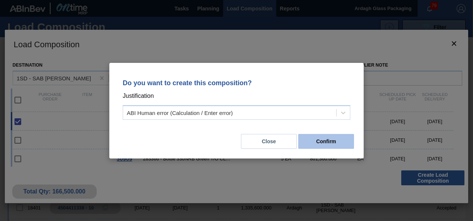
click at [325, 141] on button "Confirm" at bounding box center [326, 141] width 56 height 15
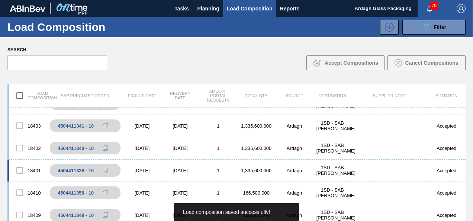
scroll to position [74, 0]
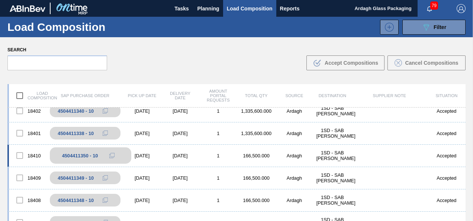
click at [113, 154] on icon at bounding box center [111, 155] width 5 height 5
click at [458, 6] on img "button" at bounding box center [461, 8] width 9 height 9
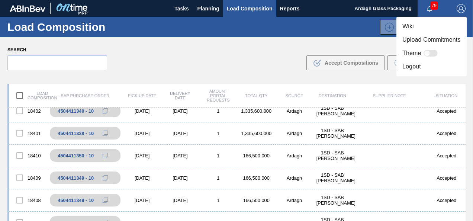
click at [418, 67] on li "Logout" at bounding box center [432, 66] width 70 height 13
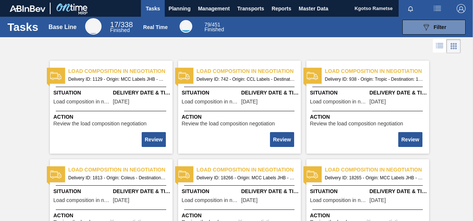
click at [460, 7] on img "button" at bounding box center [461, 8] width 9 height 9
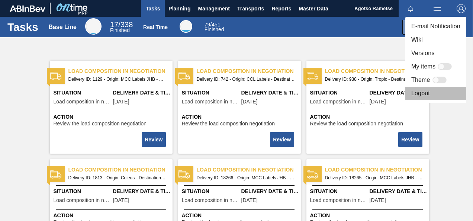
click at [439, 94] on li "Logout" at bounding box center [436, 93] width 61 height 13
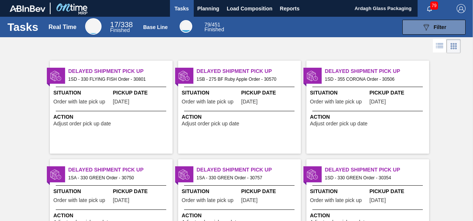
click at [464, 7] on img "button" at bounding box center [461, 8] width 9 height 9
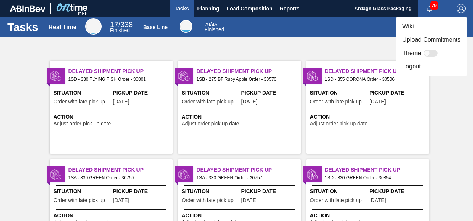
click at [412, 67] on li "Logout" at bounding box center [432, 66] width 70 height 13
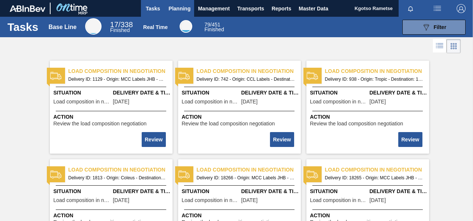
click at [180, 6] on span "Planning" at bounding box center [180, 8] width 22 height 9
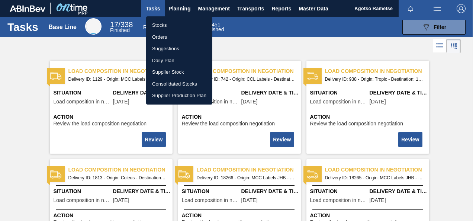
click at [168, 23] on li "Stocks" at bounding box center [179, 25] width 66 height 12
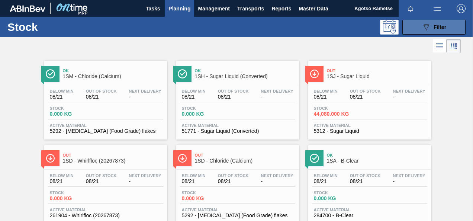
click at [435, 21] on button "089F7B8B-B2A5-4AFE-B5C0-19BA573D28AC Filter" at bounding box center [434, 27] width 63 height 15
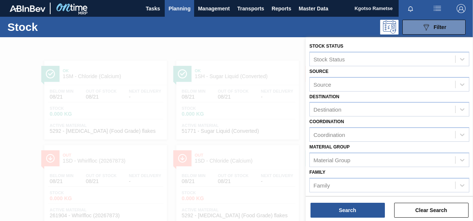
click at [350, 172] on div "Family Family" at bounding box center [390, 179] width 160 height 25
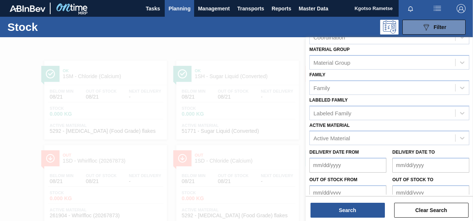
scroll to position [104, 0]
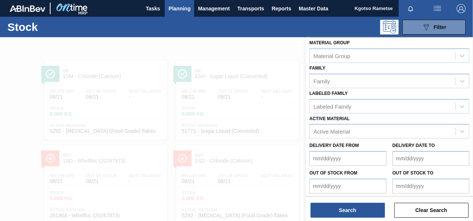
click at [324, 123] on div "Active Material Active Material" at bounding box center [390, 125] width 160 height 25
click at [323, 132] on div "Active Material" at bounding box center [332, 131] width 36 height 6
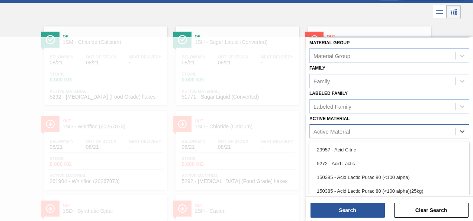
scroll to position [34, 0]
type Material "285196"
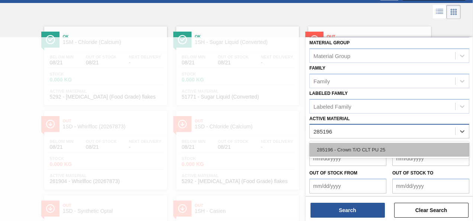
click at [327, 147] on div "285196 - Crown T/O CLT PU 25" at bounding box center [390, 150] width 160 height 14
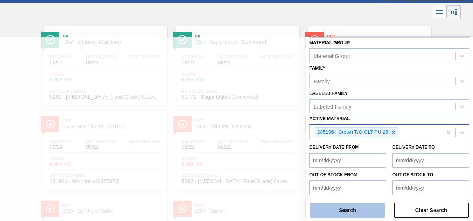
drag, startPoint x: 329, startPoint y: 211, endPoint x: 316, endPoint y: 207, distance: 13.2
click at [316, 207] on button "Search" at bounding box center [348, 210] width 74 height 15
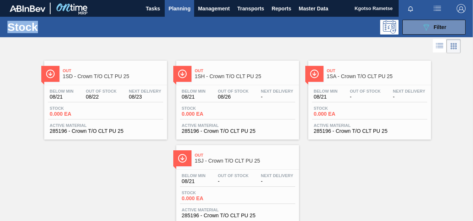
click at [98, 77] on span "1SD - Crown T/O CLT PU 25" at bounding box center [113, 77] width 100 height 6
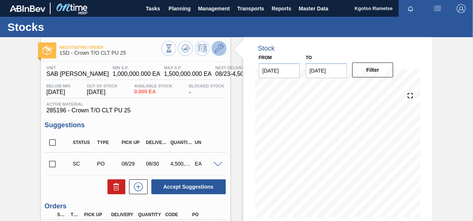
click at [223, 49] on button at bounding box center [219, 48] width 15 height 15
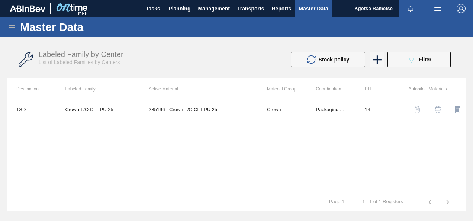
click at [434, 108] on img "button" at bounding box center [437, 109] width 7 height 7
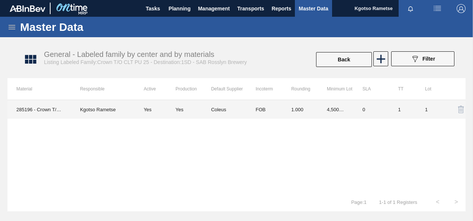
click at [321, 111] on td "4,500,000.000" at bounding box center [336, 109] width 36 height 19
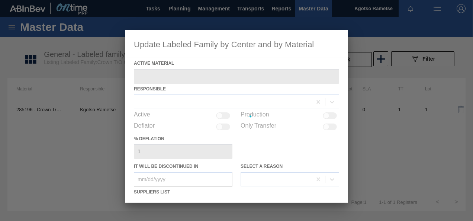
type Material "285196 - Crown T/O CLT PU 25"
checkbox input "true"
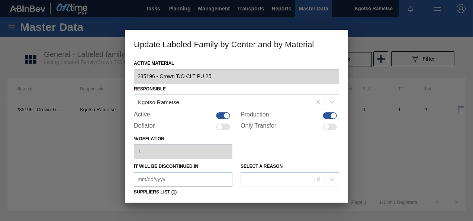
click at [261, 150] on div "% deflation 1" at bounding box center [236, 147] width 205 height 26
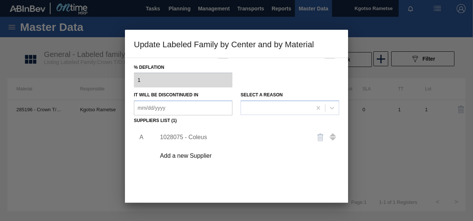
scroll to position [74, 0]
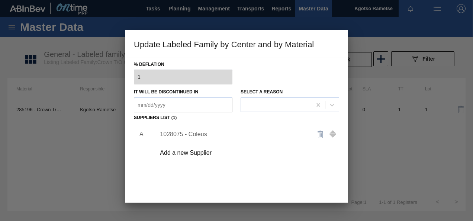
click at [186, 135] on div "1028075 - Coleus" at bounding box center [233, 134] width 146 height 7
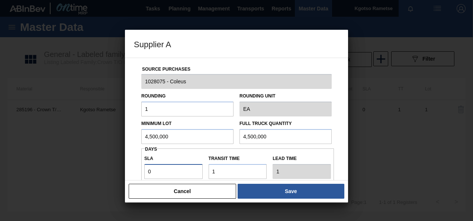
drag, startPoint x: 168, startPoint y: 174, endPoint x: 102, endPoint y: 223, distance: 82.4
click at [102, 0] on html "Tasks Planning Management Transports Reports Master Data Kgotso Rametse Mark al…" at bounding box center [236, 0] width 473 height 0
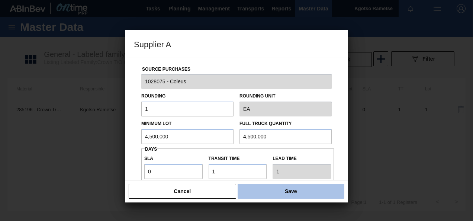
click at [278, 196] on button "Save" at bounding box center [291, 191] width 107 height 15
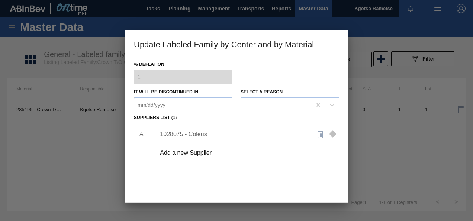
click at [278, 180] on div "A 1028075 - Coleus Add a new Supplier" at bounding box center [236, 166] width 205 height 87
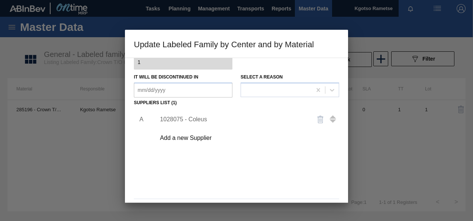
scroll to position [114, 0]
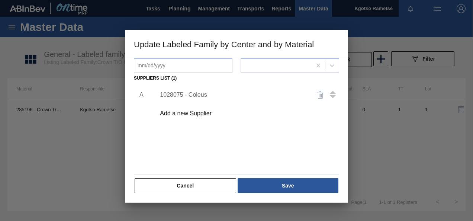
click at [278, 180] on button "Save" at bounding box center [288, 185] width 101 height 15
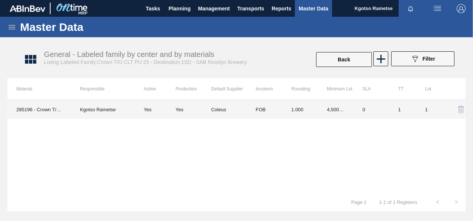
click at [174, 104] on td "Yes" at bounding box center [155, 109] width 41 height 19
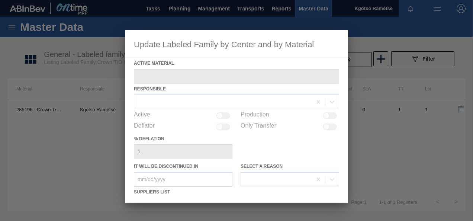
type Material "285196 - Crown T/O CLT PU 25"
checkbox input "true"
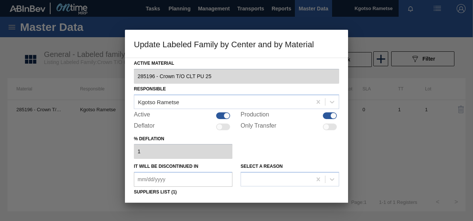
click at [262, 150] on div "% deflation 1" at bounding box center [236, 147] width 205 height 26
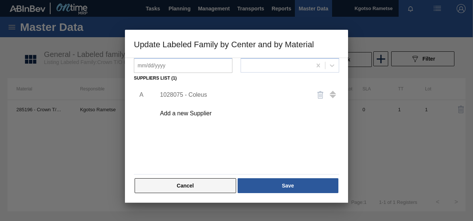
click at [212, 185] on button "Cancel" at bounding box center [186, 185] width 102 height 15
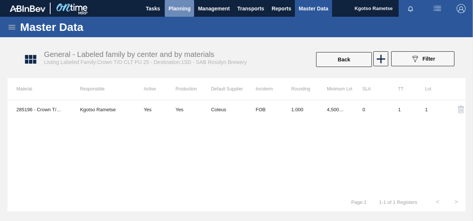
click at [185, 8] on span "Planning" at bounding box center [180, 8] width 22 height 9
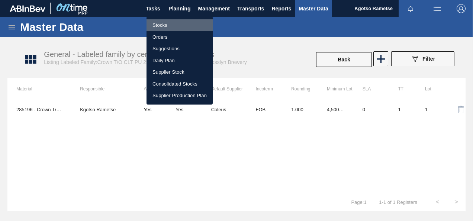
click at [174, 27] on li "Stocks" at bounding box center [180, 25] width 66 height 12
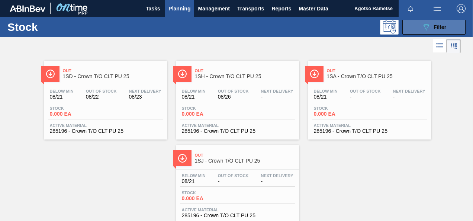
click at [443, 28] on span "Filter" at bounding box center [440, 27] width 13 height 6
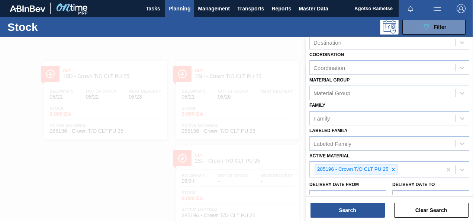
scroll to position [112, 0]
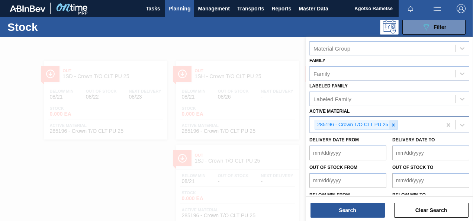
click at [390, 125] on div at bounding box center [394, 124] width 8 height 9
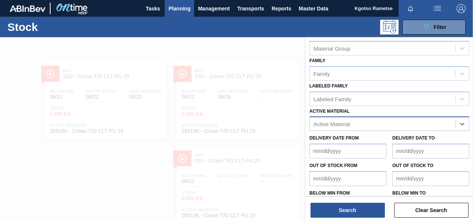
paste Material "285094"
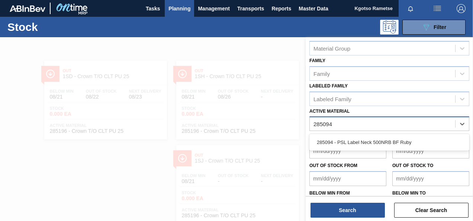
type Material "285094"
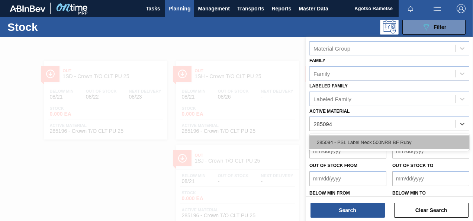
click at [380, 141] on div "285094 - PSL Label Neck 500NRB BF Ruby" at bounding box center [390, 142] width 160 height 14
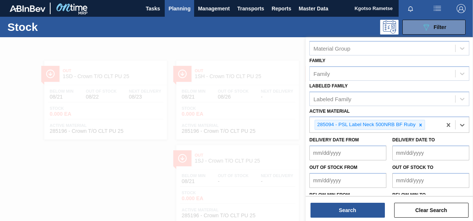
click at [360, 199] on div "Search Clear Search" at bounding box center [389, 206] width 167 height 21
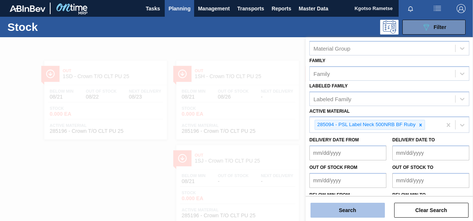
click at [356, 206] on button "Search" at bounding box center [348, 210] width 74 height 15
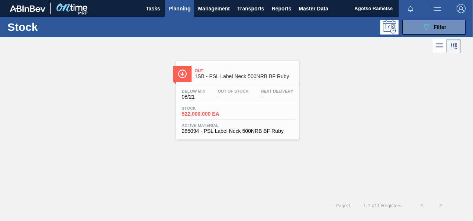
click at [175, 10] on span "Planning" at bounding box center [180, 8] width 22 height 9
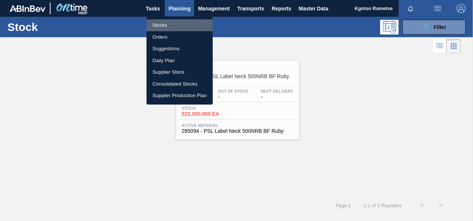
click at [169, 22] on li "Stocks" at bounding box center [180, 25] width 66 height 12
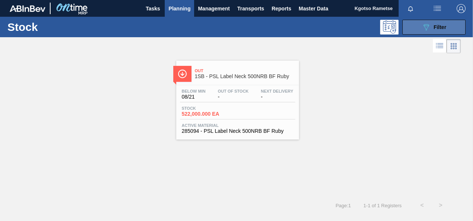
click at [428, 25] on icon at bounding box center [427, 27] width 6 height 6
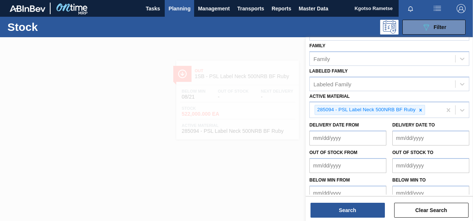
scroll to position [135, 0]
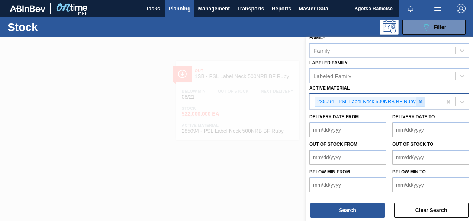
click at [419, 99] on icon at bounding box center [420, 101] width 5 height 5
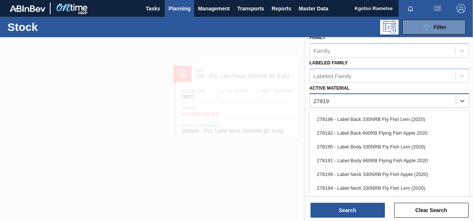
type Material "278198"
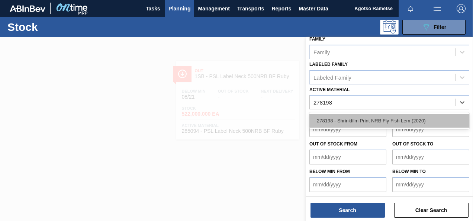
click at [368, 120] on div "278198 - Shrinkfilm Print NRB Fly Fish Lem (2020)" at bounding box center [390, 121] width 160 height 14
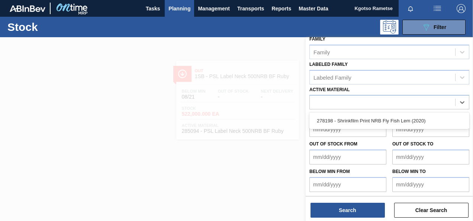
scroll to position [135, 0]
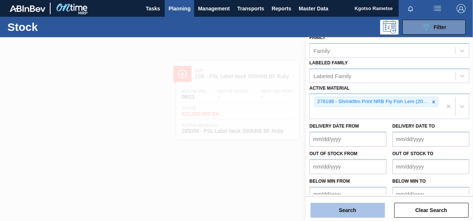
click at [340, 209] on button "Search" at bounding box center [348, 210] width 74 height 15
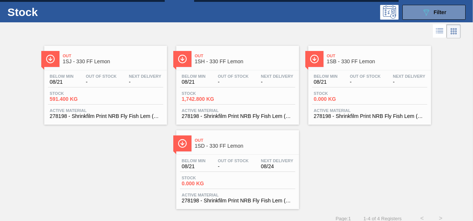
scroll to position [22, 0]
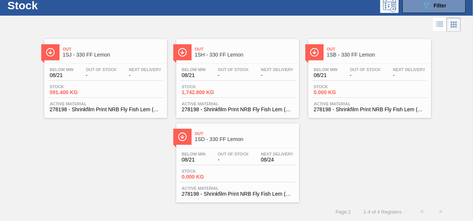
click at [228, 144] on div "Out 1SD - 330 FF Lemon" at bounding box center [245, 136] width 100 height 17
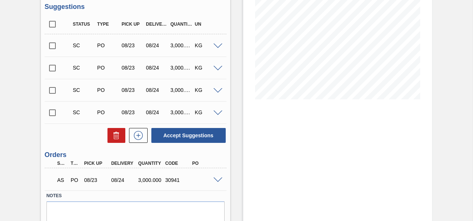
scroll to position [150, 0]
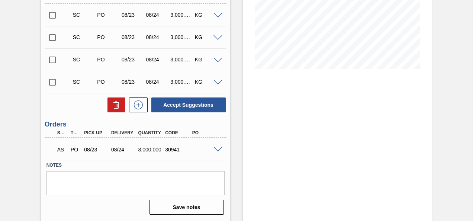
click at [218, 152] on div "AS PO 08/23 08/24 3,000.000 30941" at bounding box center [136, 149] width 182 height 19
click at [217, 148] on span at bounding box center [218, 150] width 9 height 6
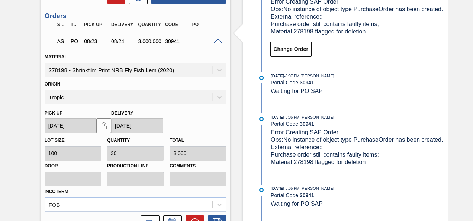
scroll to position [298, 0]
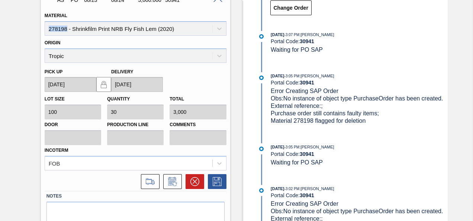
drag, startPoint x: 66, startPoint y: 30, endPoint x: 44, endPoint y: 30, distance: 21.6
click at [45, 30] on div "Material 278198 - Shrinkfilm Print NRB Fly Fish Lem (2020)" at bounding box center [136, 22] width 182 height 25
copy div "278198"
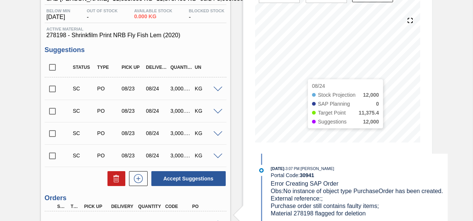
scroll to position [0, 0]
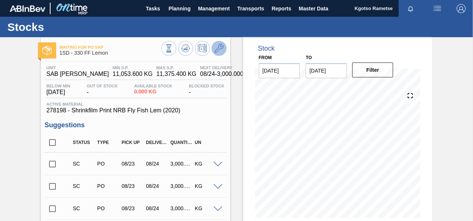
click at [216, 51] on icon at bounding box center [219, 48] width 9 height 9
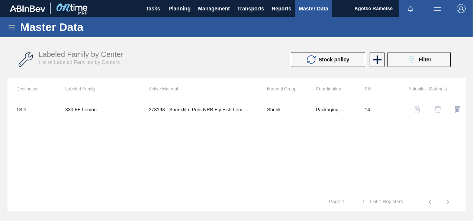
click at [437, 107] on img "button" at bounding box center [437, 109] width 7 height 7
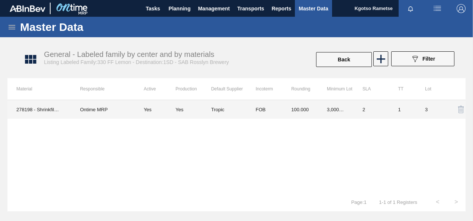
click at [236, 109] on td "Tropic" at bounding box center [229, 109] width 36 height 19
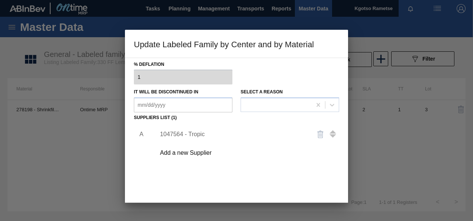
scroll to position [114, 0]
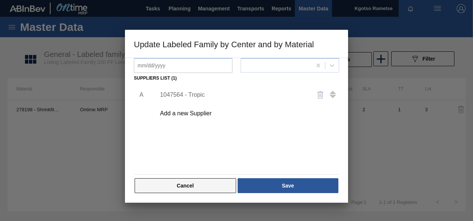
click at [210, 183] on button "Cancel" at bounding box center [186, 185] width 102 height 15
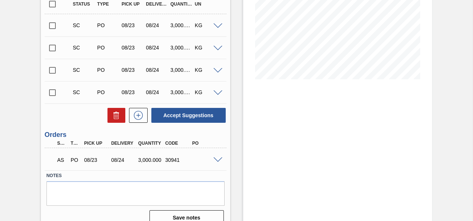
scroll to position [150, 0]
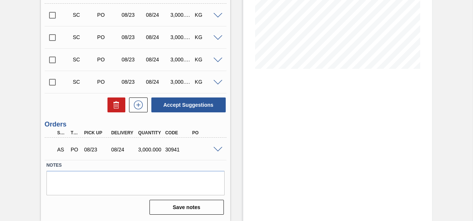
click at [216, 148] on span at bounding box center [218, 150] width 9 height 6
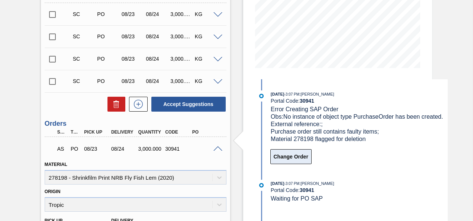
click at [290, 157] on button "Change Order" at bounding box center [290, 156] width 41 height 15
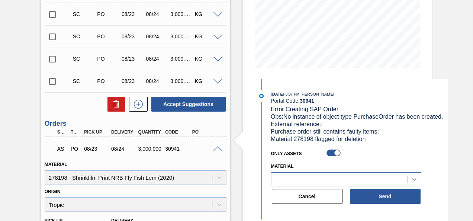
click at [415, 181] on icon at bounding box center [414, 179] width 4 height 3
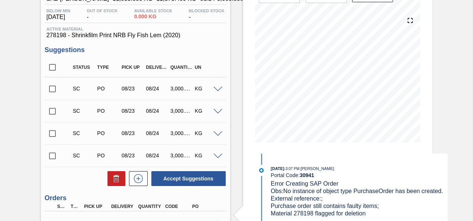
scroll to position [74, 0]
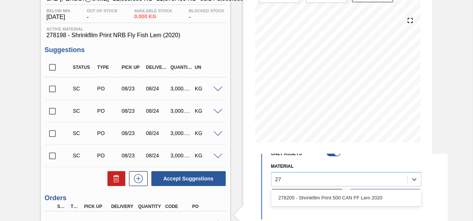
type input "2"
click at [434, 151] on div "Waiting for PO SAP 1SD - 330 FF Lemon Unit SAB Rosslyn Brewery MIN S.P. 11,053.…" at bounding box center [236, 219] width 473 height 514
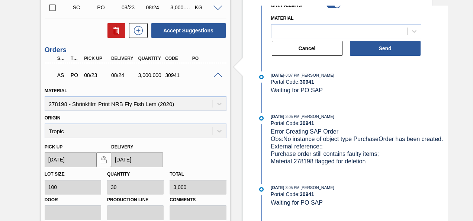
scroll to position [0, 0]
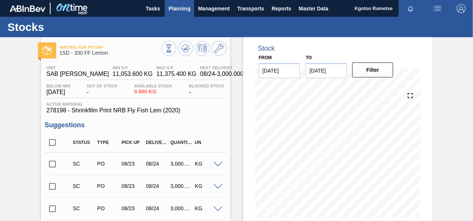
click at [192, 10] on button "Planning" at bounding box center [179, 8] width 29 height 17
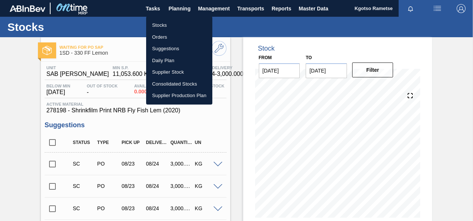
click at [172, 25] on li "Stocks" at bounding box center [179, 25] width 66 height 12
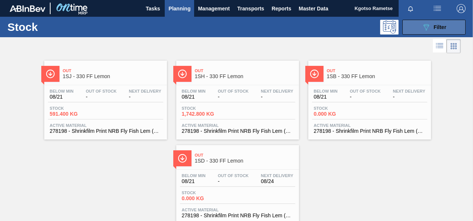
click at [439, 28] on span "Filter" at bounding box center [440, 27] width 13 height 6
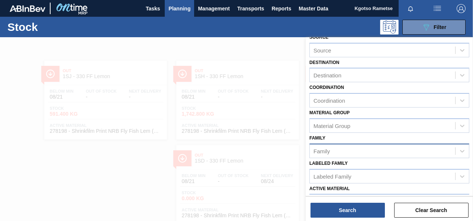
scroll to position [74, 0]
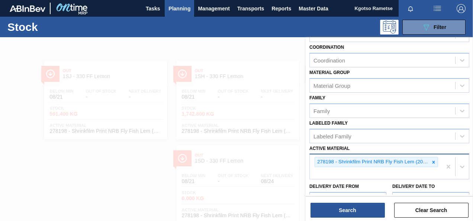
click at [435, 160] on icon at bounding box center [433, 162] width 5 height 5
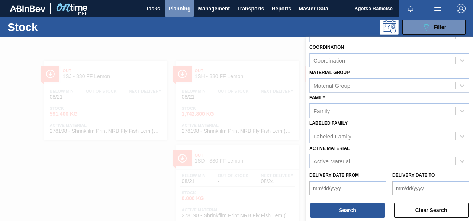
click at [177, 10] on span "Planning" at bounding box center [180, 8] width 22 height 9
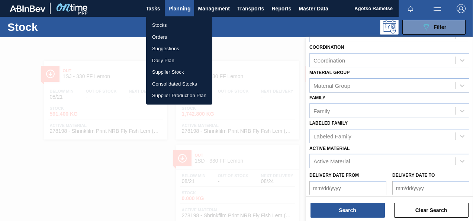
click at [174, 27] on li "Stocks" at bounding box center [179, 25] width 66 height 12
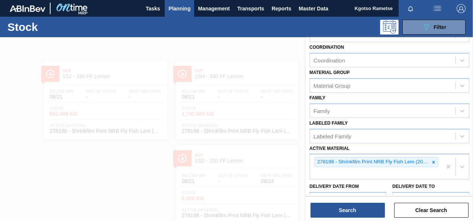
click at [185, 7] on span "Planning" at bounding box center [180, 8] width 22 height 9
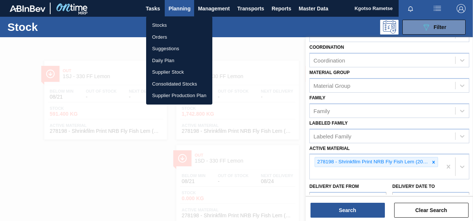
click at [169, 34] on li "Orders" at bounding box center [179, 37] width 66 height 12
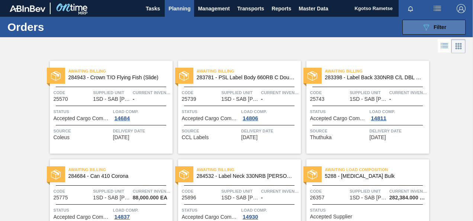
click at [443, 25] on span "Filter" at bounding box center [440, 27] width 13 height 6
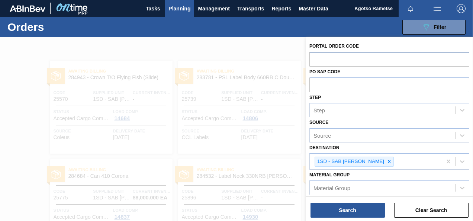
click at [324, 60] on input "text" at bounding box center [390, 59] width 160 height 14
type input "20981"
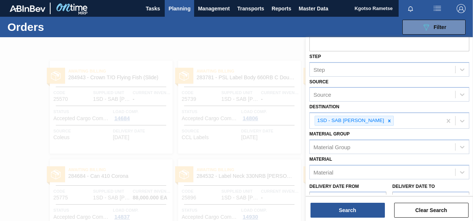
scroll to position [105, 0]
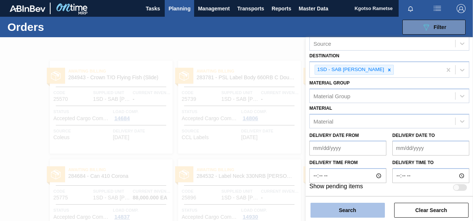
click at [337, 207] on button "Search" at bounding box center [348, 210] width 74 height 15
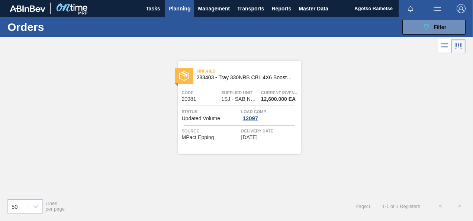
click at [261, 83] on div "Finished 283403 - Tray 330NRB CBL 4X6 Booster 2 Code 20981 Supplied Unit 1SJ - …" at bounding box center [239, 107] width 123 height 93
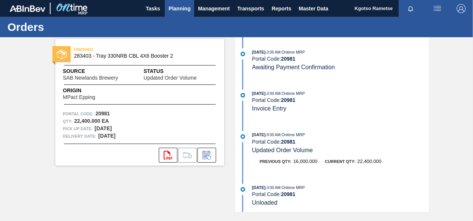
click at [187, 7] on span "Planning" at bounding box center [180, 8] width 22 height 9
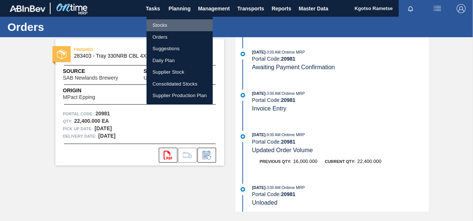
click at [174, 19] on li "Stocks" at bounding box center [180, 25] width 66 height 12
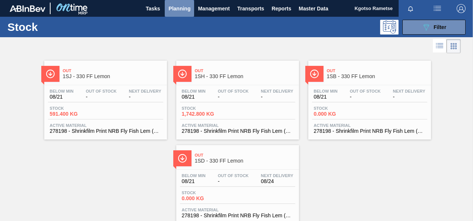
click at [182, 7] on span "Planning" at bounding box center [180, 8] width 22 height 9
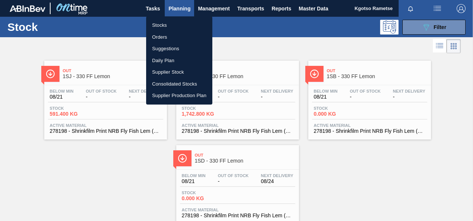
click at [173, 36] on li "Orders" at bounding box center [179, 37] width 66 height 12
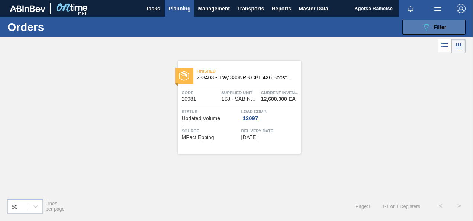
click at [415, 30] on button "089F7B8B-B2A5-4AFE-B5C0-19BA573D28AC Filter" at bounding box center [434, 27] width 63 height 15
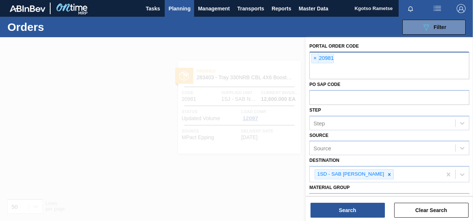
click at [317, 58] on span "×" at bounding box center [315, 58] width 7 height 9
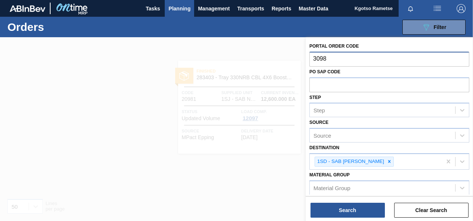
type input "30981"
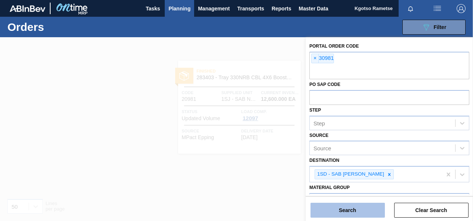
click at [355, 209] on button "Search" at bounding box center [348, 210] width 74 height 15
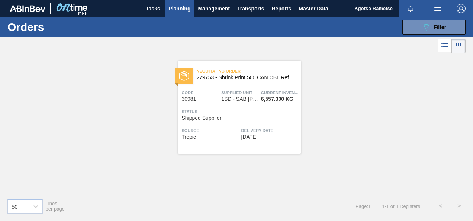
click at [217, 87] on div "Negotiating Order 279753 - Shrink Print 500 CAN CBL Refresh Code 30981 Supplied…" at bounding box center [239, 107] width 123 height 93
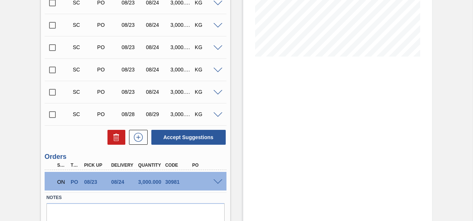
scroll to position [186, 0]
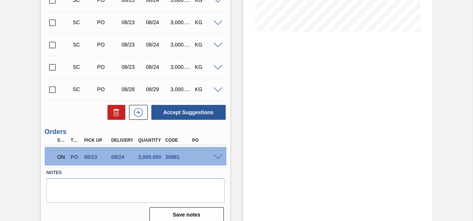
click at [222, 156] on div at bounding box center [219, 157] width 15 height 6
click at [218, 158] on span at bounding box center [218, 157] width 9 height 6
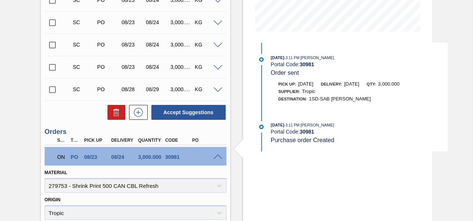
click at [216, 157] on span at bounding box center [218, 157] width 9 height 6
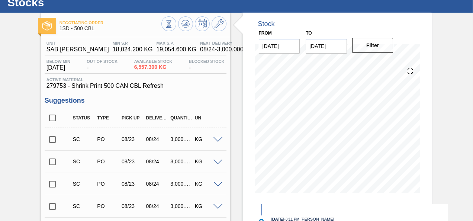
scroll to position [0, 0]
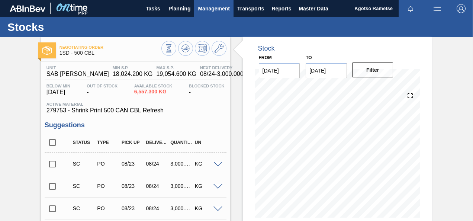
click at [218, 3] on button "Management" at bounding box center [213, 8] width 39 height 17
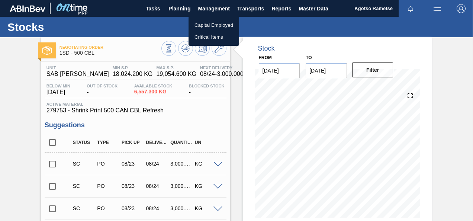
click at [182, 6] on div at bounding box center [236, 110] width 473 height 221
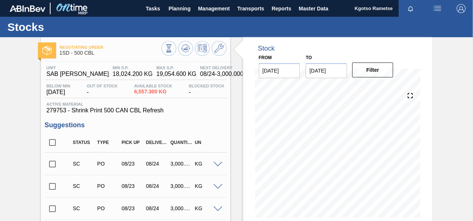
click at [179, 7] on span "Planning" at bounding box center [180, 8] width 22 height 9
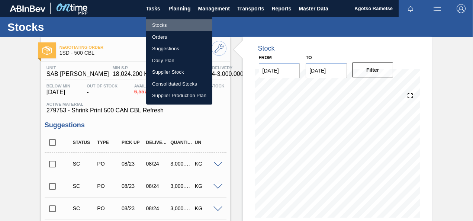
click at [168, 22] on li "Stocks" at bounding box center [179, 25] width 66 height 12
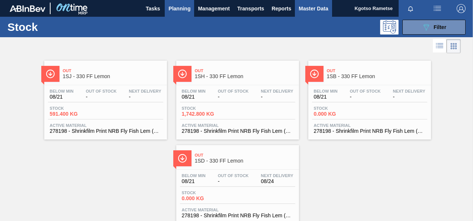
click at [313, 9] on span "Master Data" at bounding box center [313, 8] width 29 height 9
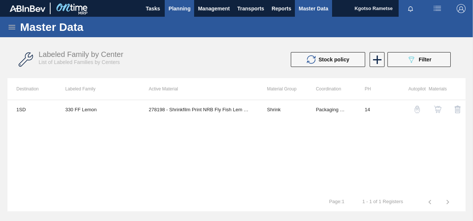
click at [176, 10] on span "Planning" at bounding box center [180, 8] width 22 height 9
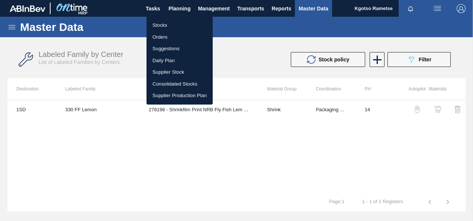
click at [12, 25] on div at bounding box center [236, 110] width 473 height 221
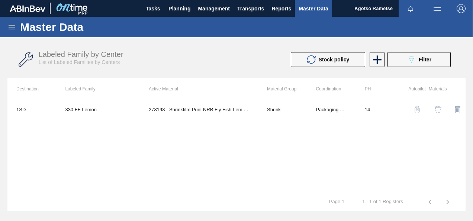
click at [10, 28] on icon at bounding box center [11, 27] width 9 height 9
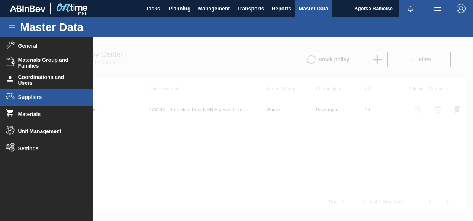
click at [35, 97] on span "Suppliers" at bounding box center [48, 97] width 61 height 6
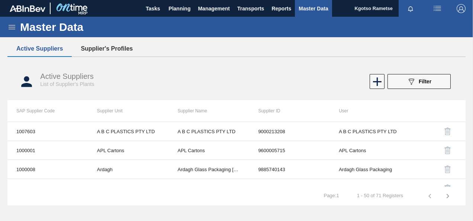
click at [115, 51] on button "Supplier's Profiles" at bounding box center [107, 49] width 70 height 16
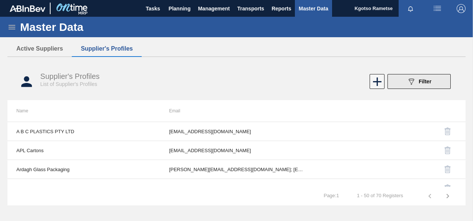
click at [439, 81] on button "089F7B8B-B2A5-4AFE-B5C0-19BA573D28AC Filter" at bounding box center [419, 81] width 63 height 15
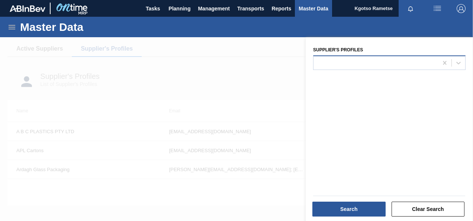
click at [360, 67] on div at bounding box center [376, 62] width 125 height 11
type Profiles "a"
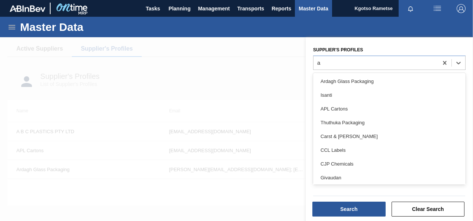
drag, startPoint x: 338, startPoint y: 82, endPoint x: 321, endPoint y: 105, distance: 28.4
click at [337, 83] on div "Ardagh Glass Packaging" at bounding box center [389, 81] width 153 height 14
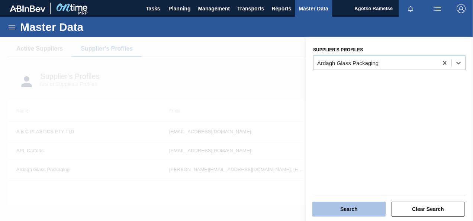
click at [356, 208] on button "Search" at bounding box center [349, 209] width 73 height 15
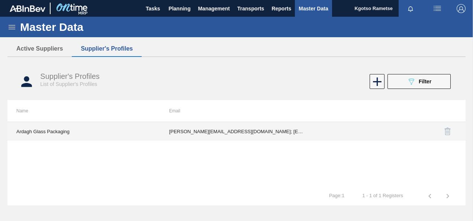
click at [188, 127] on td "Alessandro.Mayes@ardaghgroup.com; Ithi.Muteyi@ardaghgroup.com; Ofentse.Matekane…" at bounding box center [236, 131] width 153 height 19
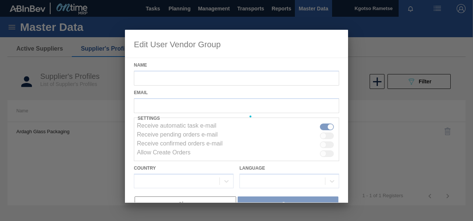
type input "Ardagh Glass Packaging"
checkbox input "true"
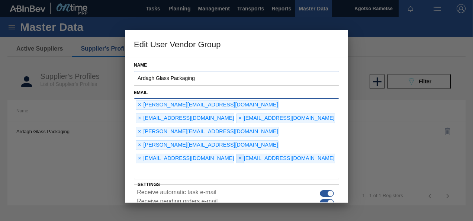
click at [237, 154] on span "×" at bounding box center [240, 158] width 7 height 9
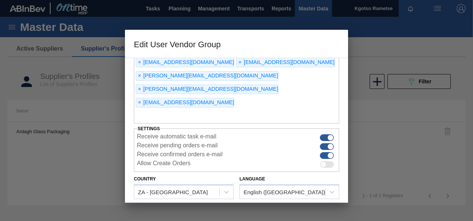
scroll to position [57, 0]
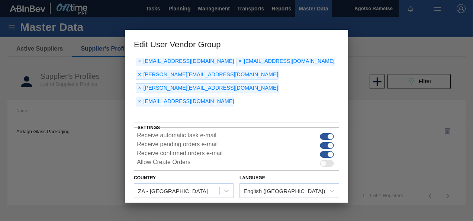
click at [263, 206] on button "Save" at bounding box center [288, 213] width 101 height 15
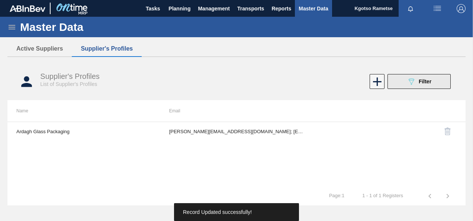
click at [401, 79] on button "089F7B8B-B2A5-4AFE-B5C0-19BA573D28AC Filter" at bounding box center [419, 81] width 63 height 15
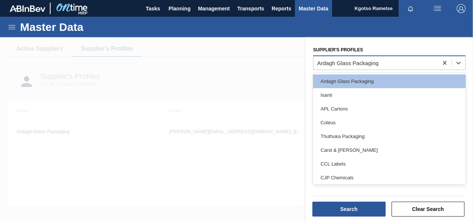
click at [341, 67] on div "Ardagh Glass Packaging" at bounding box center [376, 62] width 125 height 11
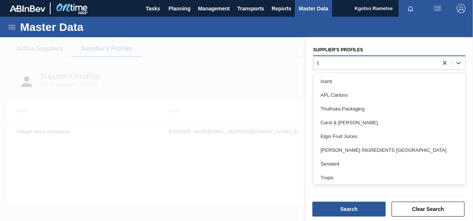
type Profiles "tr"
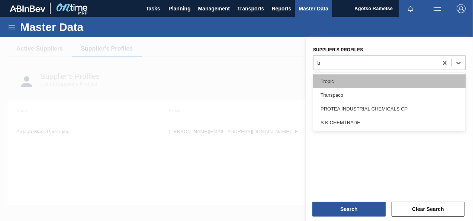
click at [329, 77] on div "Tropic" at bounding box center [389, 81] width 153 height 14
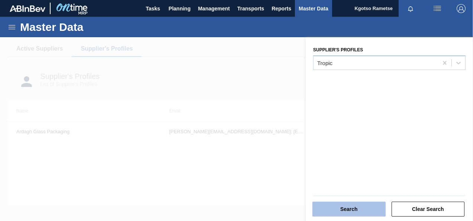
click at [336, 208] on button "Search" at bounding box center [349, 209] width 73 height 15
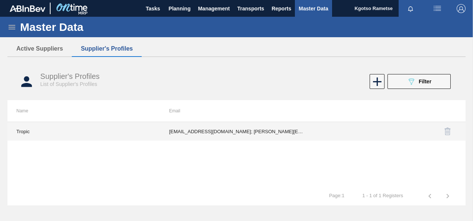
click at [268, 130] on td "fadam@tropicplastic.co.za; roxanne@tropicplastic.co.za" at bounding box center [236, 131] width 153 height 19
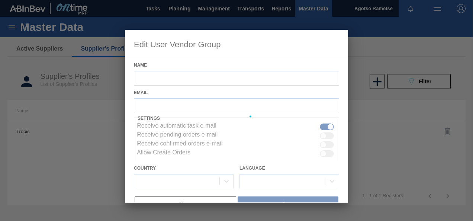
type input "Tropic"
checkbox input "true"
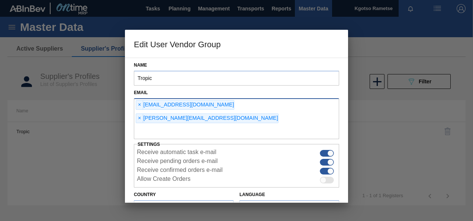
click at [220, 125] on input "text" at bounding box center [236, 132] width 205 height 14
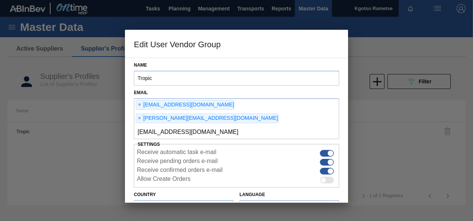
type input "kgotso.rametse201@gmail.com"
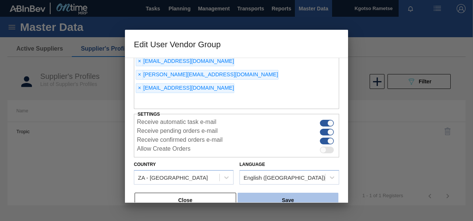
scroll to position [44, 0]
click at [291, 192] on button "Save" at bounding box center [288, 199] width 101 height 15
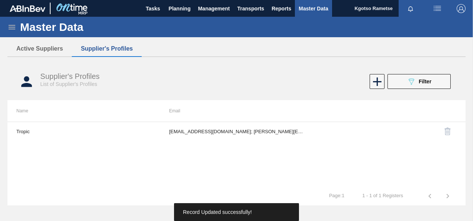
click at [460, 7] on img "button" at bounding box center [461, 8] width 9 height 9
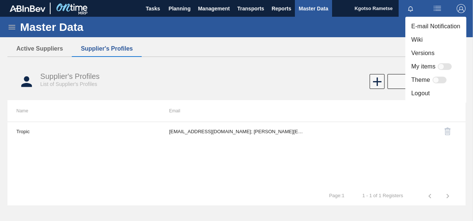
click at [425, 92] on li "Logout" at bounding box center [436, 93] width 61 height 13
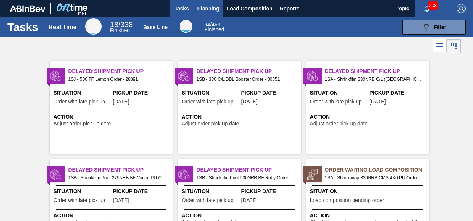
click at [204, 2] on button "Planning" at bounding box center [208, 8] width 29 height 17
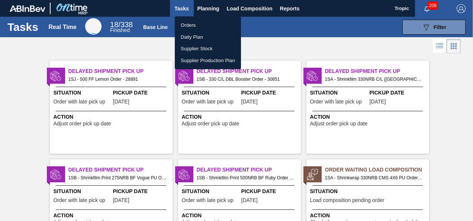
click at [195, 24] on li "Orders" at bounding box center [208, 25] width 66 height 12
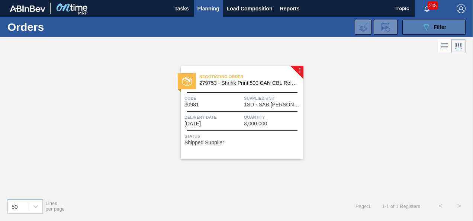
click at [412, 28] on button "089F7B8B-B2A5-4AFE-B5C0-19BA573D28AC Filter" at bounding box center [434, 27] width 63 height 15
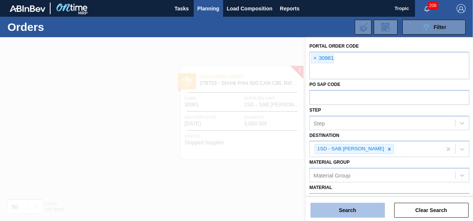
click at [346, 210] on button "Search" at bounding box center [348, 210] width 74 height 15
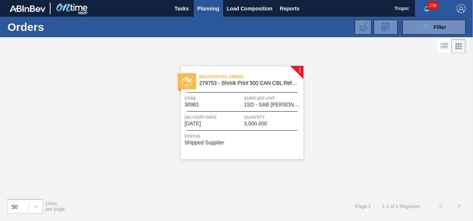
click at [272, 97] on span "Supplied Unit" at bounding box center [273, 98] width 58 height 7
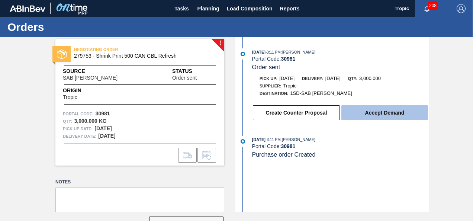
click at [371, 113] on button "Accept Demand" at bounding box center [385, 112] width 87 height 15
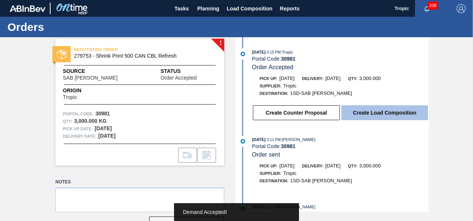
click at [378, 111] on button "Create Load Composition" at bounding box center [385, 112] width 87 height 15
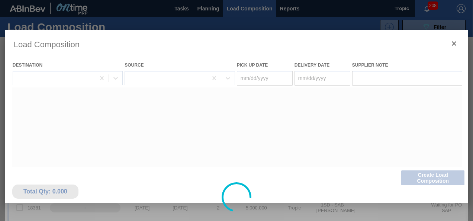
type Date "[DATE]"
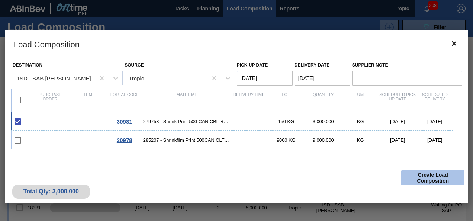
click at [427, 175] on button "Create Load Composition" at bounding box center [432, 177] width 63 height 15
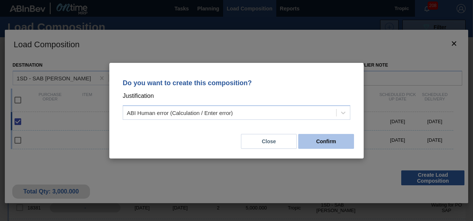
click at [322, 143] on button "Confirm" at bounding box center [326, 141] width 56 height 15
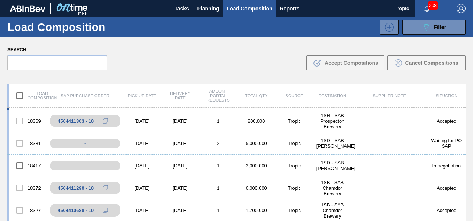
scroll to position [74, 0]
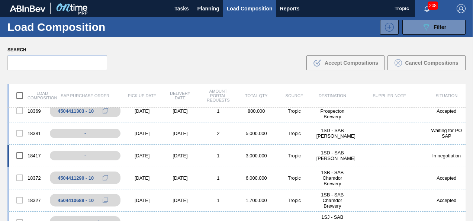
click at [22, 154] on input "checkbox" at bounding box center [20, 156] width 16 height 16
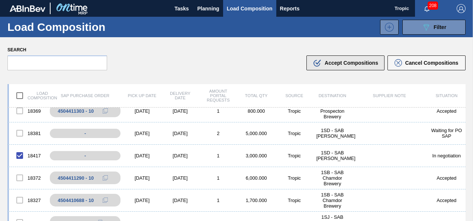
click at [350, 65] on span "Accept Compositions" at bounding box center [352, 63] width 54 height 6
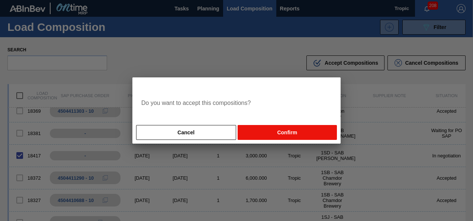
click at [279, 129] on button "Confirm" at bounding box center [287, 132] width 99 height 15
checkbox input "false"
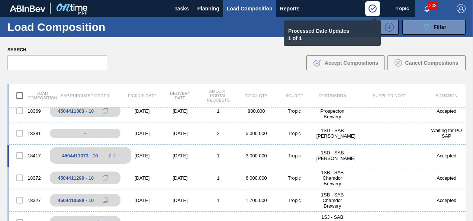
click at [112, 154] on icon at bounding box center [111, 155] width 5 height 5
click at [340, 0] on html "Tasks Planning Load Composition Reports Tropic 208 Mark all as read Load Compos…" at bounding box center [236, 0] width 473 height 0
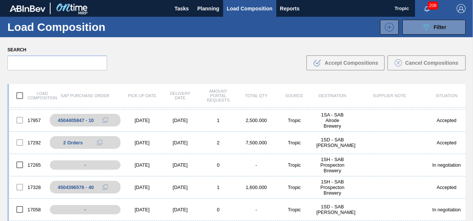
scroll to position [112, 0]
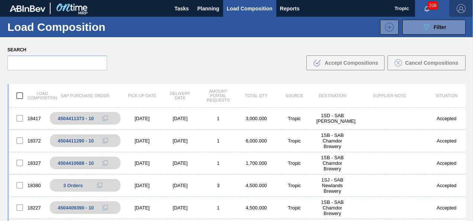
click at [459, 8] on img "button" at bounding box center [461, 8] width 9 height 9
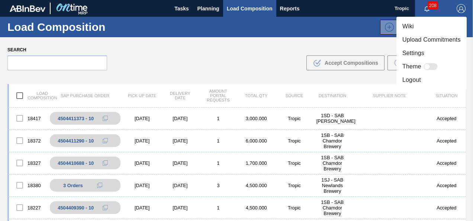
click at [414, 77] on li "Logout" at bounding box center [432, 79] width 70 height 13
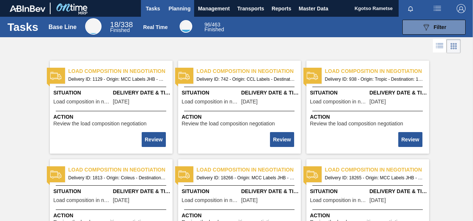
click at [182, 4] on span "Planning" at bounding box center [180, 8] width 22 height 9
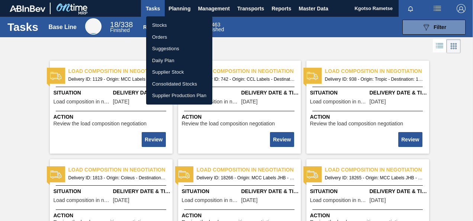
click at [161, 23] on li "Stocks" at bounding box center [179, 25] width 66 height 12
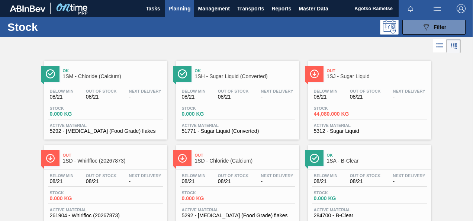
drag, startPoint x: 443, startPoint y: 26, endPoint x: 441, endPoint y: 36, distance: 9.8
click at [443, 26] on span "Filter" at bounding box center [440, 27] width 13 height 6
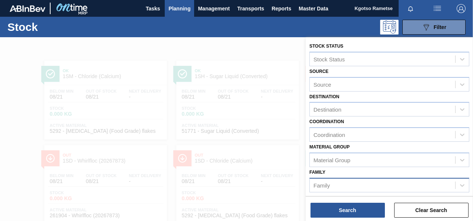
scroll to position [112, 0]
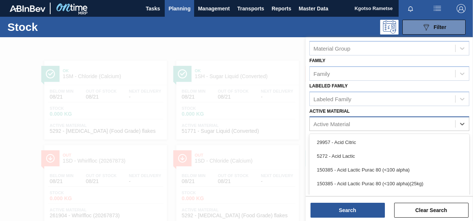
click at [370, 124] on div "Active Material" at bounding box center [382, 124] width 145 height 11
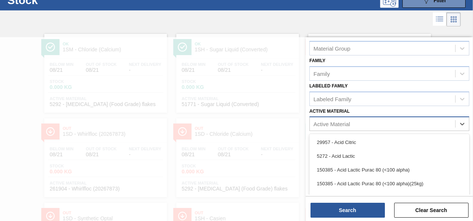
type Material "3"
type Material "1"
type Material "285205"
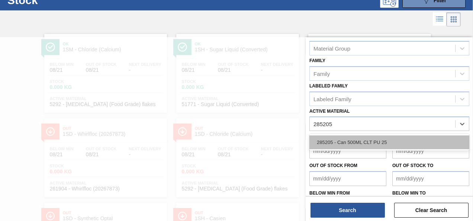
click at [326, 137] on div "285205 - Can 500ML CLT PU 25" at bounding box center [390, 142] width 160 height 14
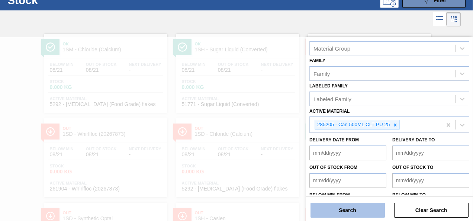
click at [330, 211] on button "Search" at bounding box center [348, 210] width 74 height 15
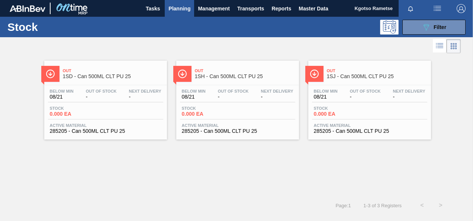
click at [108, 74] on span "1SD - Can 500ML CLT PU 25" at bounding box center [113, 77] width 100 height 6
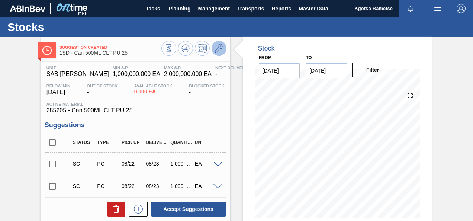
click at [221, 47] on icon at bounding box center [219, 48] width 9 height 9
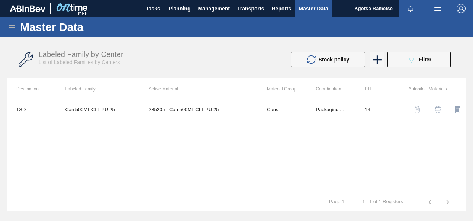
click at [438, 109] on img "button" at bounding box center [437, 109] width 7 height 7
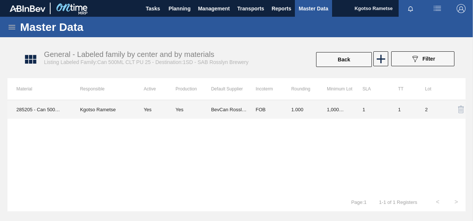
click at [280, 112] on td "FOB" at bounding box center [265, 109] width 36 height 19
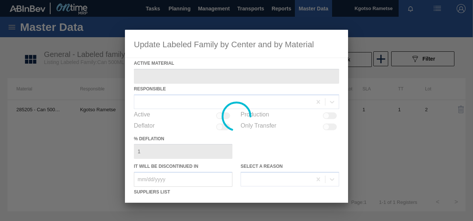
type Material "285205 - Can 500ML CLT PU 25"
checkbox input "true"
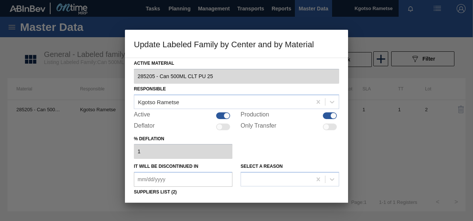
scroll to position [74, 0]
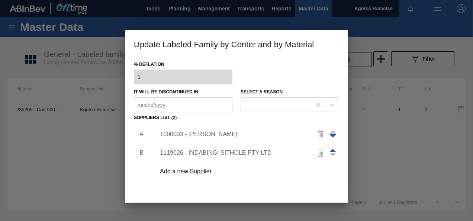
click at [205, 135] on div "1000003 - [PERSON_NAME]" at bounding box center [233, 134] width 146 height 7
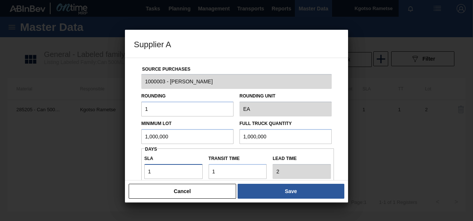
drag, startPoint x: 157, startPoint y: 167, endPoint x: 111, endPoint y: 177, distance: 47.1
click at [118, 176] on div "Supplier A Source Purchases 1000003 - BevCan Rosslyn Rounding 1 Rounding Unit E…" at bounding box center [236, 110] width 473 height 221
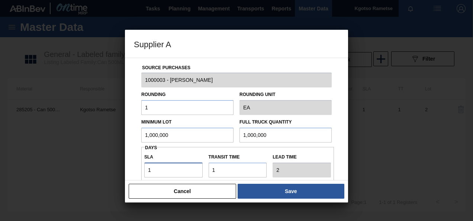
type input "2"
type input "3"
type input "2"
click at [130, 125] on div "Source Purchases 1000003 - BevCan Rosslyn Rounding 1 Rounding Unit EA Minimum L…" at bounding box center [236, 119] width 223 height 123
drag, startPoint x: 167, startPoint y: 135, endPoint x: 131, endPoint y: 134, distance: 35.4
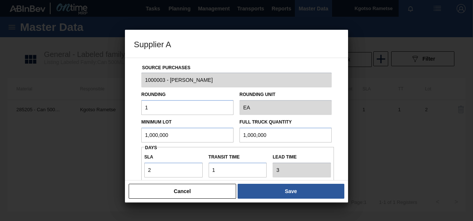
click at [129, 134] on div "Source Purchases 1000003 - BevCan Rosslyn Rounding 1 Rounding Unit EA Minimum L…" at bounding box center [236, 119] width 223 height 123
drag, startPoint x: 166, startPoint y: 133, endPoint x: 23, endPoint y: 158, distance: 144.7
click at [23, 158] on div "Supplier A Source Purchases 1000003 - BevCan Rosslyn Rounding 1 Rounding Unit E…" at bounding box center [236, 110] width 473 height 221
drag, startPoint x: 189, startPoint y: 139, endPoint x: 55, endPoint y: 139, distance: 133.2
click at [66, 139] on div "Supplier A Source Purchases 1000003 - BevCan Rosslyn Rounding 1 Rounding Unit E…" at bounding box center [236, 110] width 473 height 221
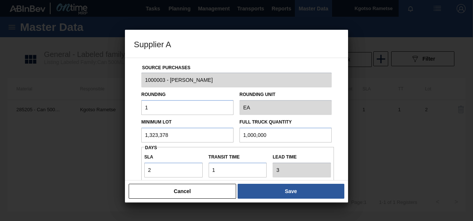
type input "1,323,378"
drag, startPoint x: 295, startPoint y: 139, endPoint x: 73, endPoint y: 139, distance: 222.9
click at [73, 139] on div "Supplier A Source Purchases 1000003 - BevCan Rosslyn Rounding 1 Rounding Unit E…" at bounding box center [236, 110] width 473 height 221
paste input "323,378"
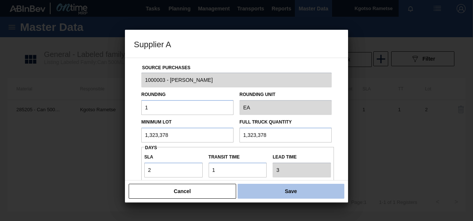
type input "1,323,378"
click at [292, 195] on button "Save" at bounding box center [291, 191] width 107 height 15
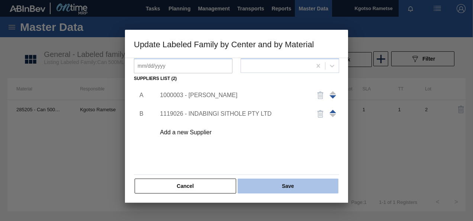
scroll to position [114, 0]
click at [287, 188] on button "Save" at bounding box center [288, 185] width 101 height 15
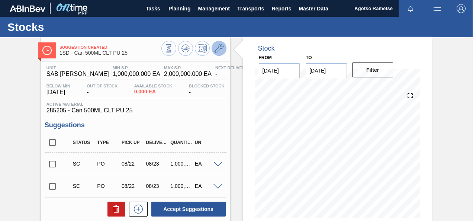
click at [221, 52] on icon at bounding box center [219, 48] width 9 height 9
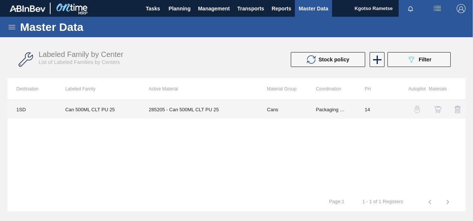
click at [197, 110] on td "285205 - Can 500ML CLT PU 25" at bounding box center [199, 109] width 118 height 19
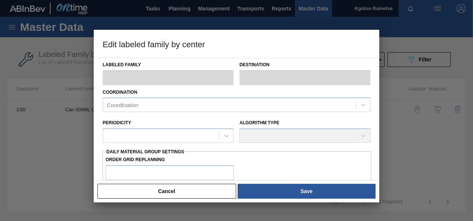
type input "Cans"
type input "Can 500ML"
type input "Can 500ML CLT PU 25"
type input "1SD - SAB [PERSON_NAME]"
type input "14"
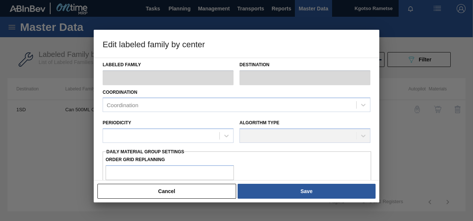
type input "1,000,000"
type input "2,000,000"
type input "100"
type input "2,000,000.000"
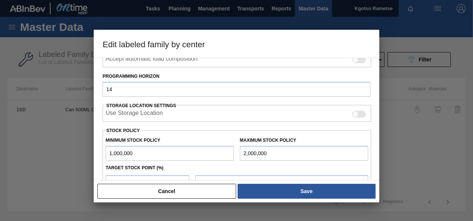
scroll to position [149, 0]
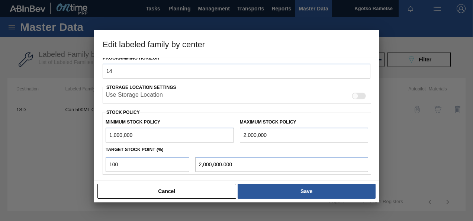
drag, startPoint x: 111, startPoint y: 134, endPoint x: 103, endPoint y: 134, distance: 7.8
click at [103, 134] on div "Minimum Stock Policy 1,000,000" at bounding box center [170, 130] width 134 height 26
type input "2,000,000"
drag, startPoint x: 246, startPoint y: 134, endPoint x: 233, endPoint y: 138, distance: 13.1
click at [231, 136] on div "Minimum Stock Policy 2,000,000 Maximum Stock Policy 2,000,000" at bounding box center [237, 129] width 269 height 28
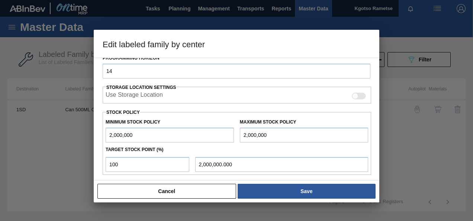
type input "3,000,000"
type input "3,000,000.000"
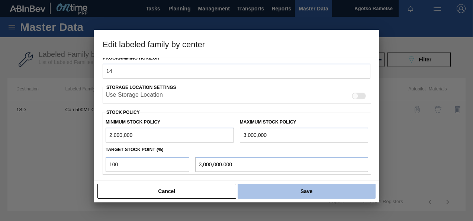
type input "3,000,000"
click at [314, 184] on button "Save" at bounding box center [307, 191] width 138 height 15
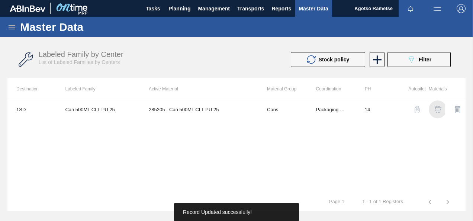
click at [436, 106] on img "button" at bounding box center [437, 109] width 7 height 7
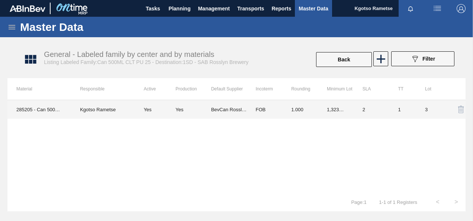
click at [357, 112] on td "2" at bounding box center [372, 109] width 36 height 19
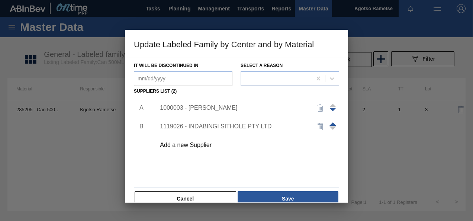
scroll to position [114, 0]
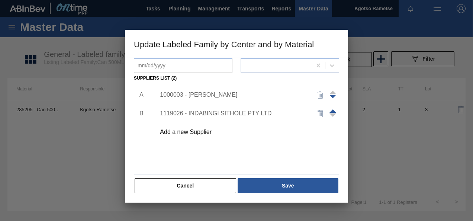
click at [201, 95] on div "1000003 - [PERSON_NAME]" at bounding box center [233, 95] width 146 height 7
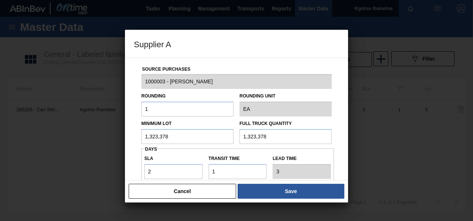
drag, startPoint x: 177, startPoint y: 134, endPoint x: 122, endPoint y: 125, distance: 55.7
click at [133, 130] on div "Source Purchases 1000003 - BevCan Rosslyn Rounding 1 Rounding Unit EA Minimum L…" at bounding box center [236, 119] width 223 height 123
drag, startPoint x: 160, startPoint y: 135, endPoint x: 137, endPoint y: 131, distance: 23.1
click at [156, 134] on input "1,764,504" at bounding box center [187, 136] width 92 height 15
click at [170, 134] on input "1,764,504" at bounding box center [187, 136] width 92 height 15
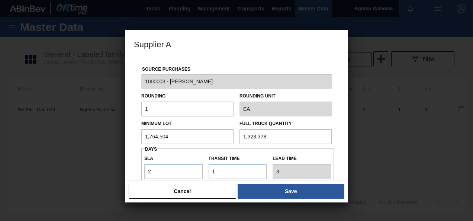
drag, startPoint x: 173, startPoint y: 134, endPoint x: 67, endPoint y: 135, distance: 106.0
click at [73, 134] on div "Supplier A Source Purchases 1000003 - BevCan Rosslyn Rounding 1 Rounding Unit E…" at bounding box center [236, 110] width 473 height 221
type input "1,764,504"
drag, startPoint x: 284, startPoint y: 136, endPoint x: 95, endPoint y: 129, distance: 189.5
click at [101, 131] on div "Supplier A Source Purchases 1000003 - BevCan Rosslyn Rounding 1 Rounding Unit E…" at bounding box center [236, 110] width 473 height 221
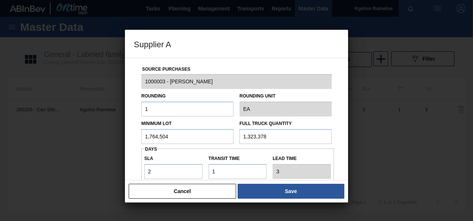
paste input "764,504"
type input "1,764,504"
drag, startPoint x: 156, startPoint y: 171, endPoint x: 120, endPoint y: 170, distance: 36.5
click at [118, 172] on div "Supplier A Source Purchases 1000003 - BevCan Rosslyn Rounding 1 Rounding Unit E…" at bounding box center [236, 110] width 473 height 221
type input "3"
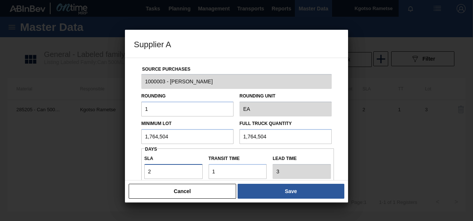
type input "4"
type input "3"
click at [131, 155] on div "Source Purchases 1000003 - BevCan Rosslyn Rounding 1 Rounding Unit EA Minimum L…" at bounding box center [236, 119] width 223 height 123
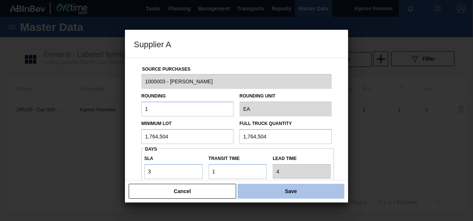
click at [285, 189] on button "Save" at bounding box center [291, 191] width 107 height 15
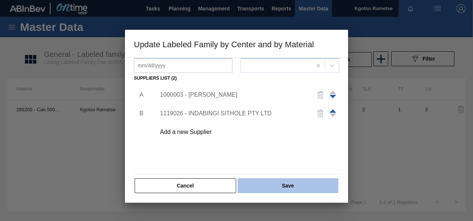
click at [286, 186] on button "Save" at bounding box center [288, 185] width 101 height 15
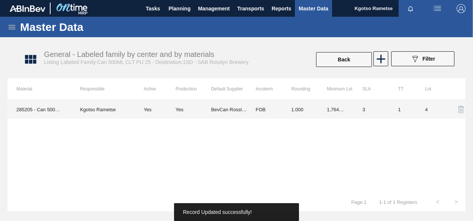
click at [278, 106] on td "FOB" at bounding box center [265, 109] width 36 height 19
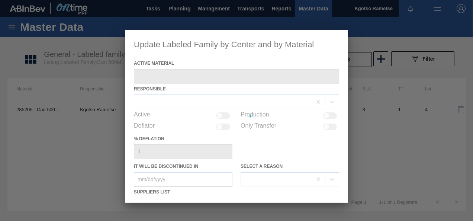
type Material "285205 - Can 500ML CLT PU 25"
checkbox input "true"
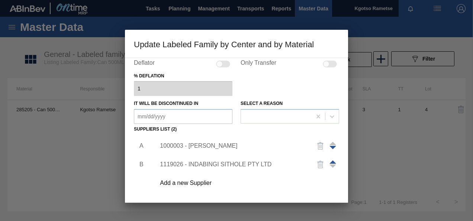
scroll to position [112, 0]
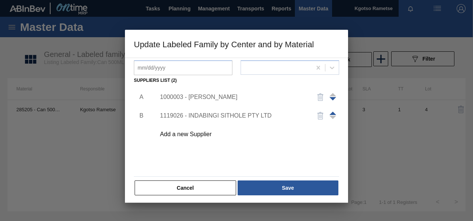
click at [211, 93] on div "1000003 - [PERSON_NAME]" at bounding box center [245, 97] width 188 height 19
click at [202, 99] on div "1000003 - [PERSON_NAME]" at bounding box center [233, 97] width 146 height 7
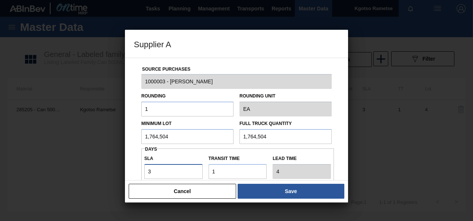
drag, startPoint x: 154, startPoint y: 171, endPoint x: 122, endPoint y: 172, distance: 32.0
click at [130, 172] on div "Source Purchases 1000003 - BevCan Rosslyn Rounding 1 Rounding Unit EA Minimum L…" at bounding box center [236, 119] width 223 height 123
type input "4"
type input "5"
type input "4"
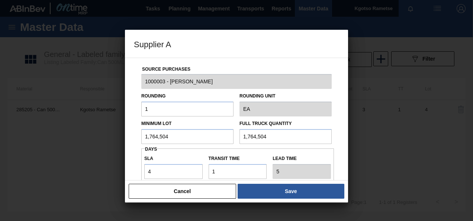
drag, startPoint x: 173, startPoint y: 135, endPoint x: 100, endPoint y: 133, distance: 73.7
click at [104, 133] on div "Supplier A Source Purchases 1000003 - BevCan Rosslyn Rounding 1 Rounding Unit E…" at bounding box center [236, 110] width 473 height 221
drag, startPoint x: 173, startPoint y: 134, endPoint x: 137, endPoint y: 134, distance: 36.1
click at [138, 134] on div "Source Purchases 1000003 - BevCan Rosslyn Rounding 1 Rounding Unit EA Minimum L…" at bounding box center [236, 181] width 205 height 246
type input "882,252"
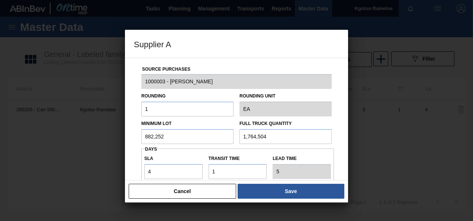
drag, startPoint x: 270, startPoint y: 134, endPoint x: 119, endPoint y: 152, distance: 152.5
click at [128, 153] on div "Source Purchases 1000003 - BevCan Rosslyn Rounding 1 Rounding Unit EA Minimum L…" at bounding box center [236, 119] width 223 height 123
paste input "882,252"
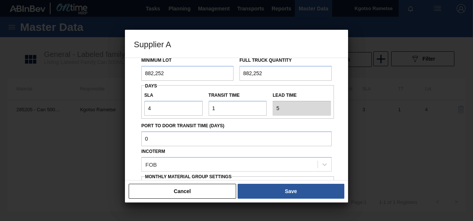
scroll to position [74, 0]
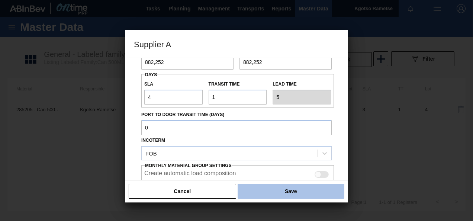
type input "882,252"
click at [262, 191] on button "Save" at bounding box center [291, 191] width 107 height 15
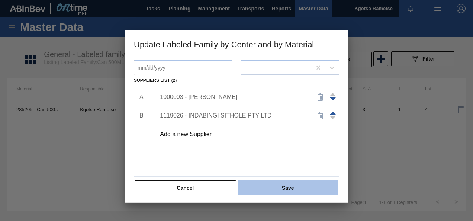
click at [263, 189] on button "Save" at bounding box center [288, 187] width 101 height 15
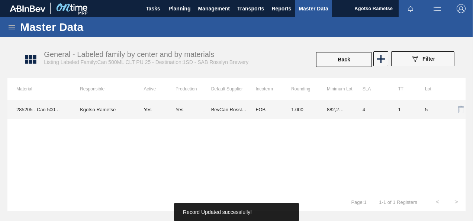
click at [208, 109] on div "Yes" at bounding box center [194, 110] width 36 height 6
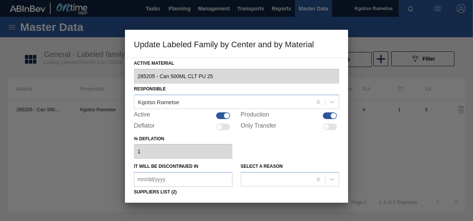
scroll to position [114, 0]
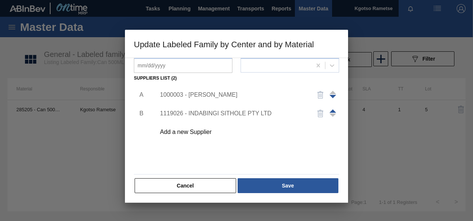
click at [208, 92] on div "1000003 - [PERSON_NAME]" at bounding box center [233, 95] width 146 height 7
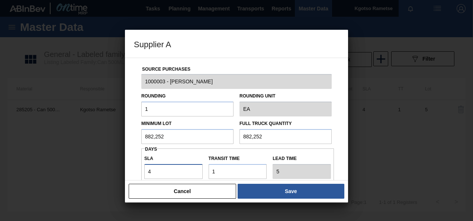
drag, startPoint x: 153, startPoint y: 171, endPoint x: 96, endPoint y: 168, distance: 57.0
click at [128, 170] on div "Source Purchases 1000003 - BevCan Rosslyn Rounding 1 Rounding Unit EA Minimum L…" at bounding box center [236, 119] width 223 height 123
type input "5"
type input "6"
type input "5"
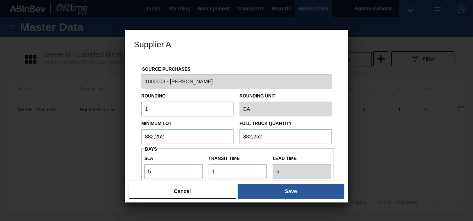
drag, startPoint x: 160, startPoint y: 137, endPoint x: 93, endPoint y: 140, distance: 67.4
click at [97, 140] on div "Supplier A Source Purchases 1000003 - BevCan Rosslyn Rounding 1 Rounding Unit E…" at bounding box center [236, 110] width 473 height 221
drag, startPoint x: 167, startPoint y: 133, endPoint x: 40, endPoint y: 129, distance: 126.9
click at [67, 128] on div "Supplier A Source Purchases 1000003 - BevCan Rosslyn Rounding 1 Rounding Unit E…" at bounding box center [236, 110] width 473 height 221
type input "1,617,462"
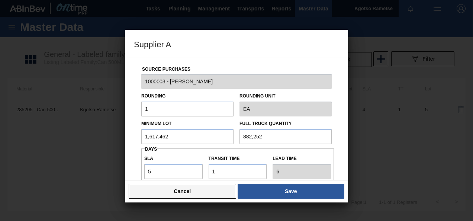
click at [184, 192] on button "Cancel" at bounding box center [183, 191] width 108 height 15
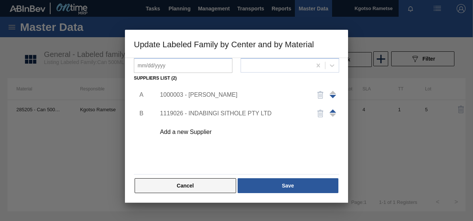
click at [189, 188] on button "Cancel" at bounding box center [186, 185] width 102 height 15
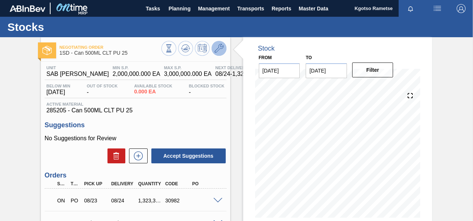
click at [220, 45] on icon at bounding box center [219, 48] width 9 height 9
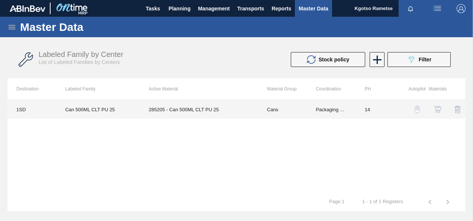
click at [196, 108] on td "285205 - Can 500ML CLT PU 25" at bounding box center [199, 109] width 118 height 19
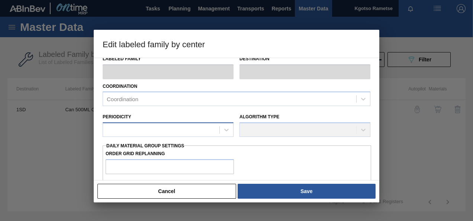
type input "Cans"
type input "Can 500ML"
type input "Can 500ML CLT PU 25"
type input "1SD - SAB [PERSON_NAME]"
type input "14"
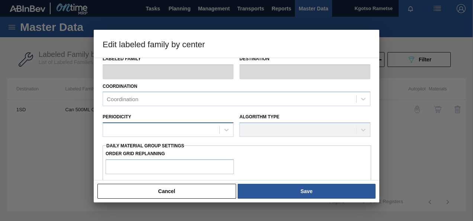
type input "2,000,000"
type input "3,000,000"
type input "100"
type input "3,000,000.000"
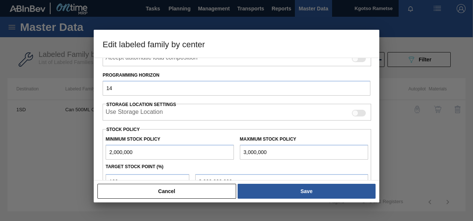
scroll to position [206, 0]
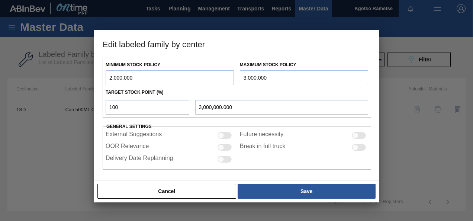
drag, startPoint x: 112, startPoint y: 76, endPoint x: 98, endPoint y: 73, distance: 14.4
click at [103, 76] on div "Minimum Stock Policy 2,000,000" at bounding box center [170, 73] width 134 height 26
type input "7,000,000"
drag, startPoint x: 244, startPoint y: 75, endPoint x: 230, endPoint y: 74, distance: 14.5
click at [230, 74] on div "Minimum Stock Policy 7,000,000 Maximum Stock Policy 3,000,000" at bounding box center [237, 72] width 269 height 28
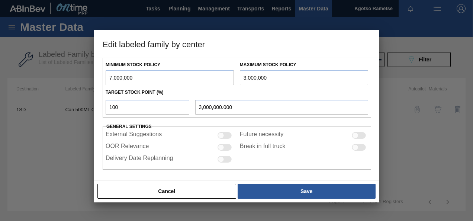
type input "8,000,000"
type input "8,000,000.000"
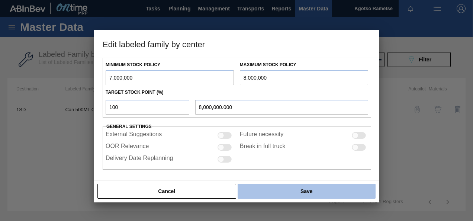
type input "8,000,000"
click at [321, 195] on button "Save" at bounding box center [307, 191] width 138 height 15
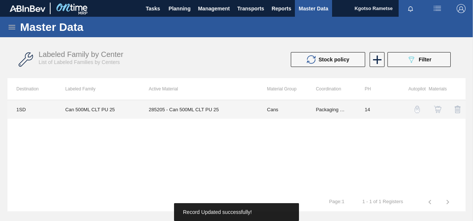
click at [298, 102] on td "Cans" at bounding box center [282, 109] width 49 height 19
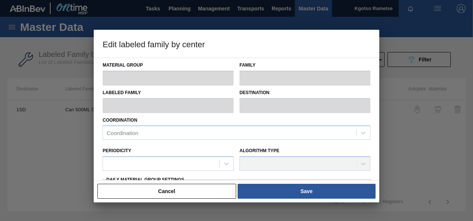
type input "Cans"
type input "Can 500ML"
type input "Can 500ML CLT PU 25"
type input "1SD - SAB Rosslyn Brewery"
type input "14"
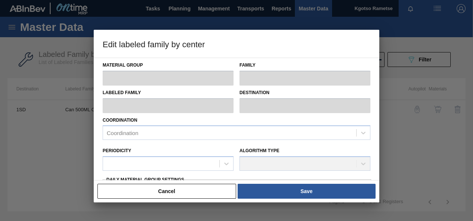
type input "7,000,000"
type input "8,000,000"
type input "100"
type input "8,000,000.000"
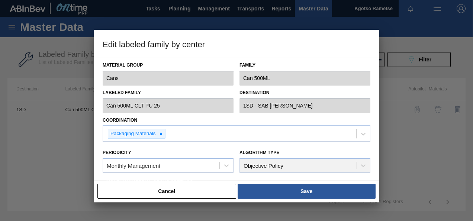
click at [206, 185] on button "Cancel" at bounding box center [166, 191] width 139 height 15
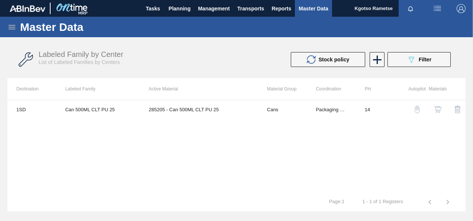
click at [435, 108] on img "button" at bounding box center [437, 109] width 7 height 7
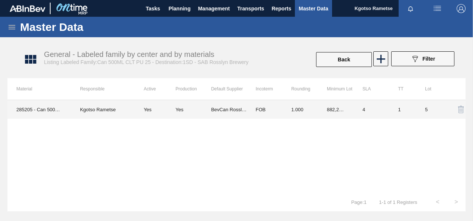
click at [356, 104] on td "4" at bounding box center [372, 109] width 36 height 19
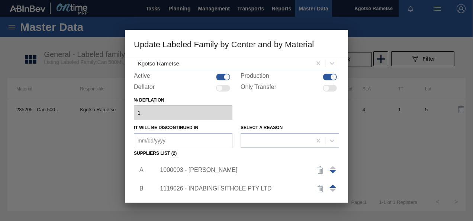
scroll to position [112, 0]
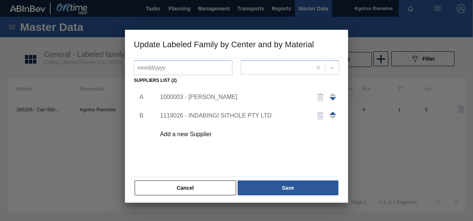
click at [205, 93] on div "1000003 - BevCan Rosslyn" at bounding box center [245, 97] width 188 height 19
click at [206, 99] on div "1000003 - BevCan Rosslyn" at bounding box center [233, 97] width 146 height 7
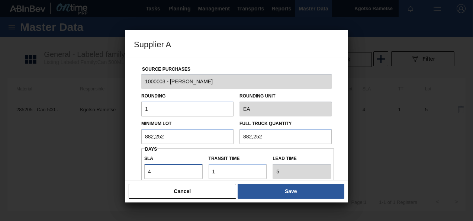
drag, startPoint x: 153, startPoint y: 167, endPoint x: 119, endPoint y: 166, distance: 33.9
click at [145, 167] on input "4" at bounding box center [173, 171] width 58 height 15
type input "5"
type input "6"
type input "5"
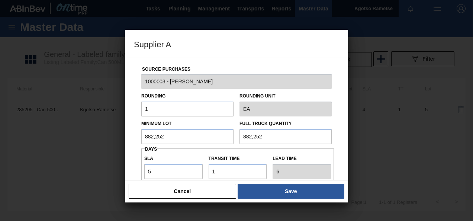
drag, startPoint x: 175, startPoint y: 134, endPoint x: 0, endPoint y: 164, distance: 177.8
click at [36, 159] on div "Supplier A Source Purchases 1000003 - BevCan Rosslyn Rounding 1 Rounding Unit E…" at bounding box center [236, 110] width 473 height 221
drag, startPoint x: 160, startPoint y: 139, endPoint x: 0, endPoint y: 126, distance: 160.5
click at [120, 137] on div "Supplier A Source Purchases 1000003 - BevCan Rosslyn Rounding 1 Rounding Unit E…" at bounding box center [236, 110] width 473 height 221
type input "1,617,462"
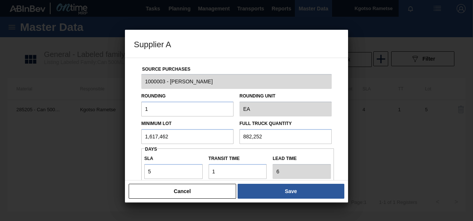
drag, startPoint x: 237, startPoint y: 129, endPoint x: 149, endPoint y: 121, distance: 88.2
click at [198, 124] on div "Minimum Lot 1,617,462 Full Truck Quantity 882,252" at bounding box center [236, 130] width 196 height 28
paste input "1,617,46"
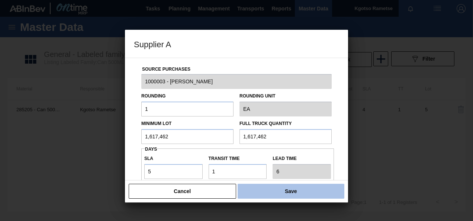
type input "1,617,462"
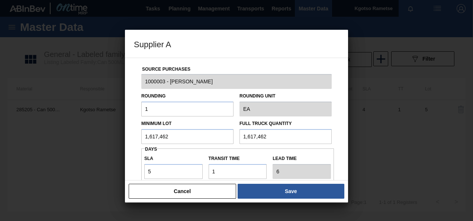
click at [301, 192] on button "Save" at bounding box center [291, 191] width 107 height 15
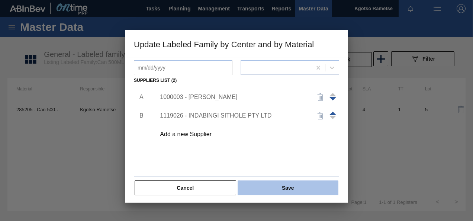
click at [299, 190] on button "Save" at bounding box center [288, 187] width 101 height 15
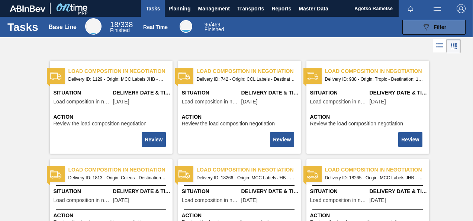
click at [443, 25] on span "Filter" at bounding box center [440, 27] width 13 height 6
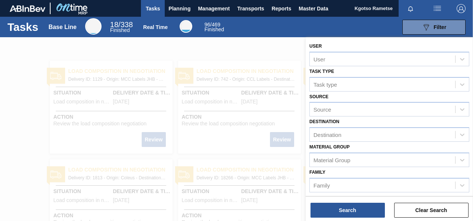
scroll to position [34, 0]
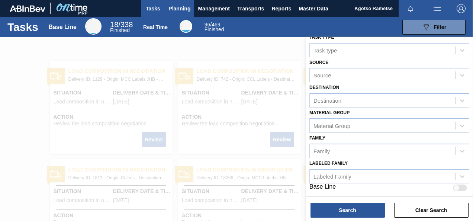
click at [173, 6] on span "Planning" at bounding box center [180, 8] width 22 height 9
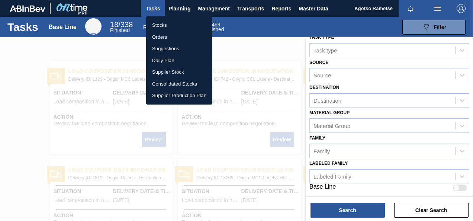
click at [177, 23] on li "Stocks" at bounding box center [179, 25] width 66 height 12
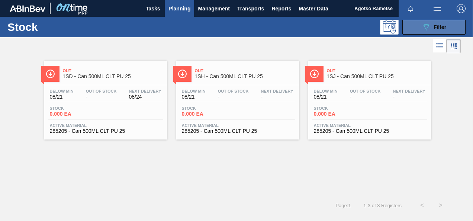
click at [422, 28] on icon "089F7B8B-B2A5-4AFE-B5C0-19BA573D28AC" at bounding box center [426, 27] width 9 height 9
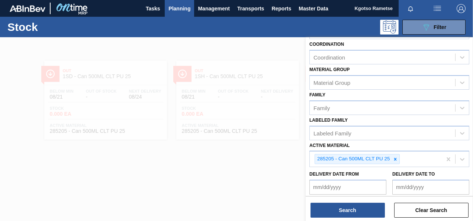
scroll to position [135, 0]
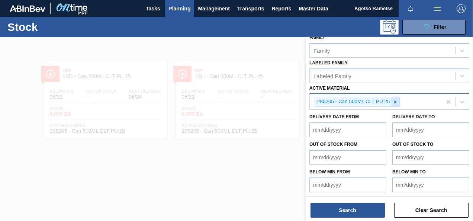
click at [394, 100] on icon at bounding box center [395, 101] width 5 height 5
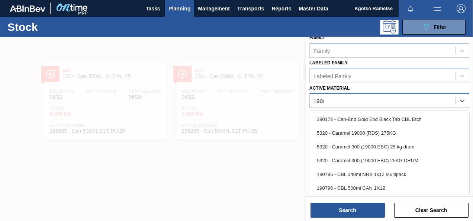
scroll to position [133, 0]
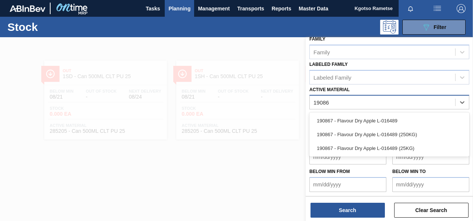
type Material "190867"
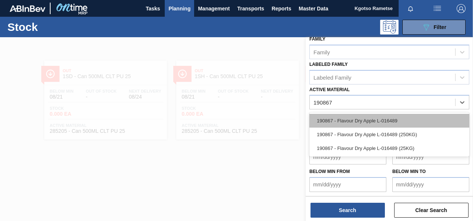
click at [379, 118] on div "190867 - Flavour Dry Apple L-016489" at bounding box center [390, 121] width 160 height 14
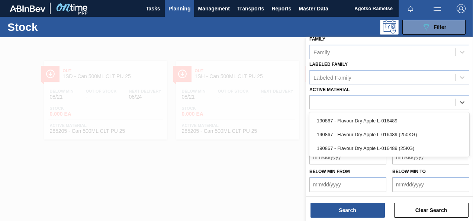
scroll to position [135, 0]
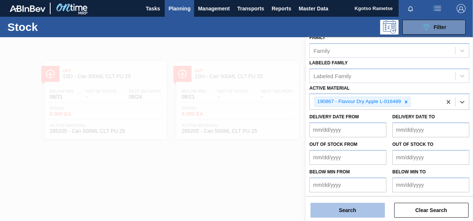
click at [332, 208] on button "Search" at bounding box center [348, 210] width 74 height 15
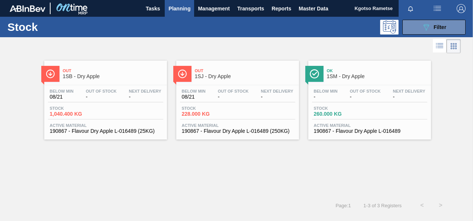
click at [140, 74] on span "1SB - Dry Apple" at bounding box center [113, 77] width 100 height 6
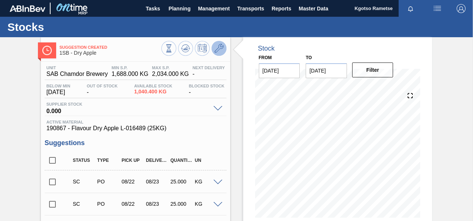
click at [217, 48] on icon at bounding box center [219, 48] width 9 height 9
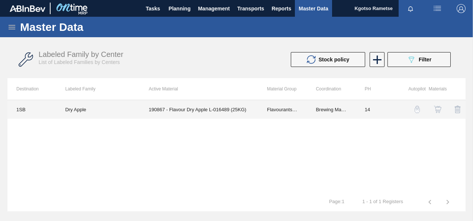
click at [261, 101] on td "Flavourants & Colourants" at bounding box center [282, 109] width 49 height 19
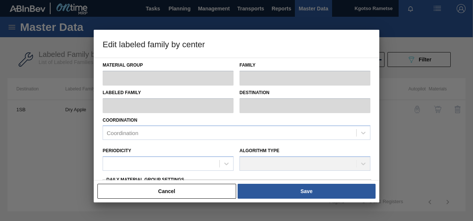
type input "Flavourants & Colourants"
type input "Flavour"
type input "Dry Apple"
type input "1SB - SAB Chamdor Brewery"
type input "14"
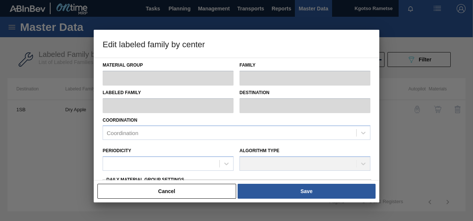
type input "1,688"
type input "2,034"
type input "100"
type input "2,034.000"
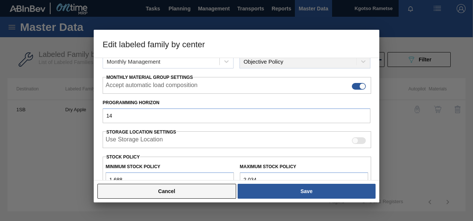
scroll to position [112, 0]
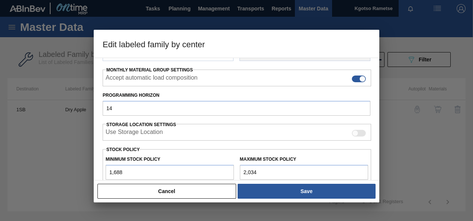
click at [190, 192] on button "Cancel" at bounding box center [166, 191] width 139 height 15
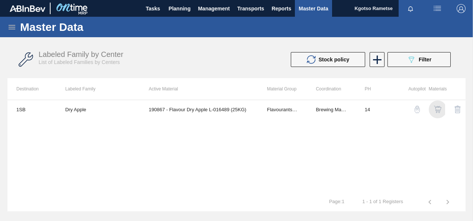
click at [437, 106] on img "button" at bounding box center [437, 109] width 7 height 7
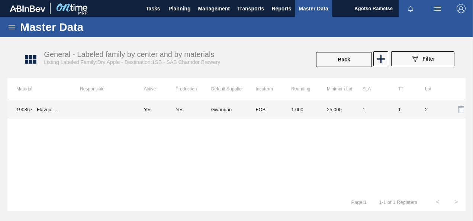
click at [345, 103] on td "25.000" at bounding box center [336, 109] width 36 height 19
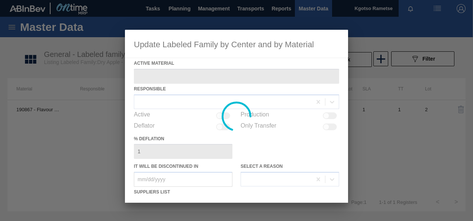
type Material "190867 - Flavour Dry Apple L-016489 (25KG)"
checkbox input "true"
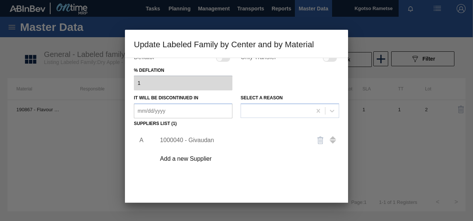
scroll to position [114, 0]
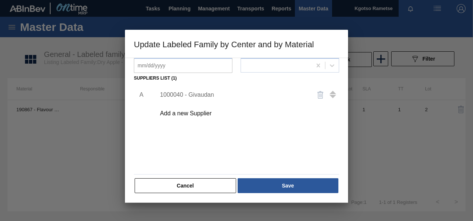
click at [200, 95] on div "1000040 - Givaudan" at bounding box center [233, 95] width 146 height 7
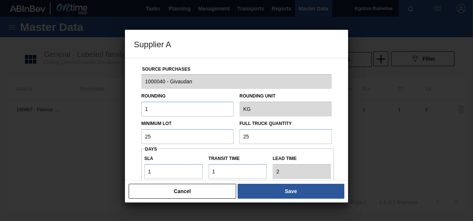
drag, startPoint x: 153, startPoint y: 132, endPoint x: 124, endPoint y: 130, distance: 29.8
click at [128, 131] on div "Source Purchases 1000040 - Givaudan Rounding 1 Rounding Unit KG Minimum Lot 25 …" at bounding box center [236, 119] width 223 height 123
click at [135, 133] on div "Source Purchases 1000040 - Givaudan Rounding 1 Rounding Unit KG Minimum Lot 480…" at bounding box center [236, 181] width 205 height 246
type input "480"
drag, startPoint x: 234, startPoint y: 132, endPoint x: 212, endPoint y: 130, distance: 22.4
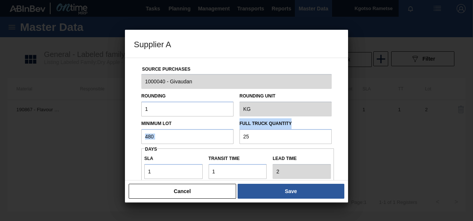
click at [212, 131] on div "Minimum Lot 480 Full Truck Quantity 25" at bounding box center [236, 130] width 196 height 28
drag, startPoint x: 254, startPoint y: 140, endPoint x: 117, endPoint y: 141, distance: 136.9
click at [161, 142] on div "Minimum Lot 480 Full Truck Quantity 25" at bounding box center [236, 130] width 196 height 28
paste input "480"
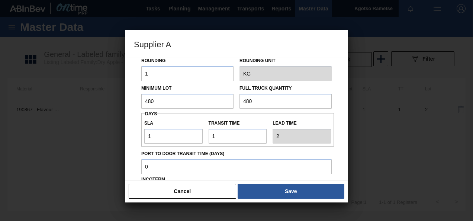
scroll to position [74, 0]
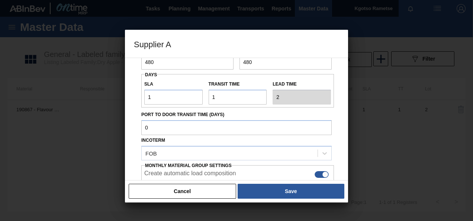
type input "480"
click at [129, 119] on div "Source Purchases 1000040 - Givaudan Rounding 1 Rounding Unit KG Minimum Lot 480…" at bounding box center [236, 119] width 223 height 123
click at [269, 186] on button "Save" at bounding box center [291, 191] width 107 height 15
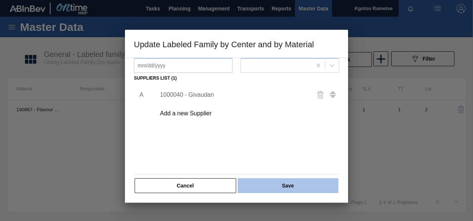
click at [270, 187] on button "Save" at bounding box center [288, 185] width 101 height 15
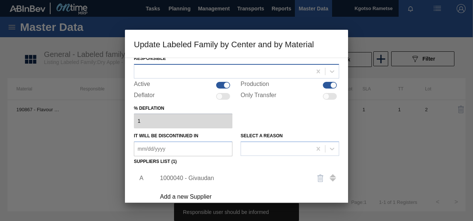
scroll to position [2, 0]
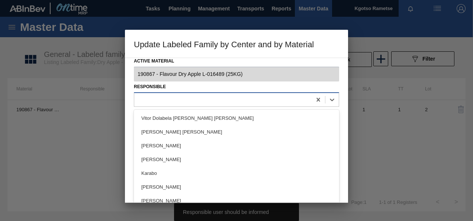
click at [199, 104] on div at bounding box center [222, 99] width 177 height 11
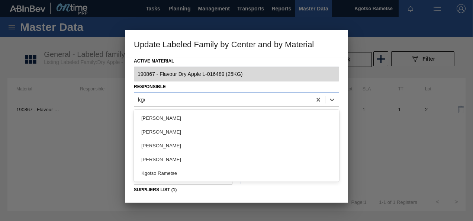
type input "kgot"
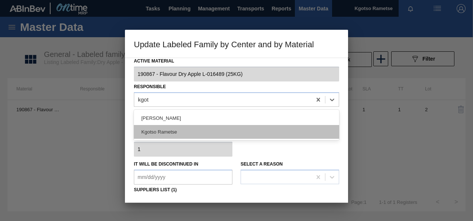
click at [205, 131] on div "Kgotso Rametse" at bounding box center [236, 132] width 205 height 14
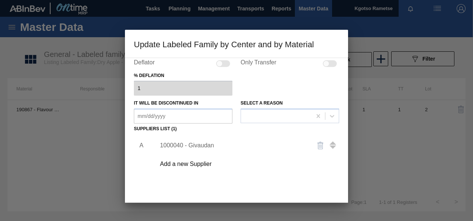
scroll to position [114, 0]
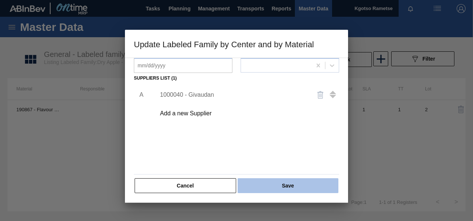
click at [251, 182] on button "Save" at bounding box center [288, 185] width 101 height 15
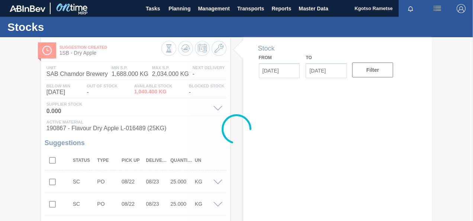
type input "[DATE]"
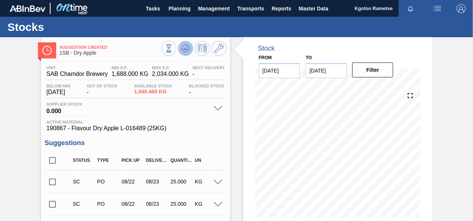
click at [188, 44] on button at bounding box center [185, 48] width 15 height 15
click at [170, 8] on span "Planning" at bounding box center [180, 8] width 22 height 9
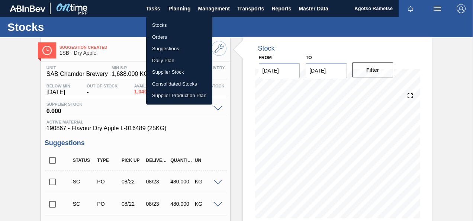
click at [186, 8] on div at bounding box center [236, 110] width 473 height 221
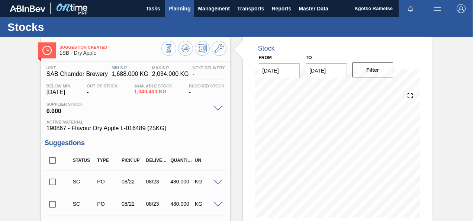
click at [171, 10] on span "Planning" at bounding box center [180, 8] width 22 height 9
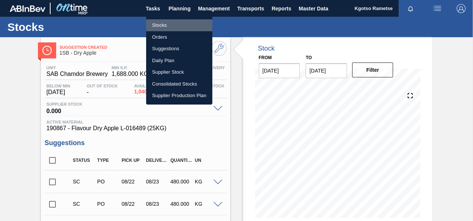
click at [164, 25] on li "Stocks" at bounding box center [179, 25] width 66 height 12
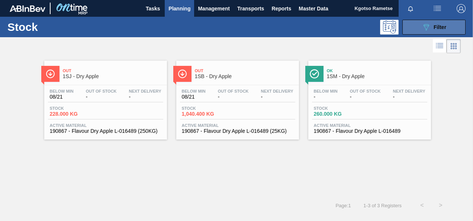
click at [408, 28] on button "089F7B8B-B2A5-4AFE-B5C0-19BA573D28AC Filter" at bounding box center [434, 27] width 63 height 15
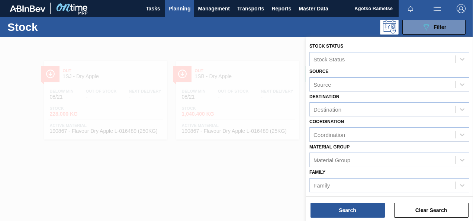
scroll to position [135, 0]
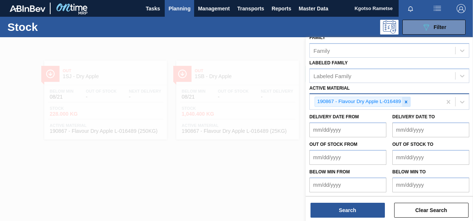
click at [406, 102] on icon at bounding box center [406, 101] width 5 height 5
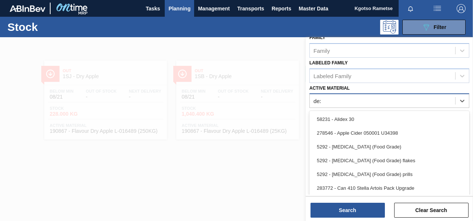
scroll to position [133, 0]
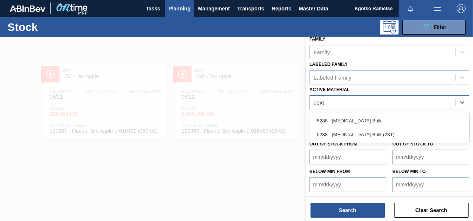
type Material "dextr"
click at [378, 116] on div "5288 - [MEDICAL_DATA] Bulk" at bounding box center [390, 121] width 160 height 14
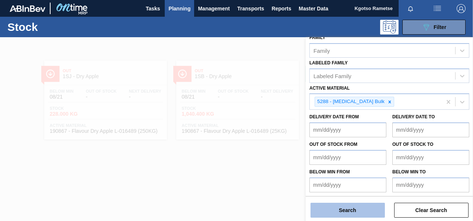
click at [325, 204] on button "Search" at bounding box center [348, 210] width 74 height 15
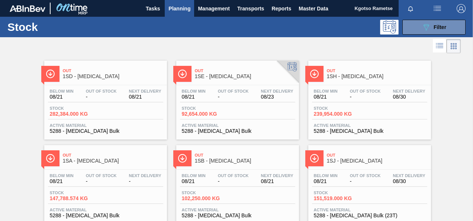
click at [326, 93] on div "Below Min 08/21" at bounding box center [326, 94] width 28 height 11
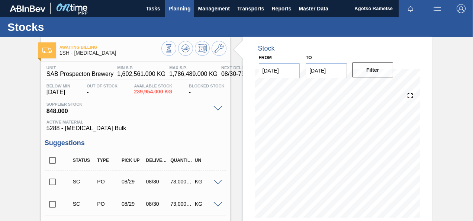
click at [172, 6] on span "Planning" at bounding box center [180, 8] width 22 height 9
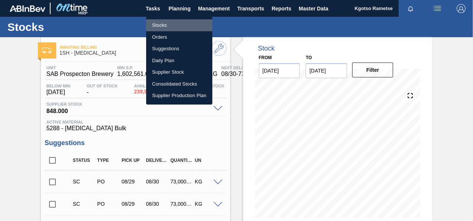
click at [165, 23] on li "Stocks" at bounding box center [179, 25] width 66 height 12
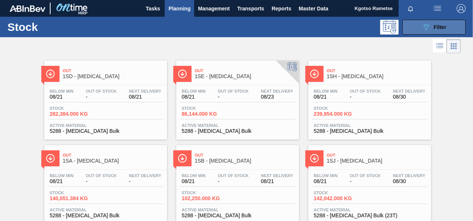
click at [417, 28] on button "089F7B8B-B2A5-4AFE-B5C0-19BA573D28AC Filter" at bounding box center [434, 27] width 63 height 15
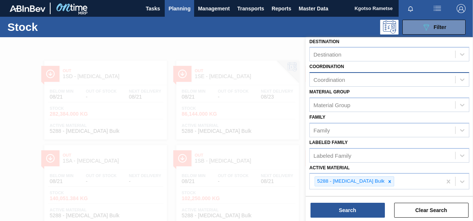
scroll to position [135, 0]
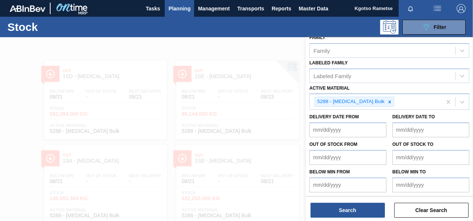
click at [250, 138] on div at bounding box center [236, 147] width 473 height 221
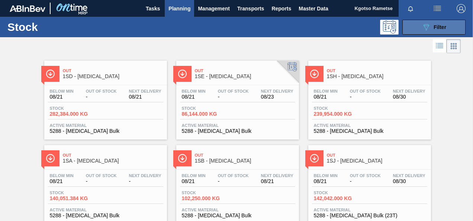
click at [408, 28] on button "089F7B8B-B2A5-4AFE-B5C0-19BA573D28AC Filter" at bounding box center [434, 27] width 63 height 15
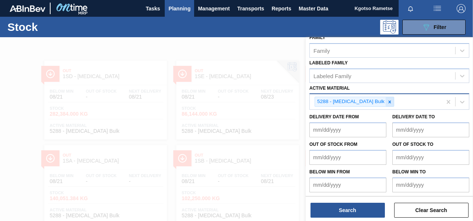
click at [389, 100] on icon at bounding box center [390, 101] width 3 height 3
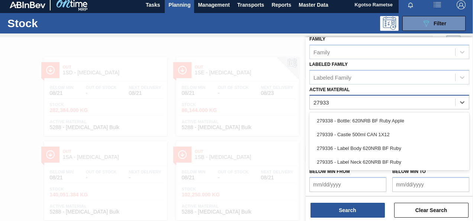
type Material "279336"
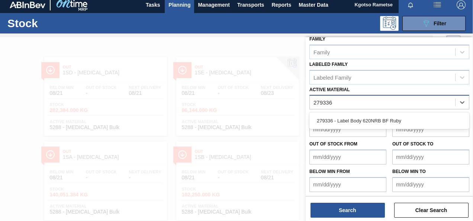
click at [346, 118] on div "279336 - Label Body 620NRB BF Ruby" at bounding box center [390, 121] width 160 height 14
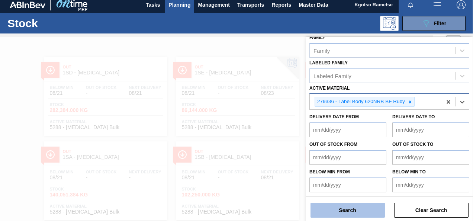
click at [345, 208] on button "Search" at bounding box center [348, 210] width 74 height 15
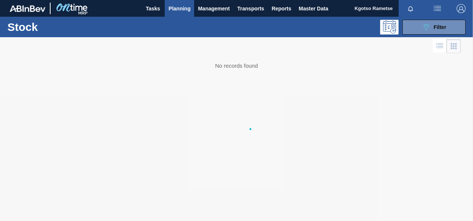
scroll to position [0, 0]
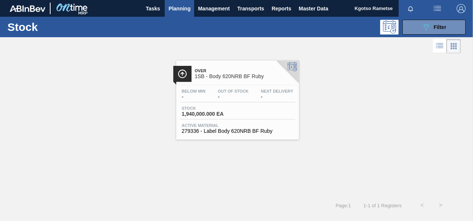
click at [221, 78] on span "1SB - Body 620NRB BF Ruby" at bounding box center [245, 77] width 100 height 6
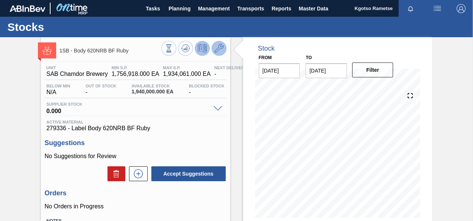
click at [218, 45] on icon at bounding box center [219, 48] width 9 height 9
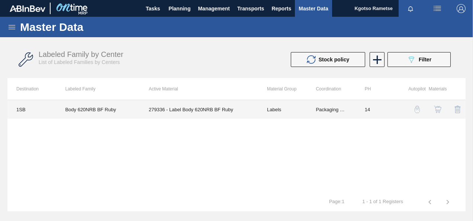
click at [261, 112] on td "Labels" at bounding box center [282, 109] width 49 height 19
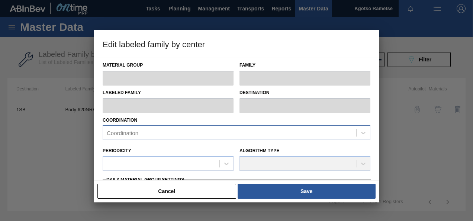
type input "Labels"
type input "Paper"
type input "Body 620NRB BF Ruby"
type input "1SB - SAB Chamdor Brewery"
type input "14"
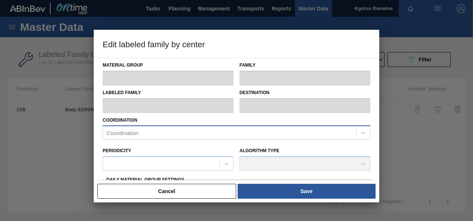
type input "1,756,918"
type input "1,934,061"
type input "100"
type input "1,934,061.000"
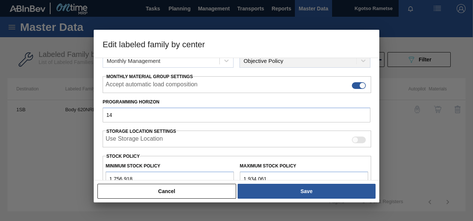
scroll to position [112, 0]
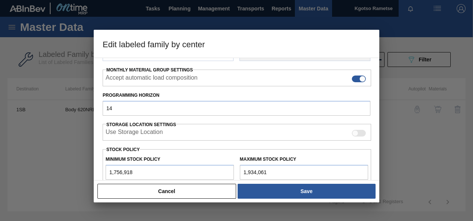
drag, startPoint x: 112, startPoint y: 170, endPoint x: 93, endPoint y: 172, distance: 18.3
click at [94, 172] on div "Material Group Labels Family Paper Labeled Family Body 620NRB BF Ruby Destinati…" at bounding box center [237, 119] width 286 height 123
type input "2,756,918"
drag, startPoint x: 245, startPoint y: 169, endPoint x: 221, endPoint y: 172, distance: 23.5
click at [221, 172] on div "Minimum Stock Policy 2,756,918 Maximum Stock Policy 1,934,061" at bounding box center [237, 166] width 269 height 28
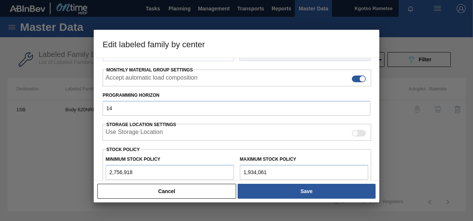
type input "2,934,061"
type input "2,934,061.000"
type input "2,934,061"
click at [291, 201] on div "Cancel Save" at bounding box center [237, 191] width 286 height 22
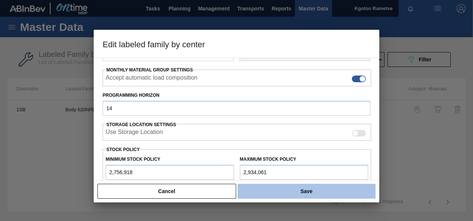
click at [282, 192] on button "Save" at bounding box center [307, 191] width 138 height 15
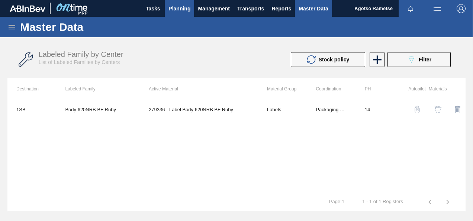
click at [176, 6] on span "Planning" at bounding box center [180, 8] width 22 height 9
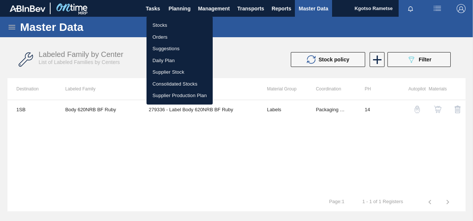
click at [169, 20] on li "Stocks" at bounding box center [180, 25] width 66 height 12
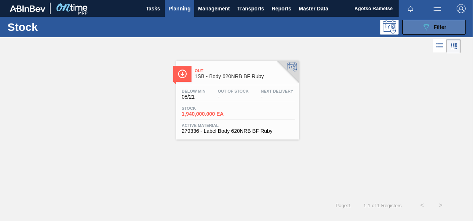
drag, startPoint x: 433, startPoint y: 23, endPoint x: 431, endPoint y: 34, distance: 10.9
click at [433, 23] on div "089F7B8B-B2A5-4AFE-B5C0-19BA573D28AC Filter" at bounding box center [434, 27] width 25 height 9
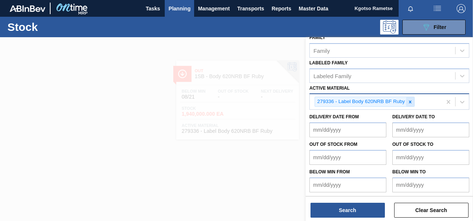
click at [409, 103] on icon at bounding box center [410, 101] width 5 height 5
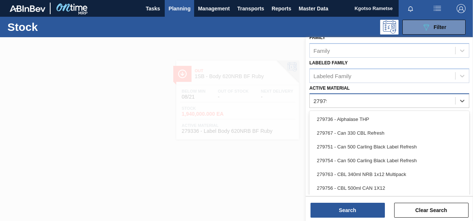
scroll to position [133, 0]
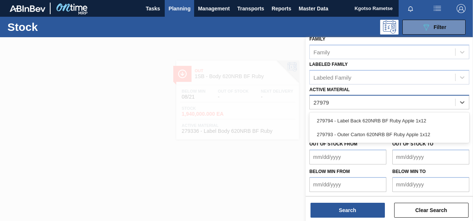
type Material "279794"
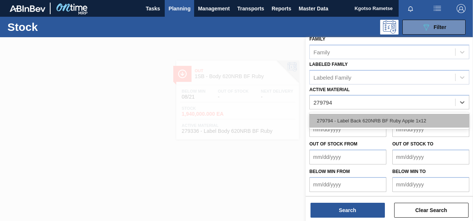
click at [379, 121] on div "279794 - Label Back 620NRB BF Ruby Apple 1x12" at bounding box center [390, 121] width 160 height 14
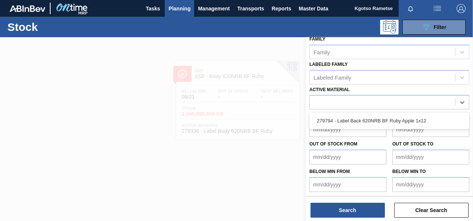
scroll to position [135, 0]
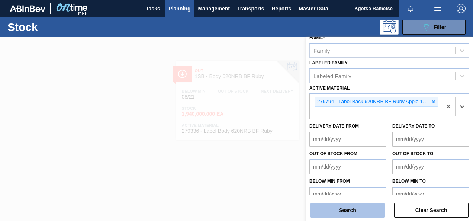
click at [340, 210] on button "Search" at bounding box center [348, 210] width 74 height 15
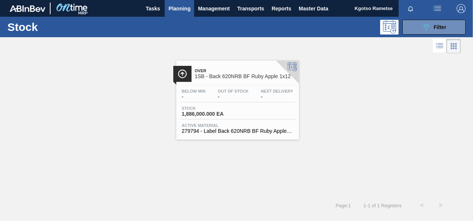
click at [210, 90] on div "Below Min - Out Of Stock - Next Delivery -" at bounding box center [237, 95] width 115 height 13
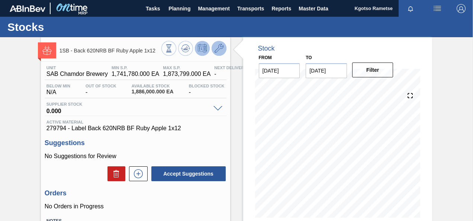
click at [218, 42] on button at bounding box center [219, 48] width 15 height 15
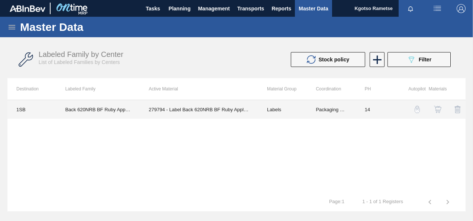
click at [226, 115] on td "279794 - Label Back 620NRB BF Ruby Apple 1x12" at bounding box center [199, 109] width 118 height 19
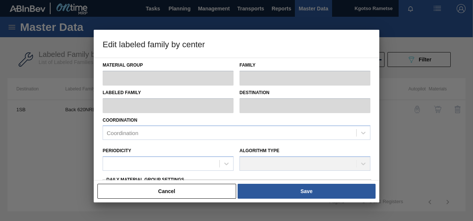
type input "Labels"
type input "Paper"
type input "Back 620NRB BF Ruby Apple 1x12"
type input "1SB - SAB Chamdor Brewery"
type input "14"
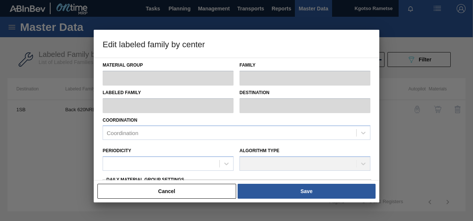
type input "1,741,780"
type input "1,873,799"
type input "100"
type input "1,873,799.000"
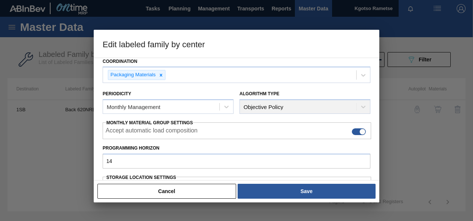
scroll to position [112, 0]
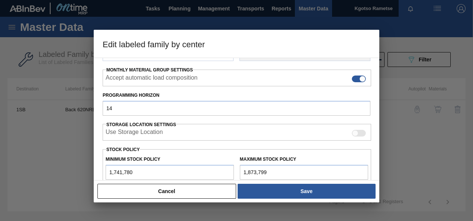
drag, startPoint x: 112, startPoint y: 172, endPoint x: 106, endPoint y: 171, distance: 5.3
click at [107, 171] on input "1,741,780" at bounding box center [170, 172] width 128 height 15
type input "2,741,780"
click at [242, 172] on input "1,873,799" at bounding box center [304, 172] width 128 height 15
type input "2,873,799"
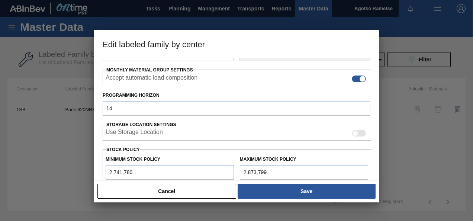
type input "2,873,799.000"
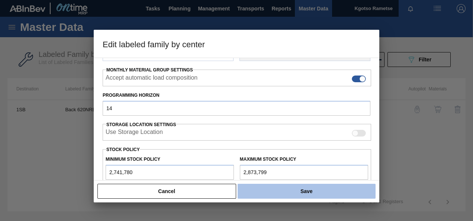
type input "2,873,799"
click at [288, 192] on button "Save" at bounding box center [307, 191] width 138 height 15
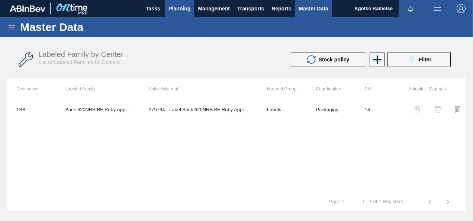
click at [183, 3] on button "Planning" at bounding box center [179, 8] width 29 height 17
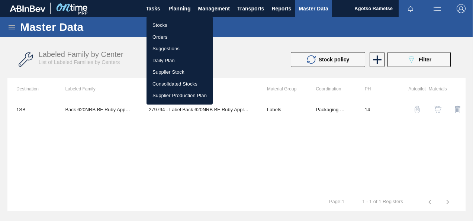
click at [177, 27] on li "Stocks" at bounding box center [180, 25] width 66 height 12
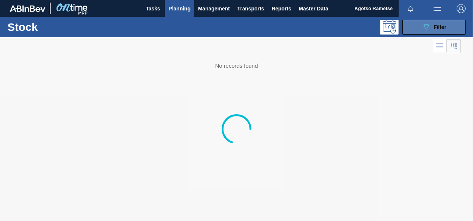
click at [419, 27] on button "089F7B8B-B2A5-4AFE-B5C0-19BA573D28AC Filter" at bounding box center [434, 27] width 63 height 15
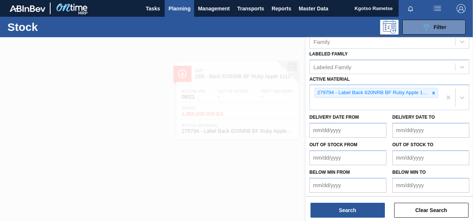
scroll to position [144, 0]
click at [433, 90] on icon at bounding box center [433, 92] width 5 height 5
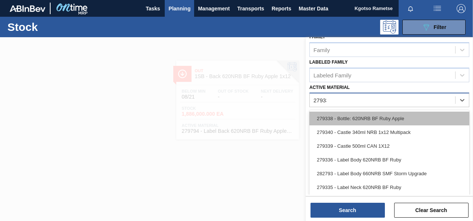
scroll to position [133, 0]
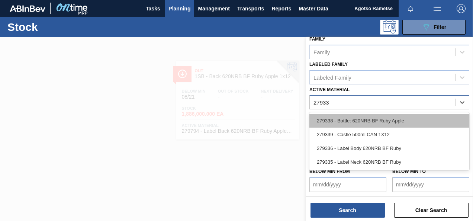
type Material "279335"
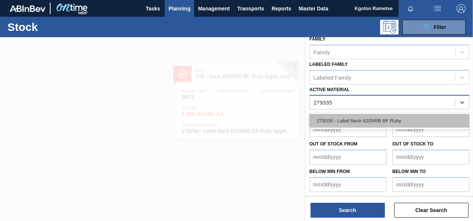
click at [338, 122] on div "279335 - Label Neck 620NRB BF Ruby" at bounding box center [390, 121] width 160 height 14
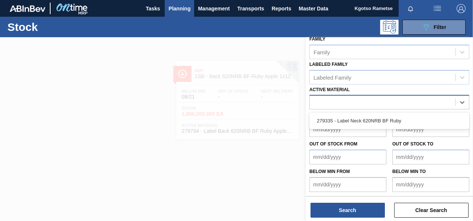
scroll to position [135, 0]
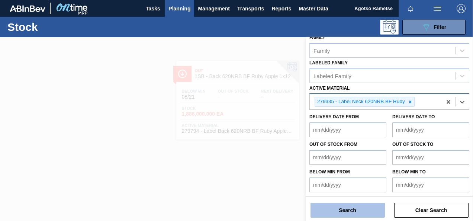
click at [327, 208] on button "Search" at bounding box center [348, 210] width 74 height 15
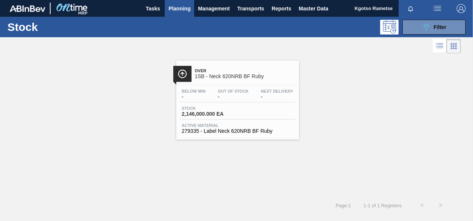
click at [242, 83] on div "Over 1SB - Neck 620NRB BF Ruby Below Min - Out Of Stock - Next Delivery - Stock…" at bounding box center [237, 100] width 123 height 79
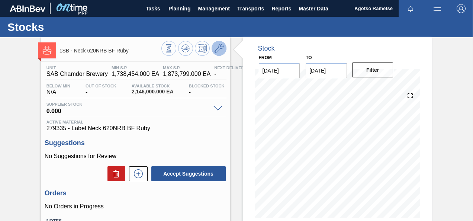
click at [216, 44] on icon at bounding box center [219, 48] width 9 height 9
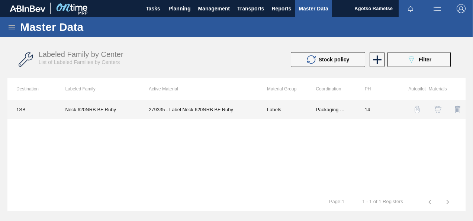
click at [230, 110] on td "279335 - Label Neck 620NRB BF Ruby" at bounding box center [199, 109] width 118 height 19
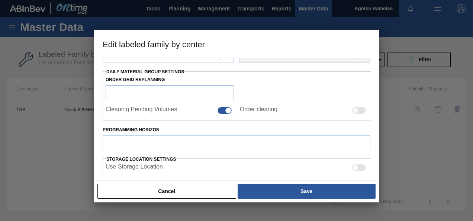
type input "Labels"
type input "Paper"
type input "Neck 620NRB BF Ruby"
type input "1SB - SAB Chamdor Brewery"
type input "14"
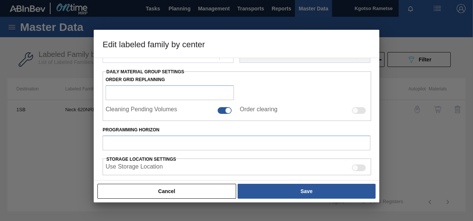
type input "1,738,454"
type input "1,873,799"
type input "100"
type input "1,873,799.000"
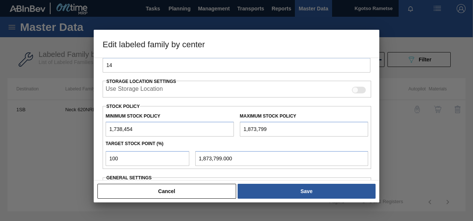
drag, startPoint x: 111, startPoint y: 128, endPoint x: 102, endPoint y: 128, distance: 9.7
click at [103, 128] on div "Minimum Stock Policy 1,738,454" at bounding box center [170, 124] width 134 height 26
type input "3,738,454"
type input "3,873,799"
type input "3,873,799.000"
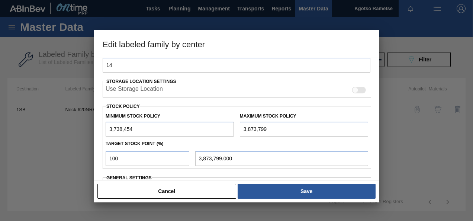
drag, startPoint x: 245, startPoint y: 126, endPoint x: 227, endPoint y: 130, distance: 18.0
click at [229, 130] on div "Minimum Stock Policy 3,738,454 Maximum Stock Policy 3,873,799" at bounding box center [237, 123] width 269 height 28
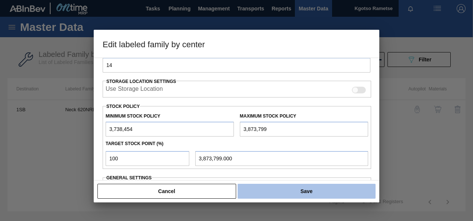
type input "3,873,799"
click at [276, 189] on button "Save" at bounding box center [307, 191] width 138 height 15
